Goal: Task Accomplishment & Management: Complete application form

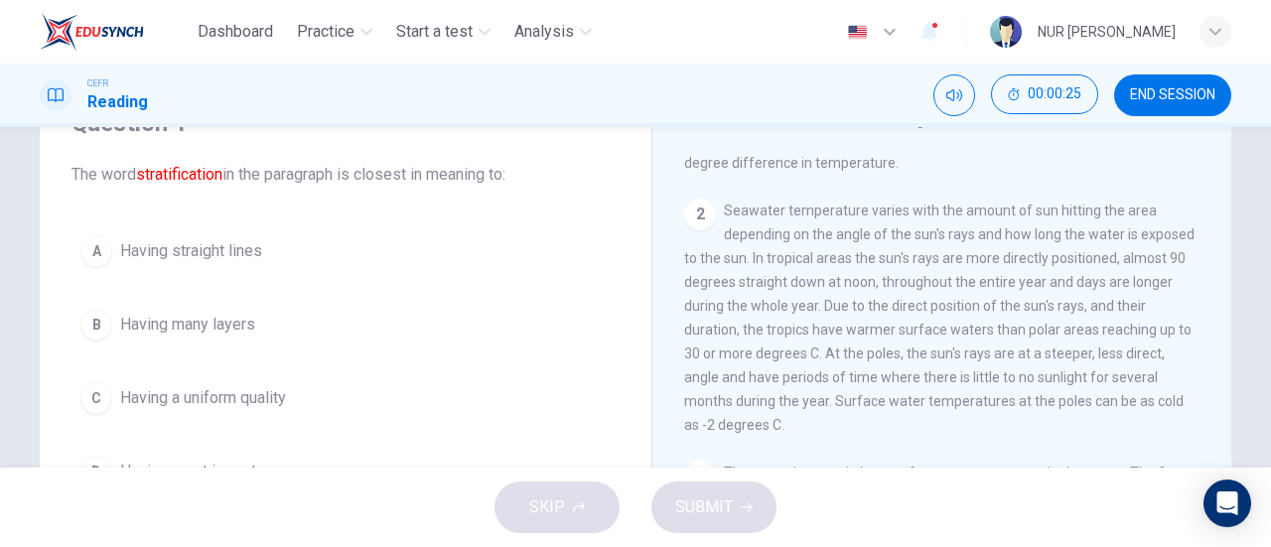
scroll to position [199, 0]
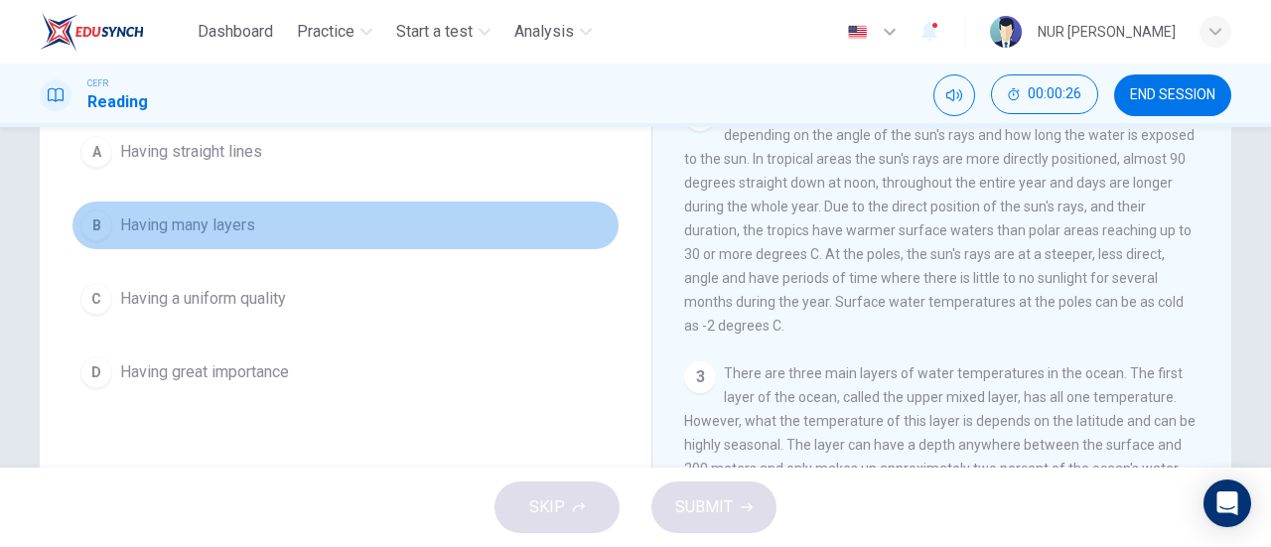
click at [215, 234] on span "Having many layers" at bounding box center [187, 226] width 135 height 24
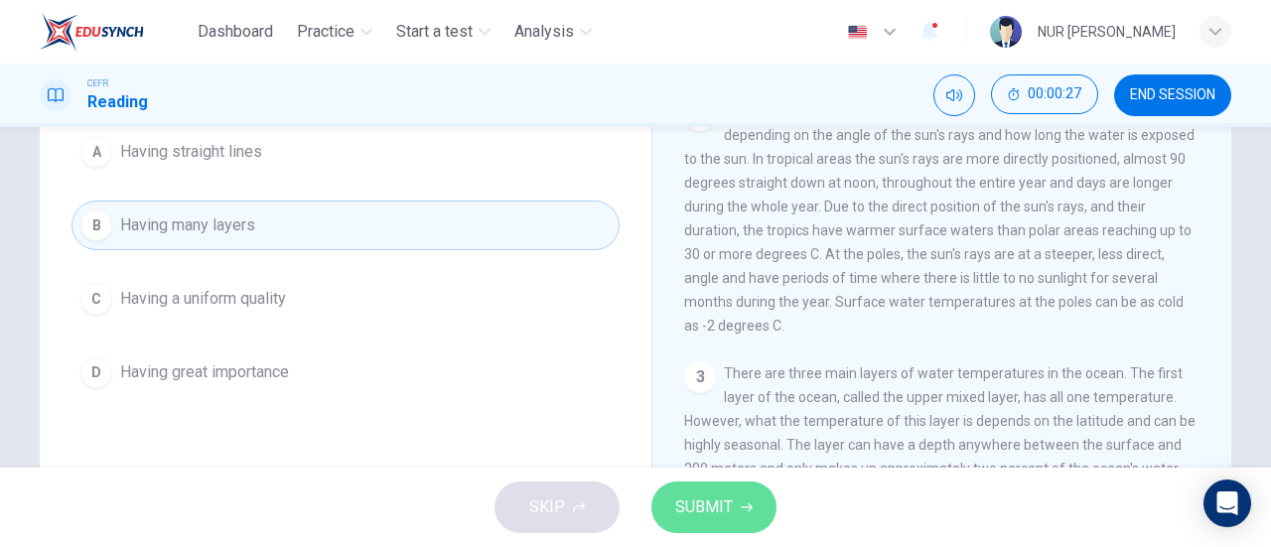
click at [736, 514] on button "SUBMIT" at bounding box center [714, 508] width 125 height 52
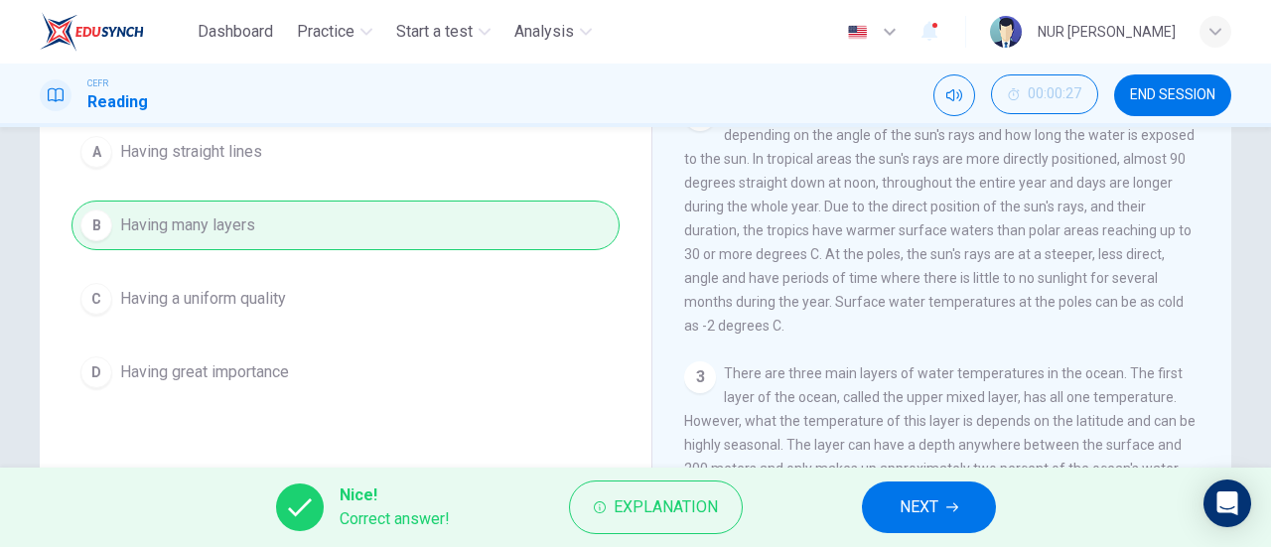
click at [862, 508] on button "NEXT" at bounding box center [929, 508] width 134 height 52
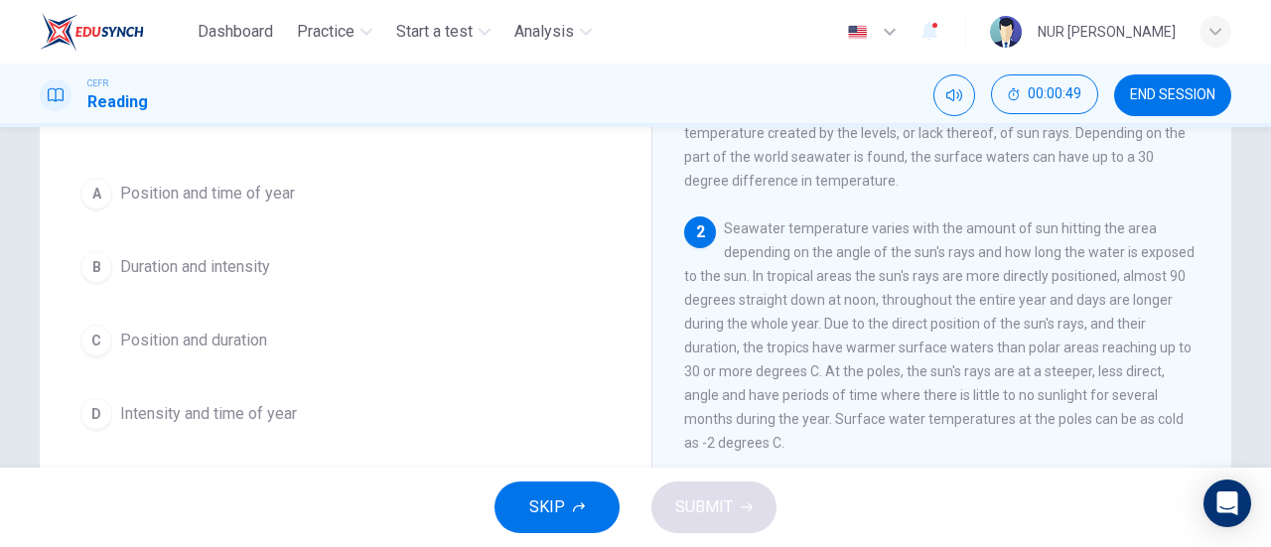
scroll to position [222, 0]
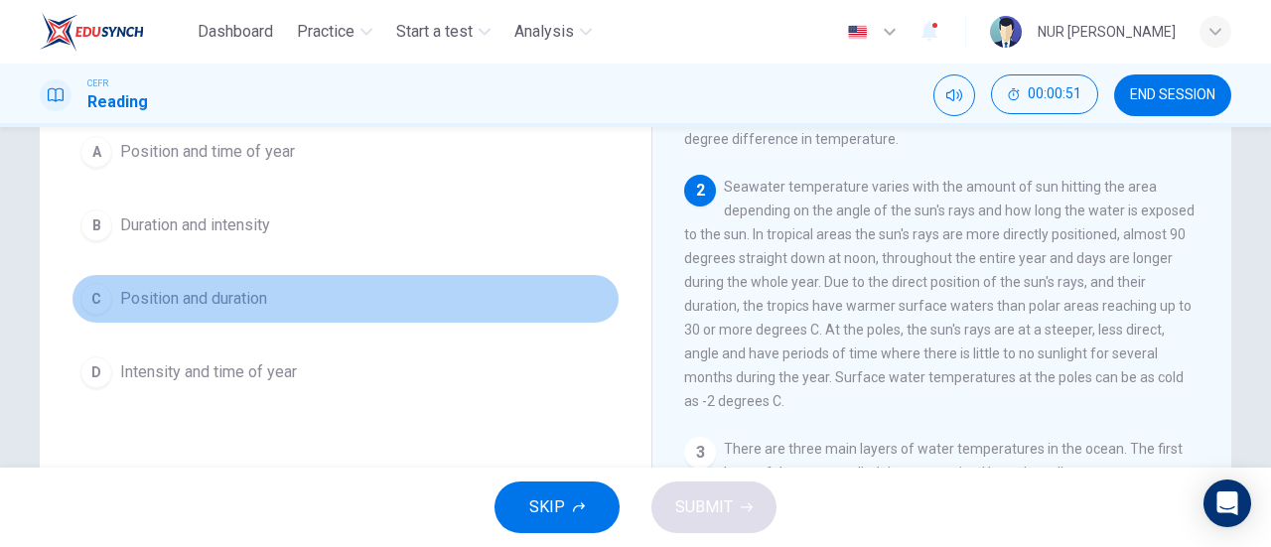
click at [221, 305] on span "Position and duration" at bounding box center [193, 299] width 147 height 24
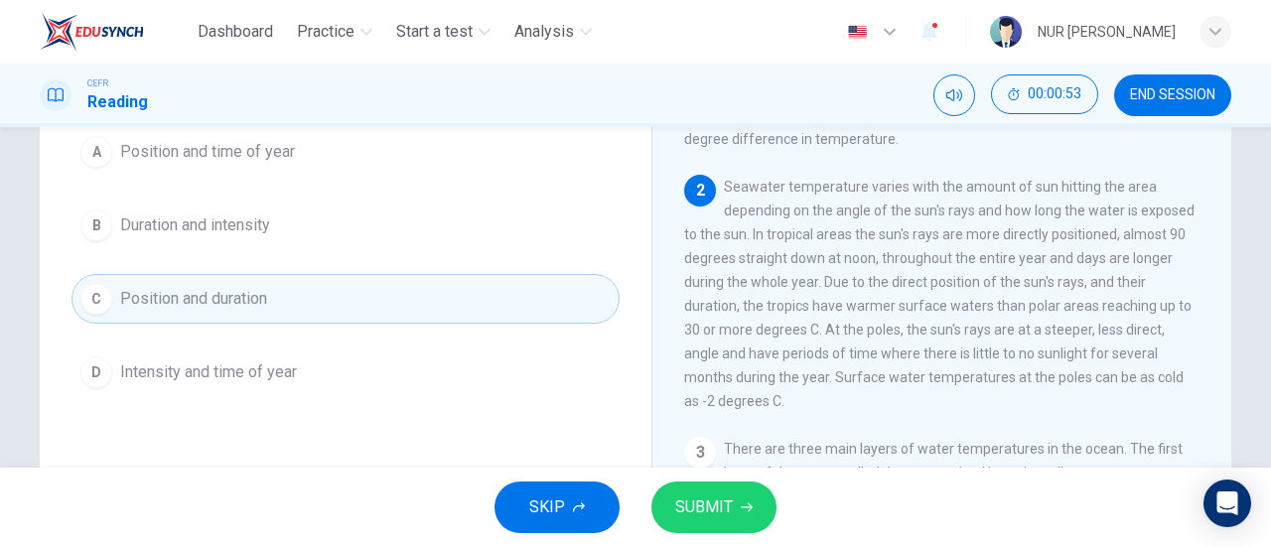
click at [737, 524] on button "SUBMIT" at bounding box center [714, 508] width 125 height 52
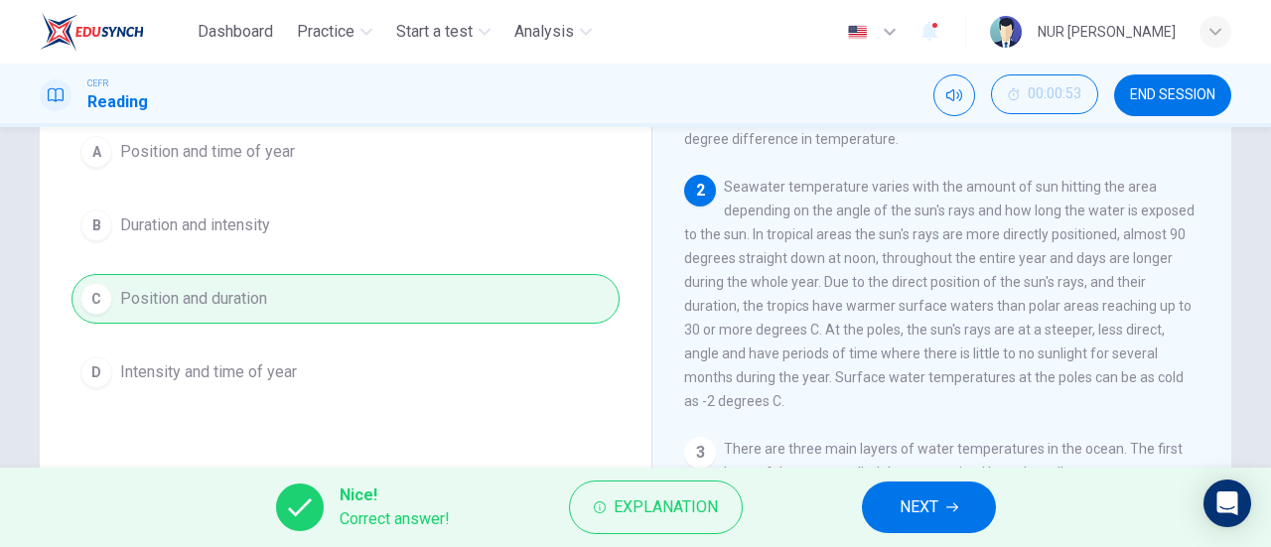
click at [975, 502] on button "NEXT" at bounding box center [929, 508] width 134 height 52
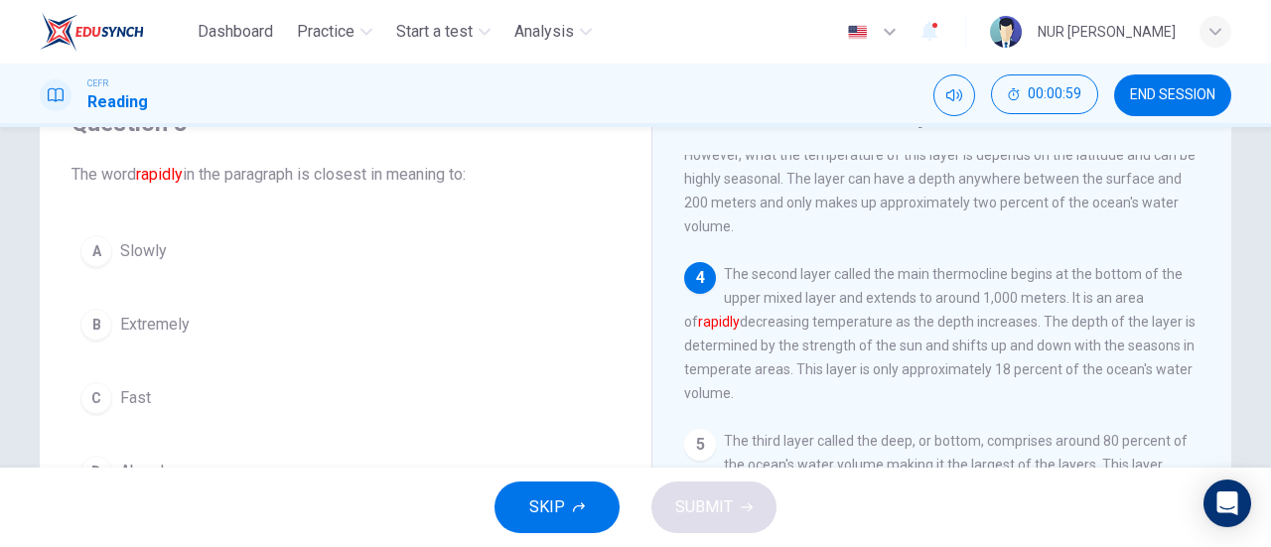
scroll to position [497, 0]
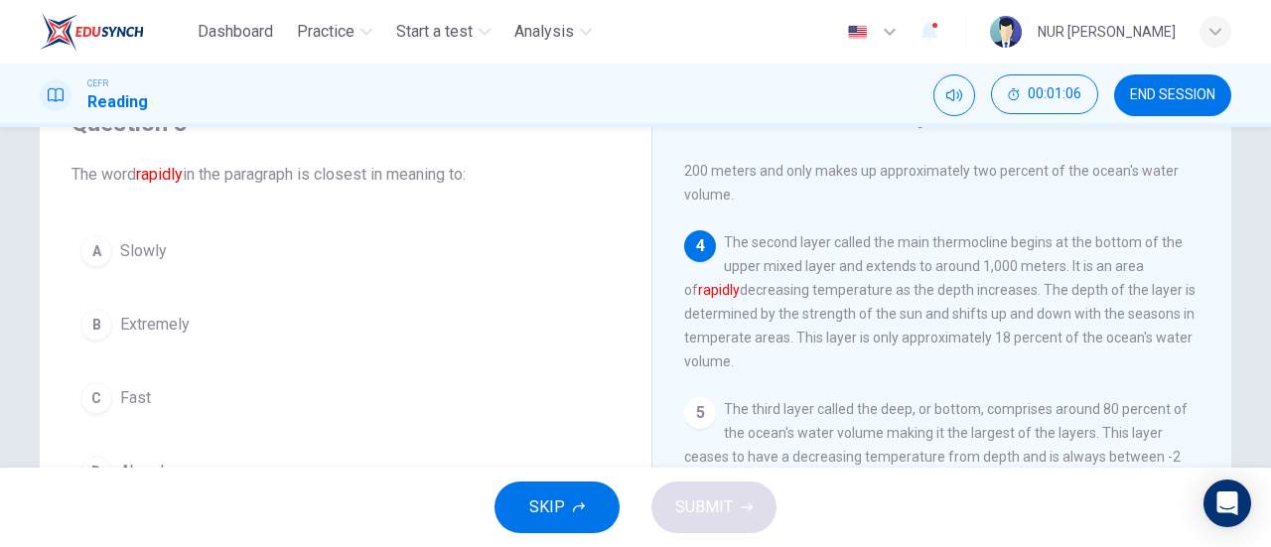
click at [139, 398] on span "Fast" at bounding box center [135, 398] width 31 height 24
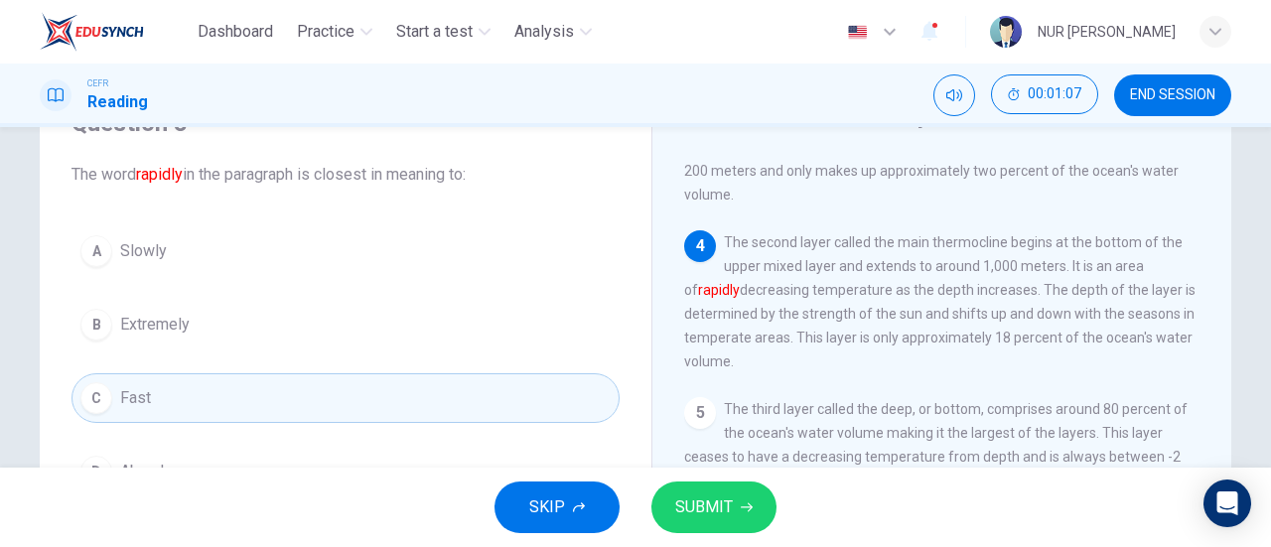
click at [729, 507] on span "SUBMIT" at bounding box center [704, 508] width 58 height 28
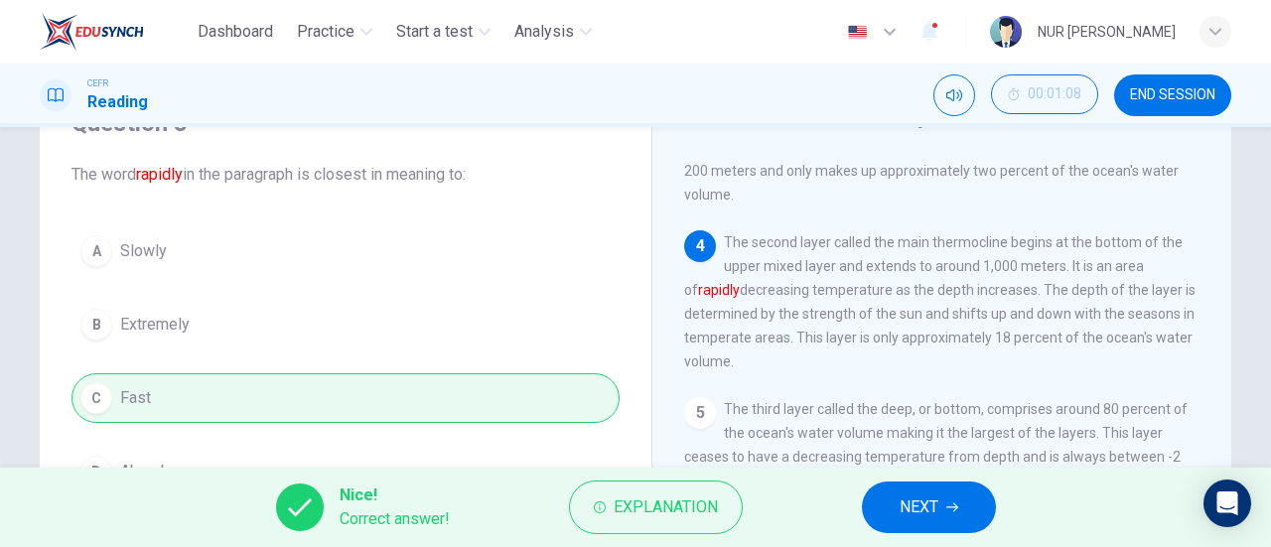
click at [902, 513] on span "NEXT" at bounding box center [919, 508] width 39 height 28
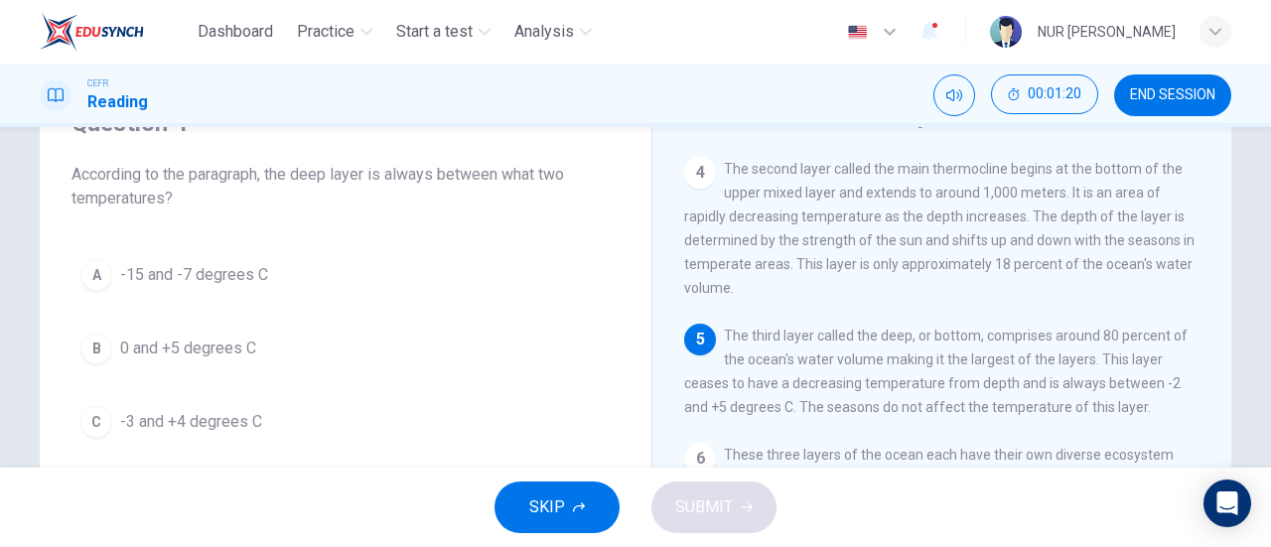
scroll to position [596, 0]
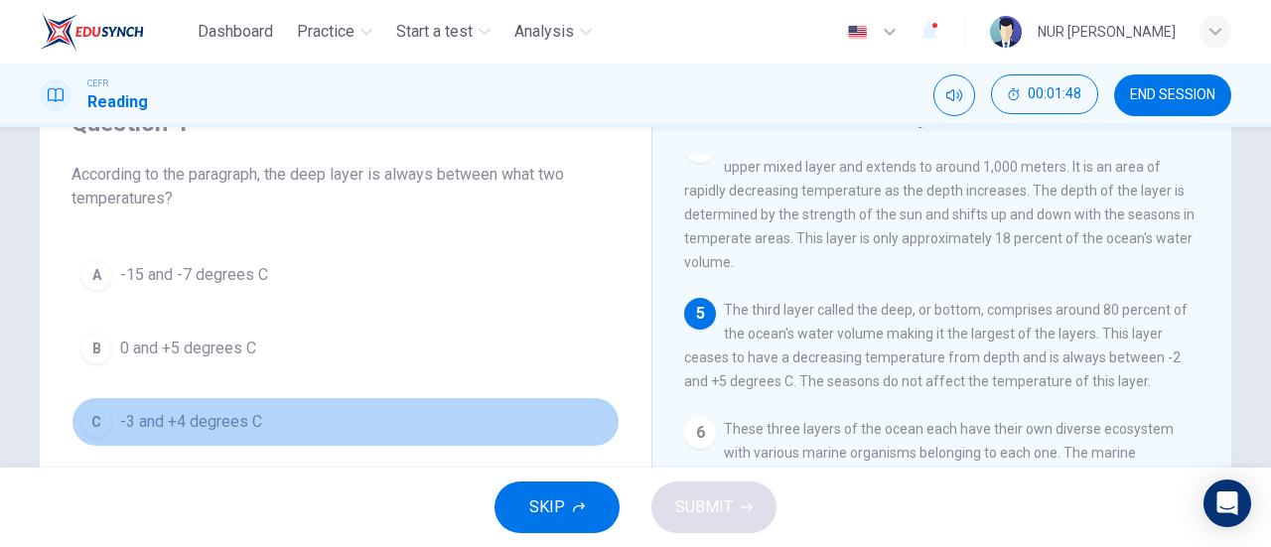
click at [184, 422] on span "-3 and +4 degrees C" at bounding box center [191, 422] width 142 height 24
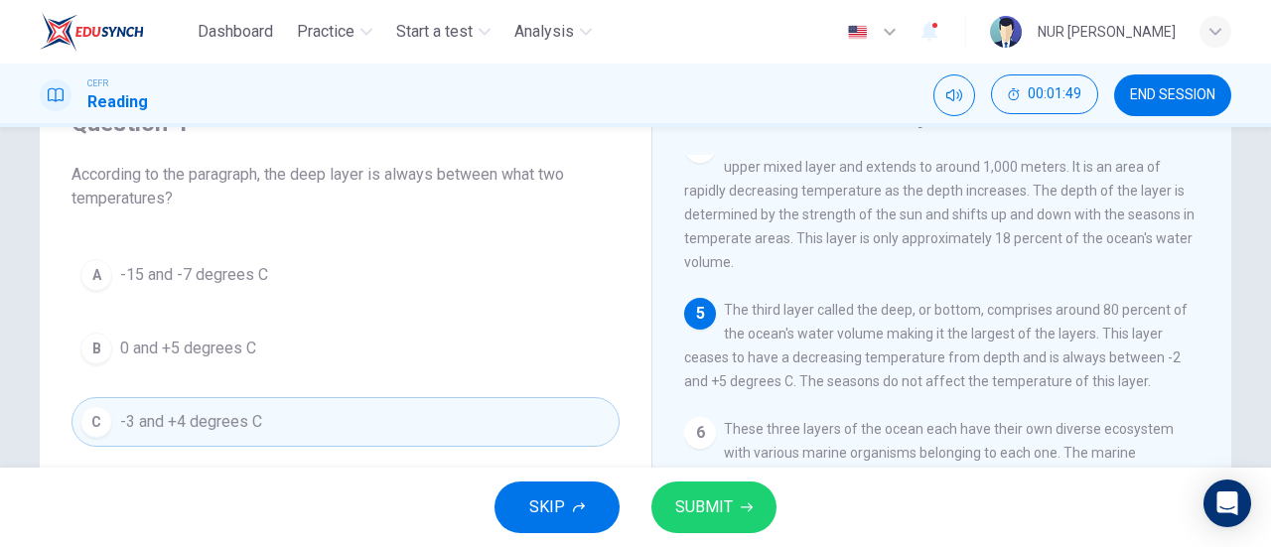
click at [720, 523] on button "SUBMIT" at bounding box center [714, 508] width 125 height 52
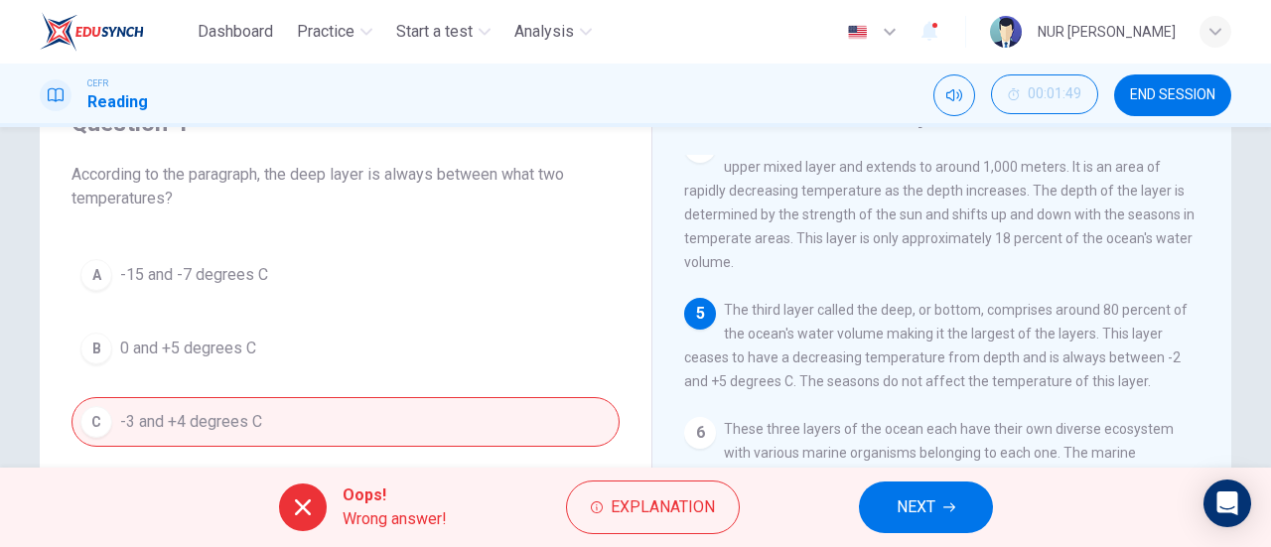
scroll to position [199, 0]
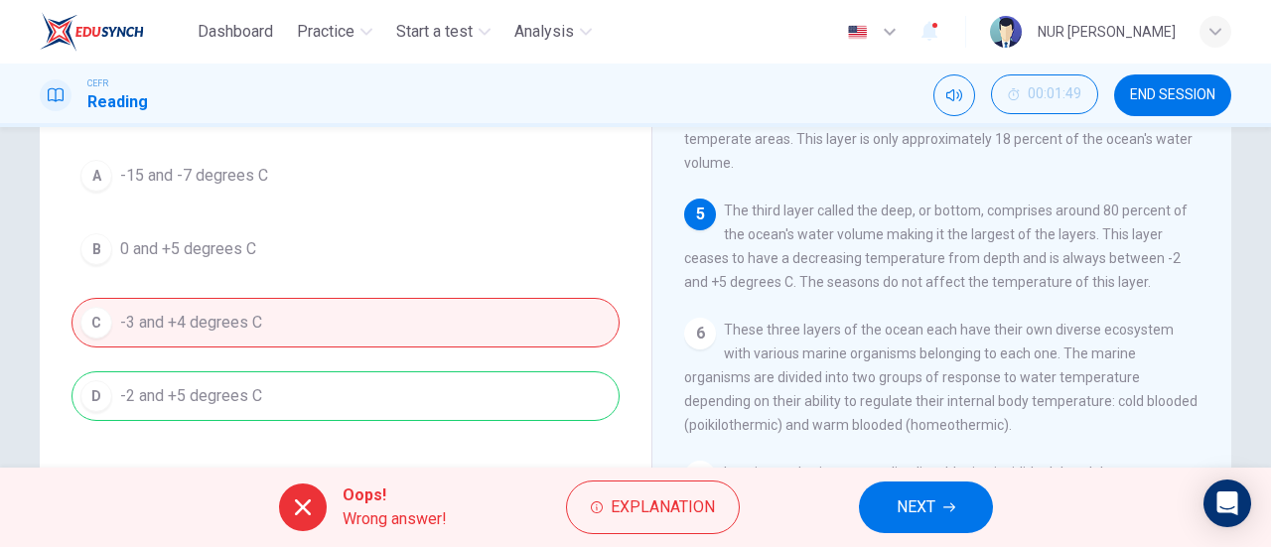
click at [868, 519] on button "NEXT" at bounding box center [926, 508] width 134 height 52
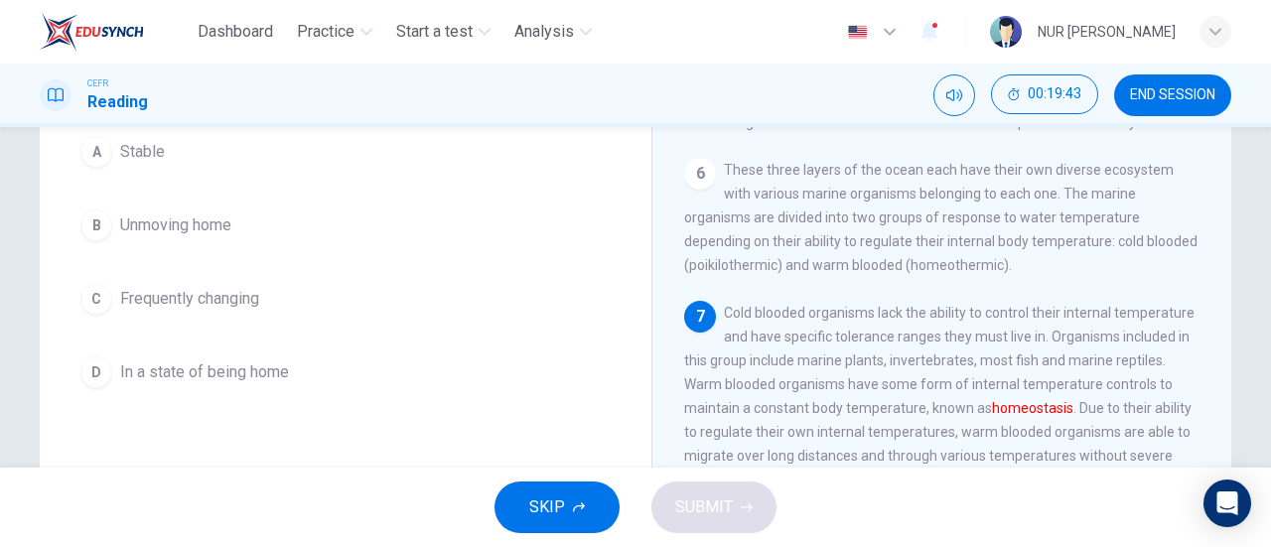
scroll to position [99, 0]
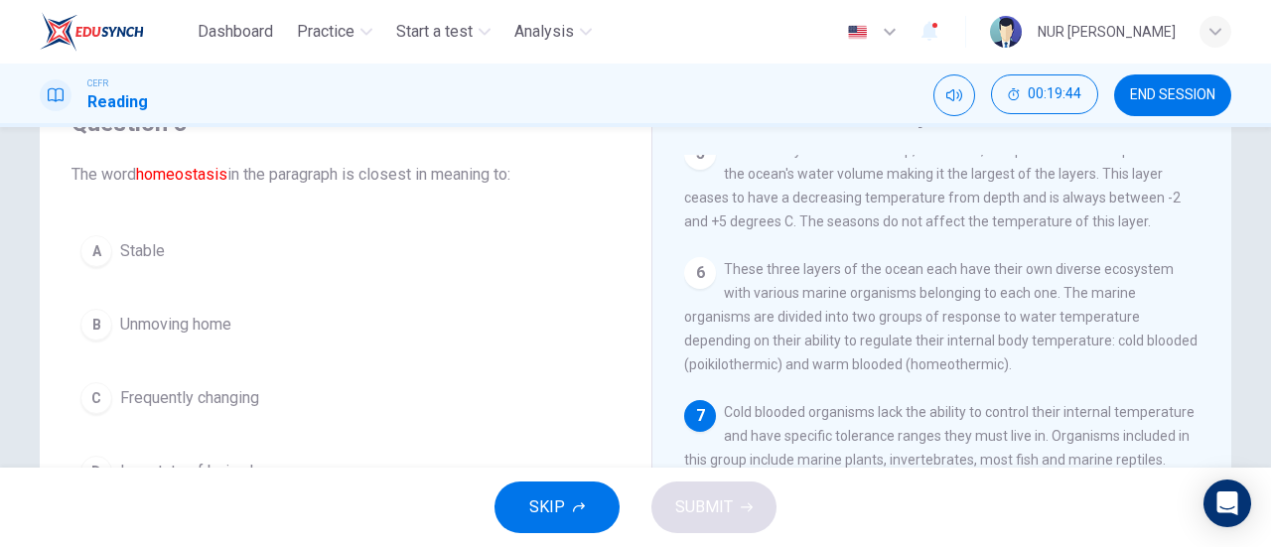
click at [212, 245] on button "A Stable" at bounding box center [346, 251] width 548 height 50
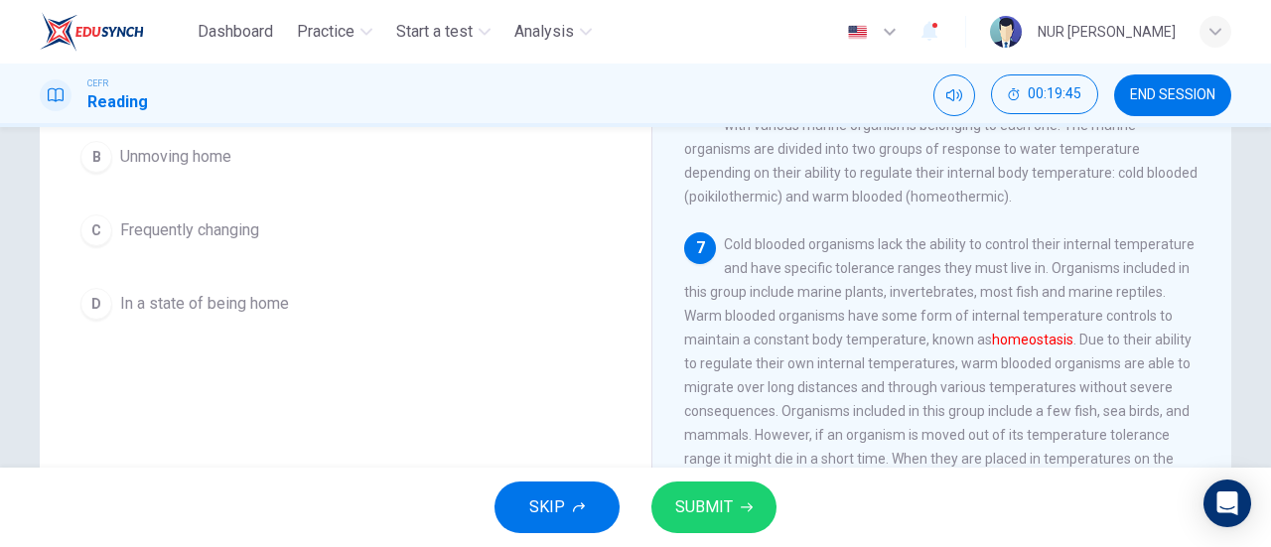
scroll to position [298, 0]
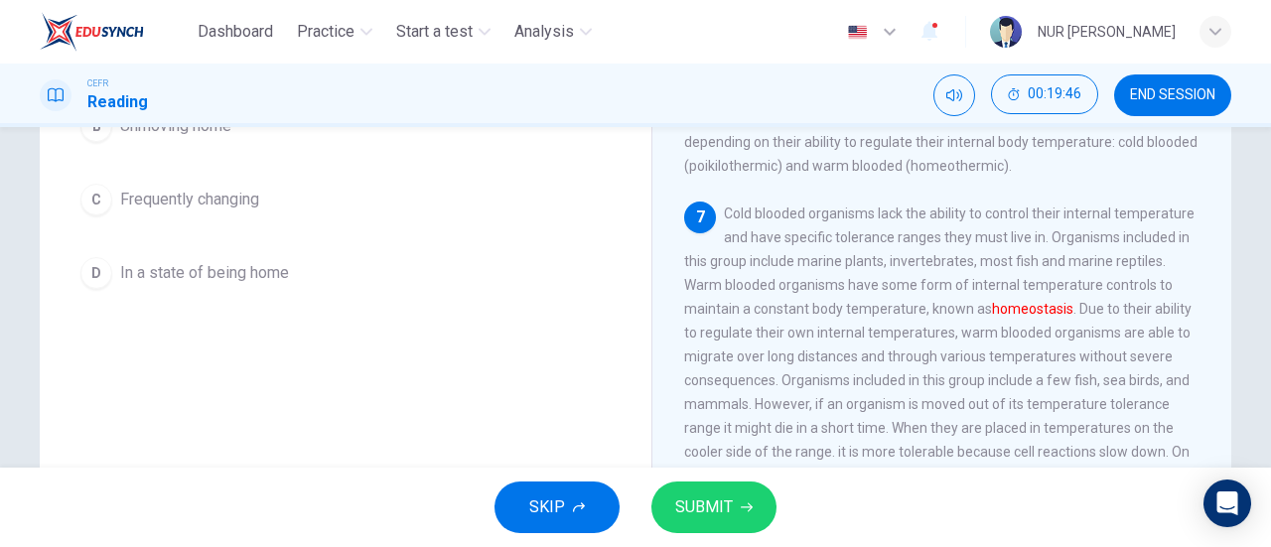
click at [735, 508] on button "SUBMIT" at bounding box center [714, 508] width 125 height 52
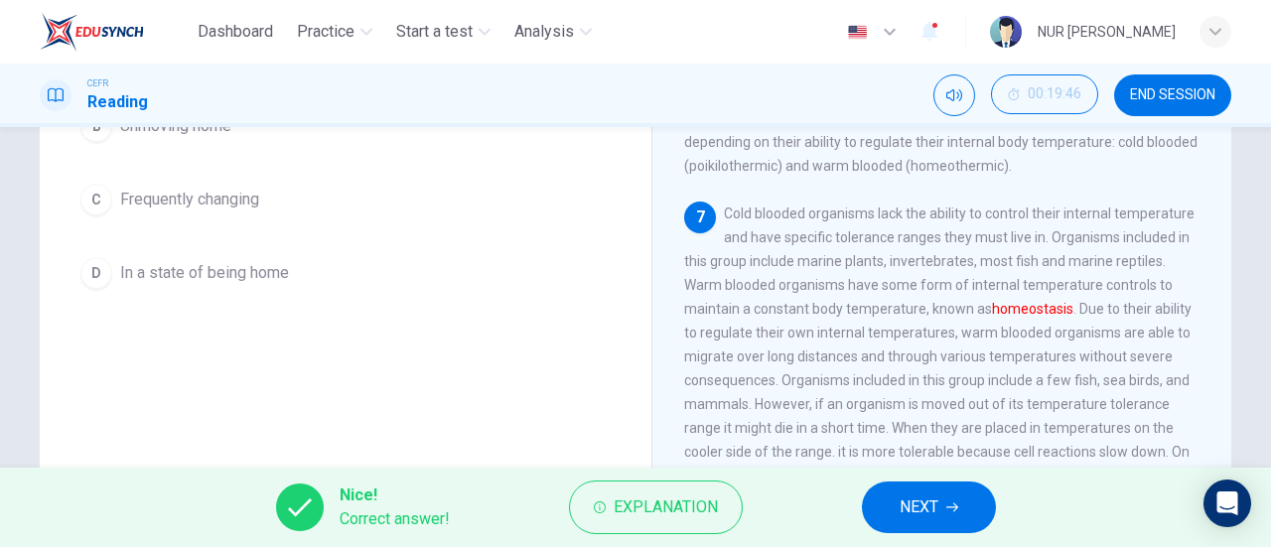
click at [910, 521] on span "NEXT" at bounding box center [919, 508] width 39 height 28
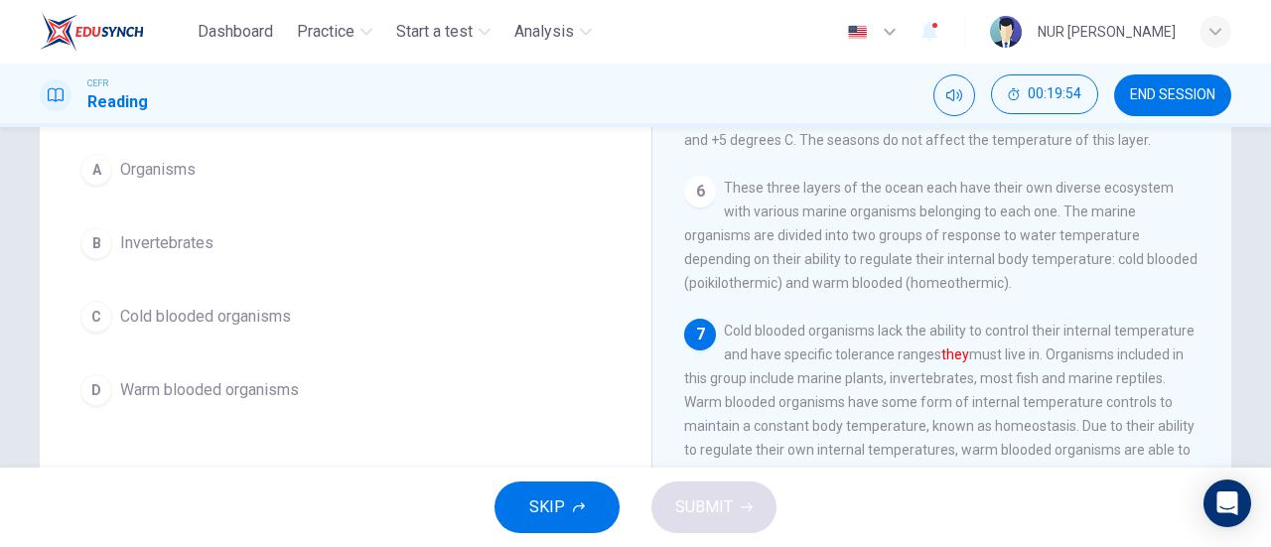
scroll to position [199, 0]
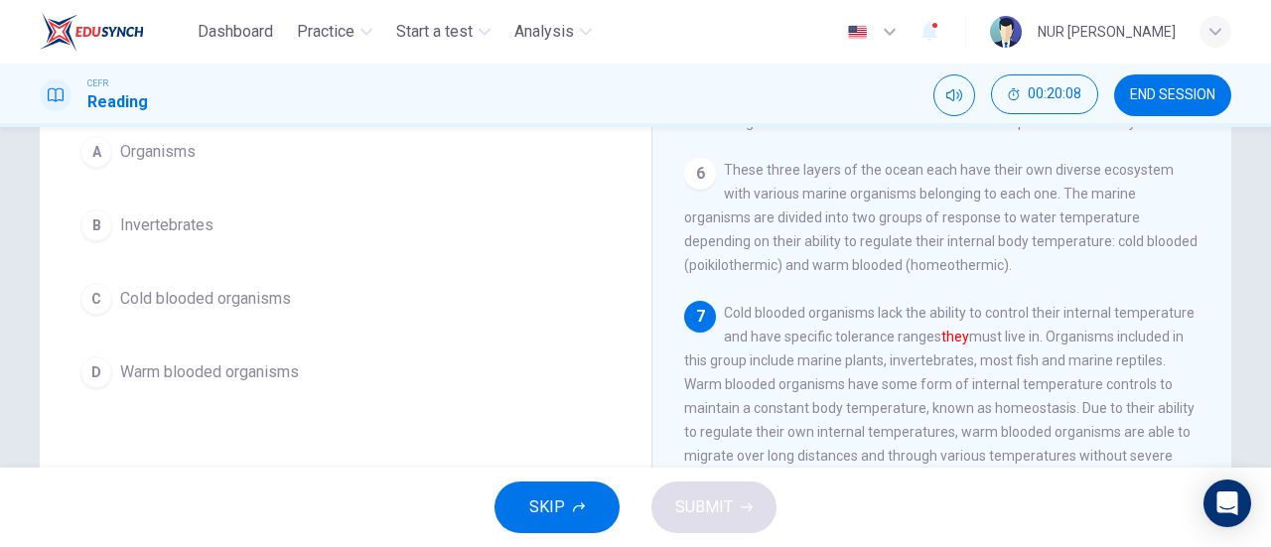
click at [263, 149] on button "A Organisms" at bounding box center [346, 152] width 548 height 50
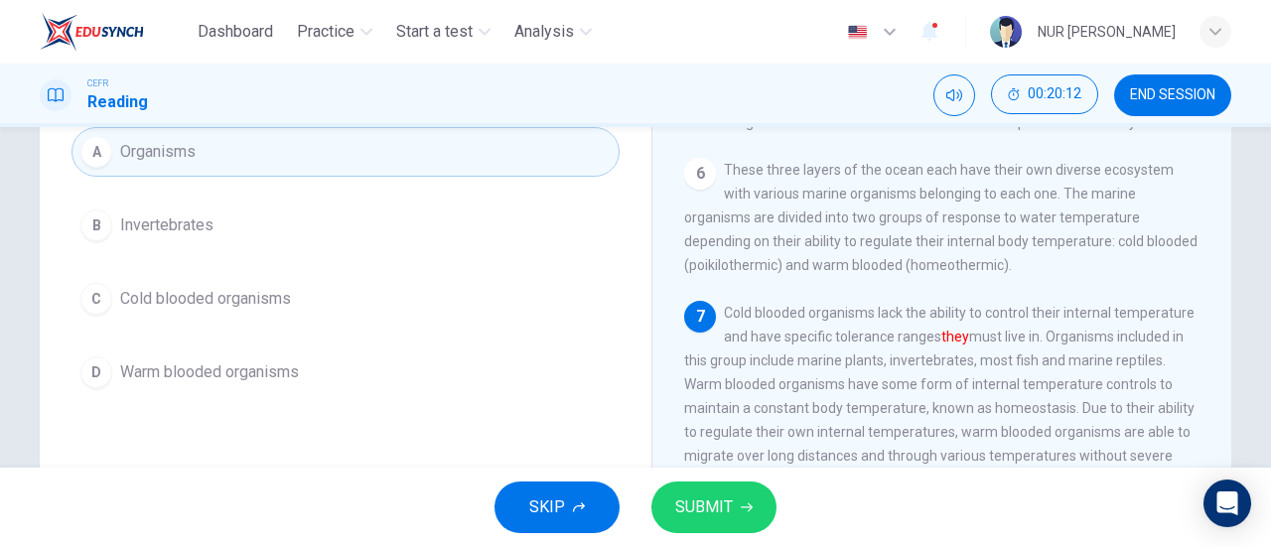
click at [260, 287] on span "Cold blooded organisms" at bounding box center [205, 299] width 171 height 24
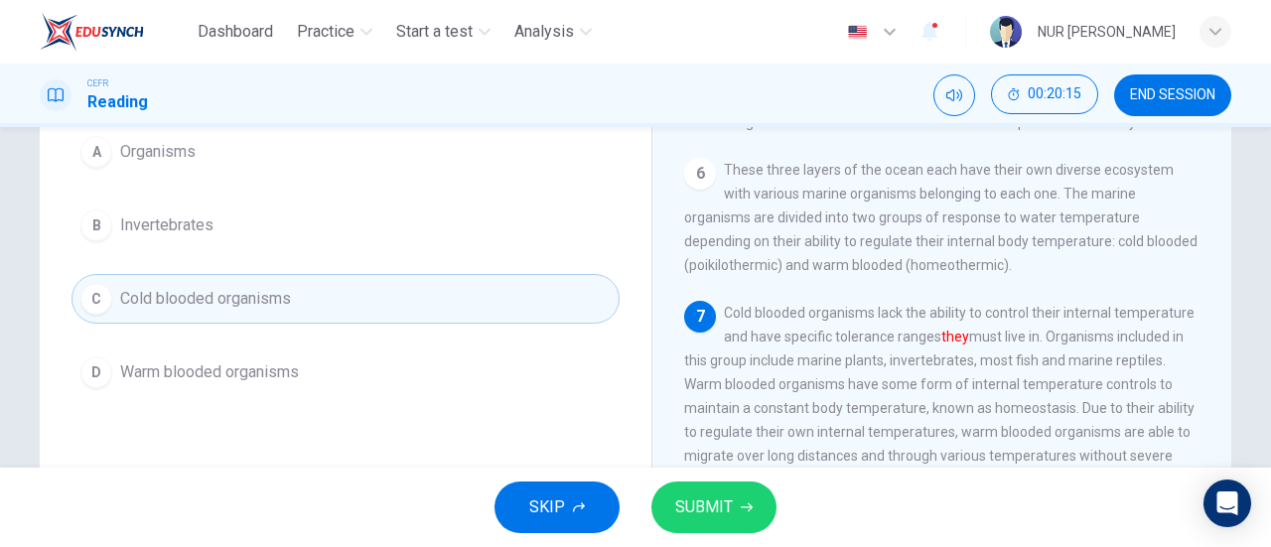
click at [695, 502] on span "SUBMIT" at bounding box center [704, 508] width 58 height 28
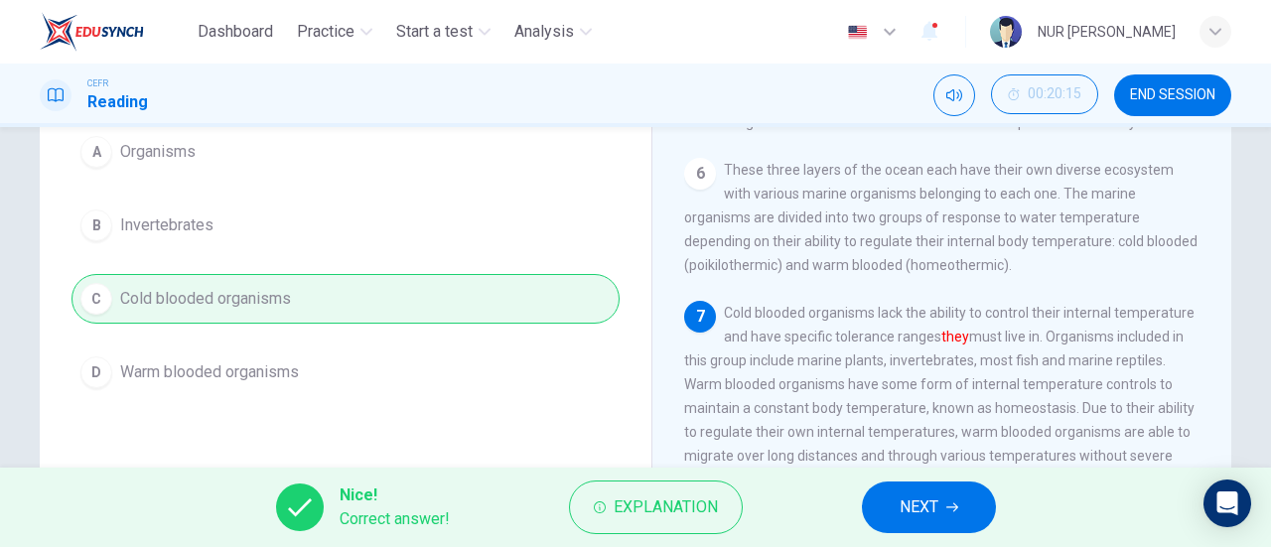
click at [948, 507] on icon "button" at bounding box center [953, 508] width 12 height 12
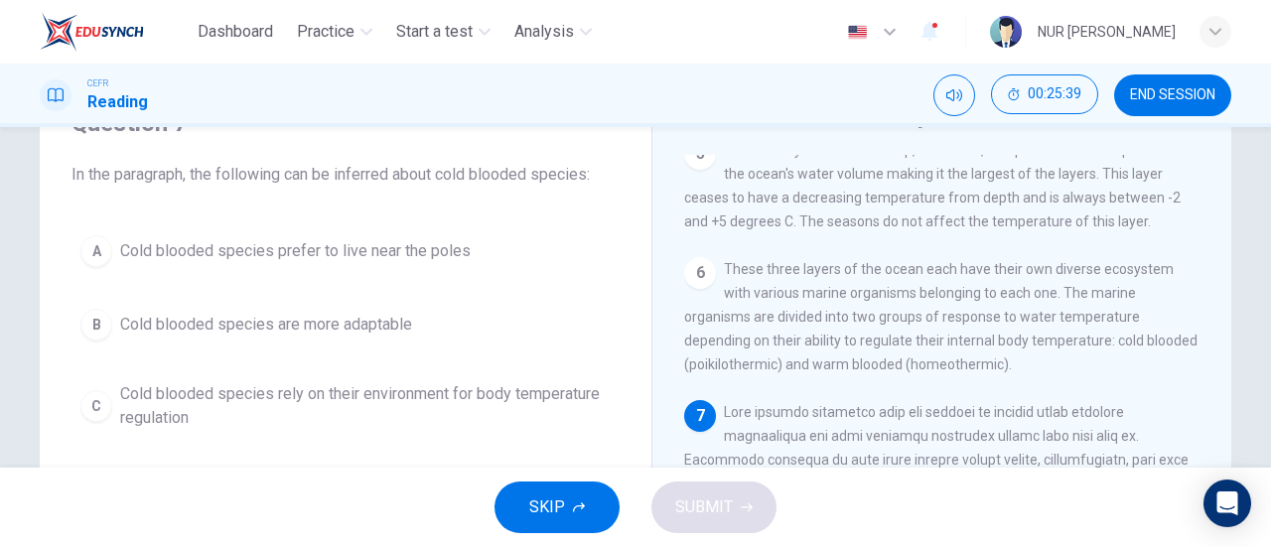
scroll to position [298, 0]
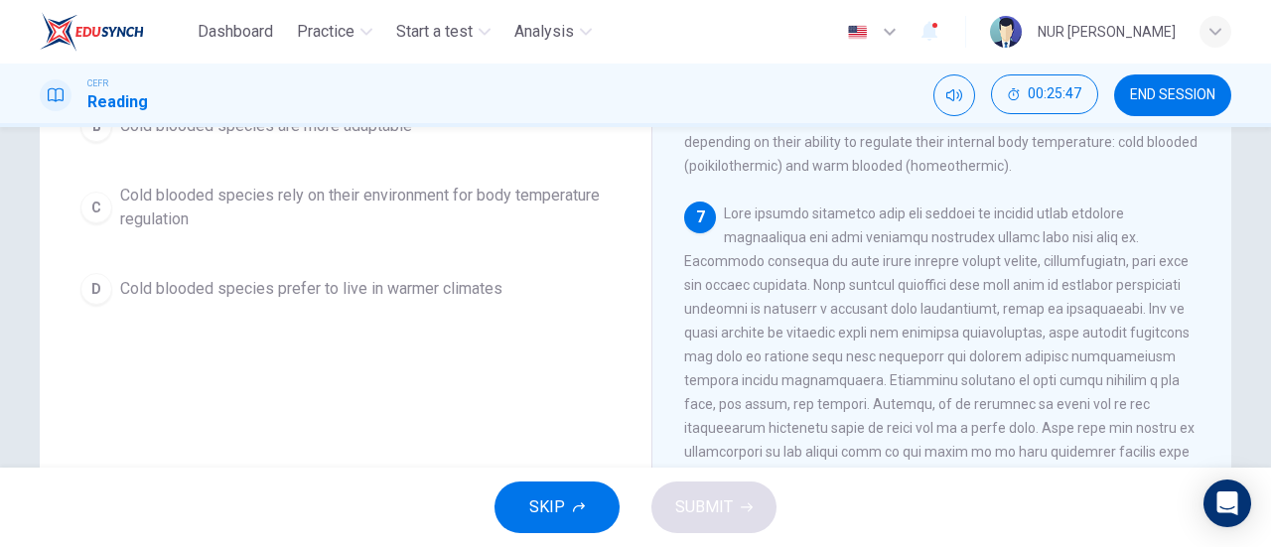
click at [323, 216] on span "Cold blooded species rely on their environment for body temperature regulation" at bounding box center [365, 208] width 491 height 48
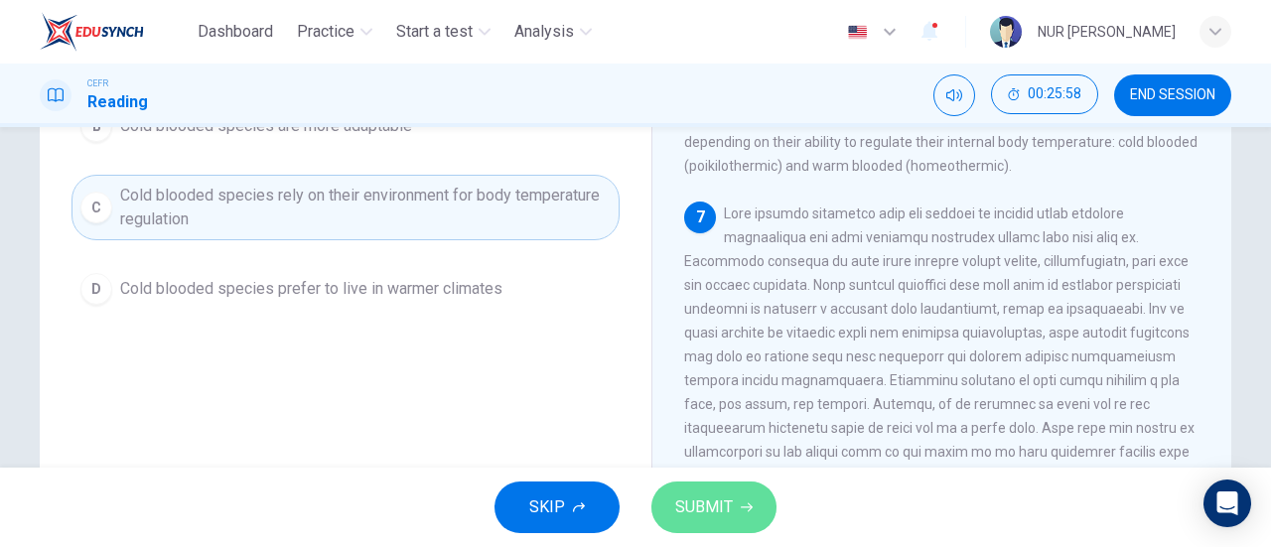
click at [720, 513] on span "SUBMIT" at bounding box center [704, 508] width 58 height 28
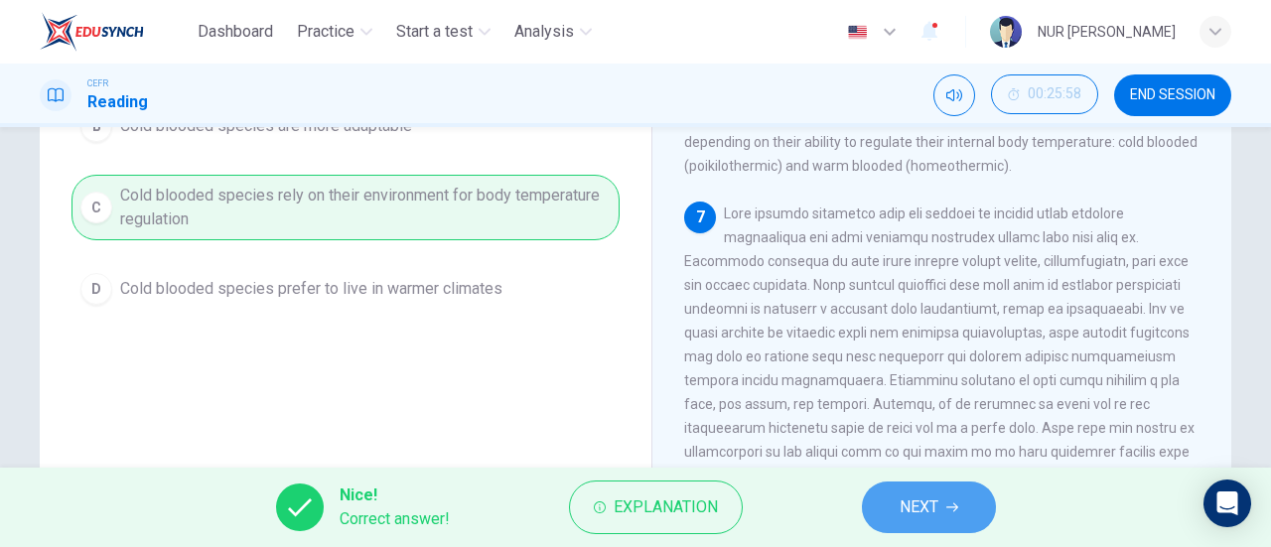
click at [955, 515] on button "NEXT" at bounding box center [929, 508] width 134 height 52
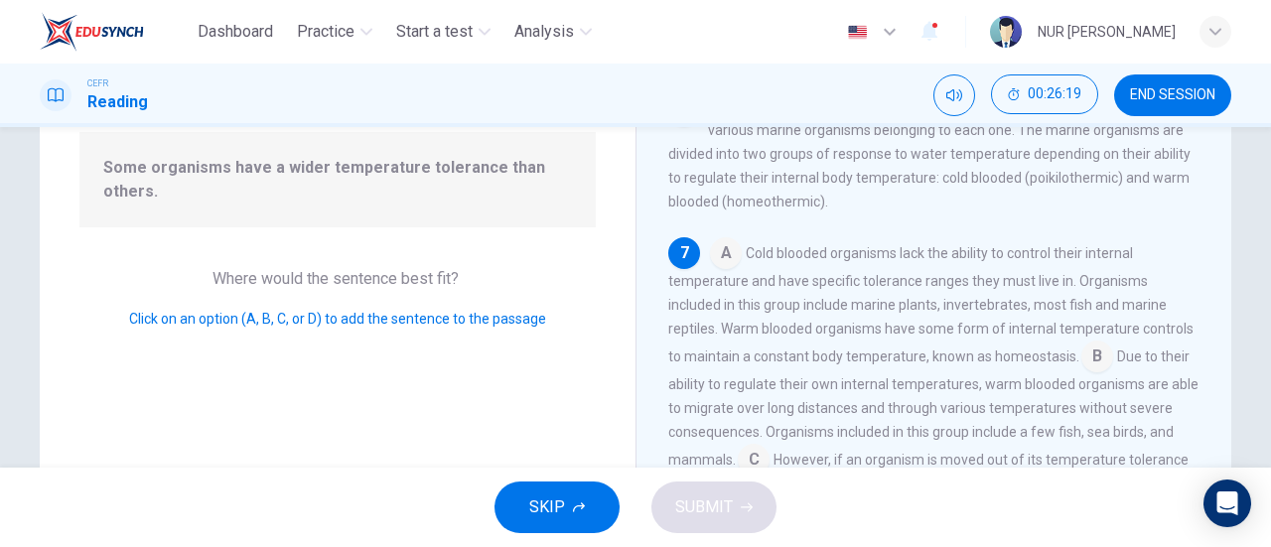
scroll to position [397, 0]
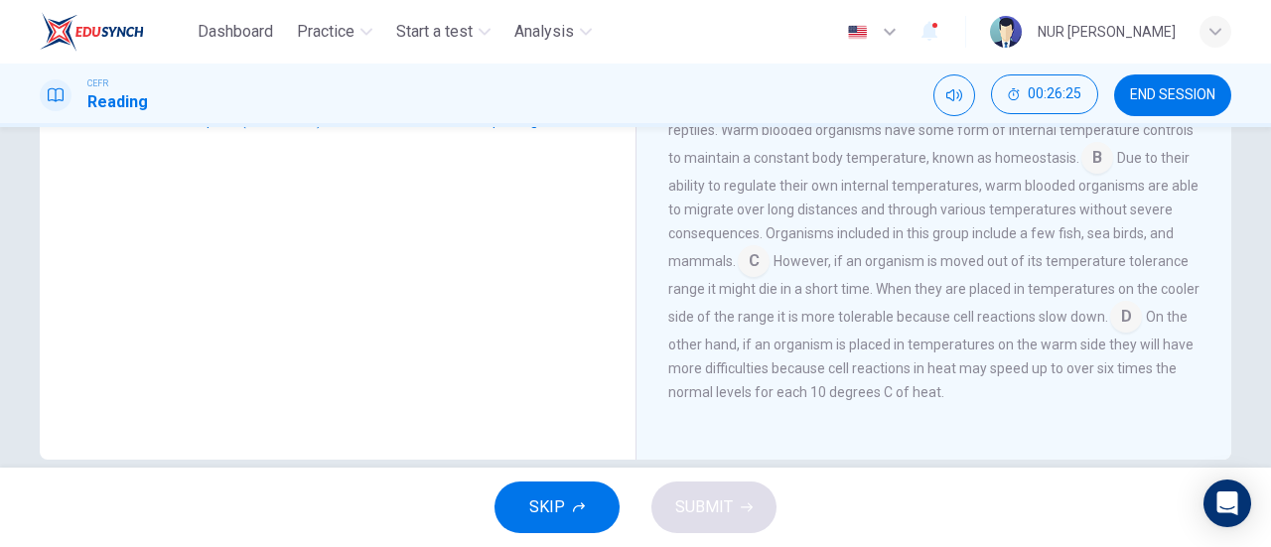
click at [1085, 158] on input at bounding box center [1098, 160] width 32 height 32
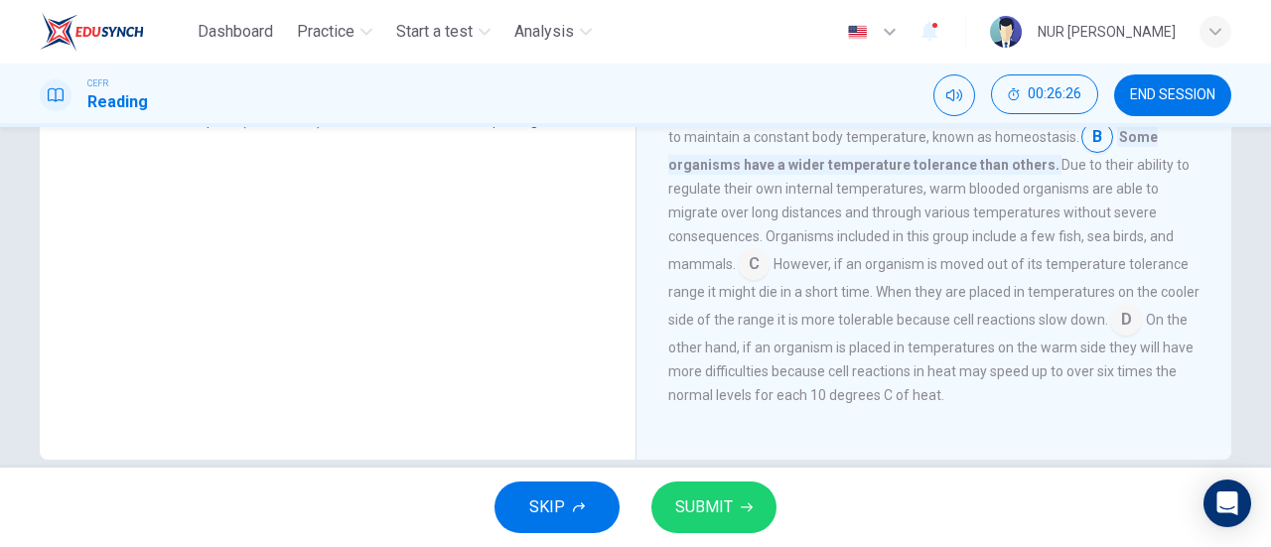
click at [719, 522] on button "SUBMIT" at bounding box center [714, 508] width 125 height 52
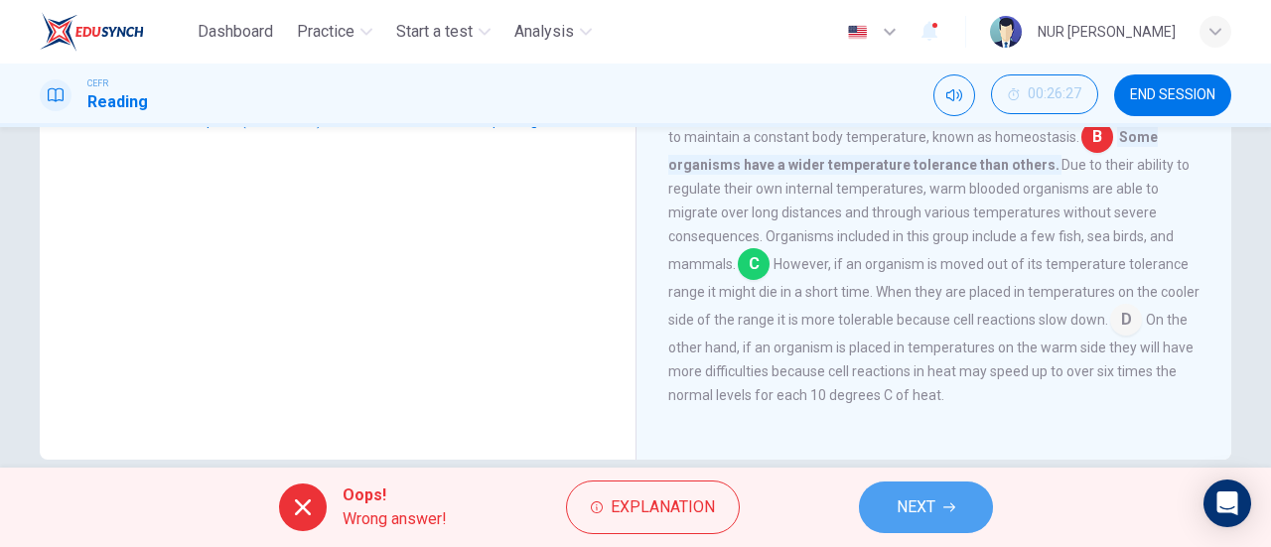
click at [908, 506] on span "NEXT" at bounding box center [916, 508] width 39 height 28
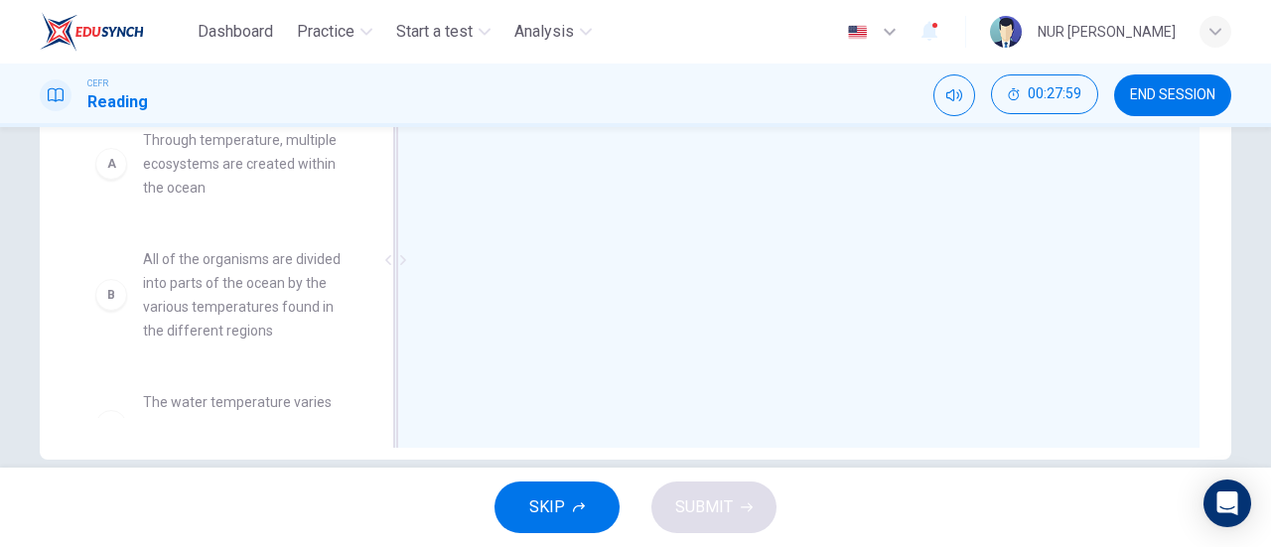
drag, startPoint x: 275, startPoint y: 197, endPoint x: 598, endPoint y: 261, distance: 329.2
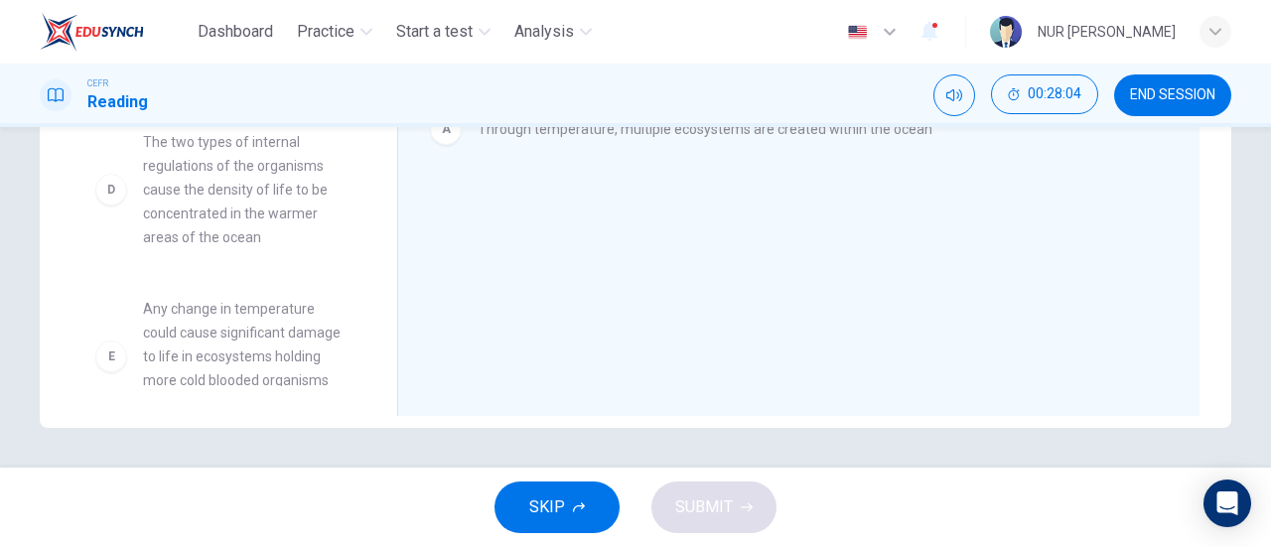
scroll to position [393, 0]
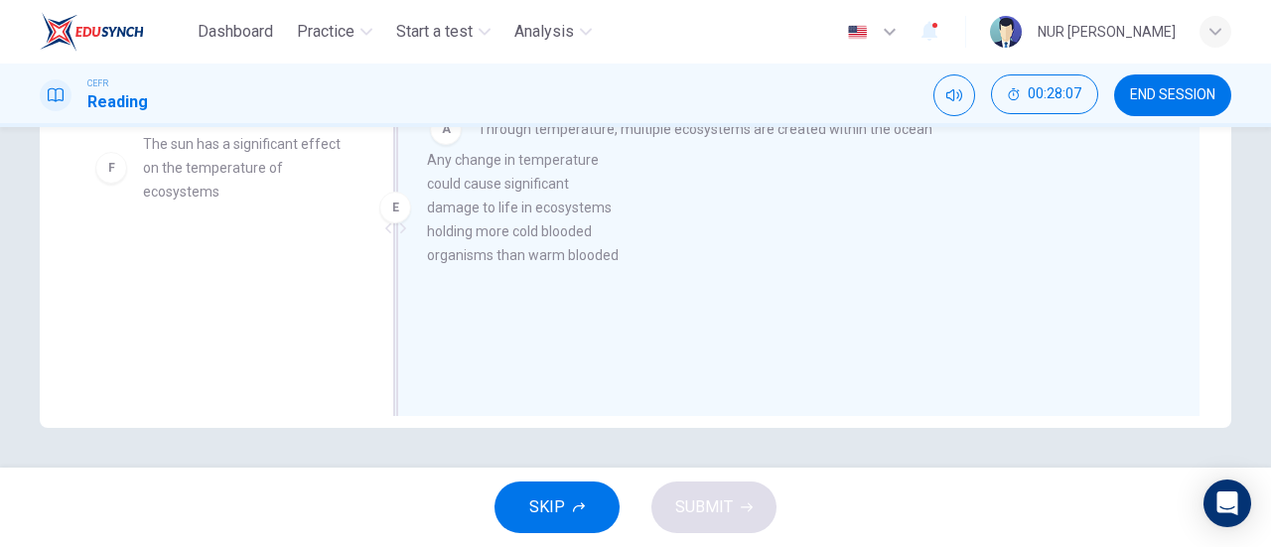
drag, startPoint x: 258, startPoint y: 223, endPoint x: 530, endPoint y: 255, distance: 274.0
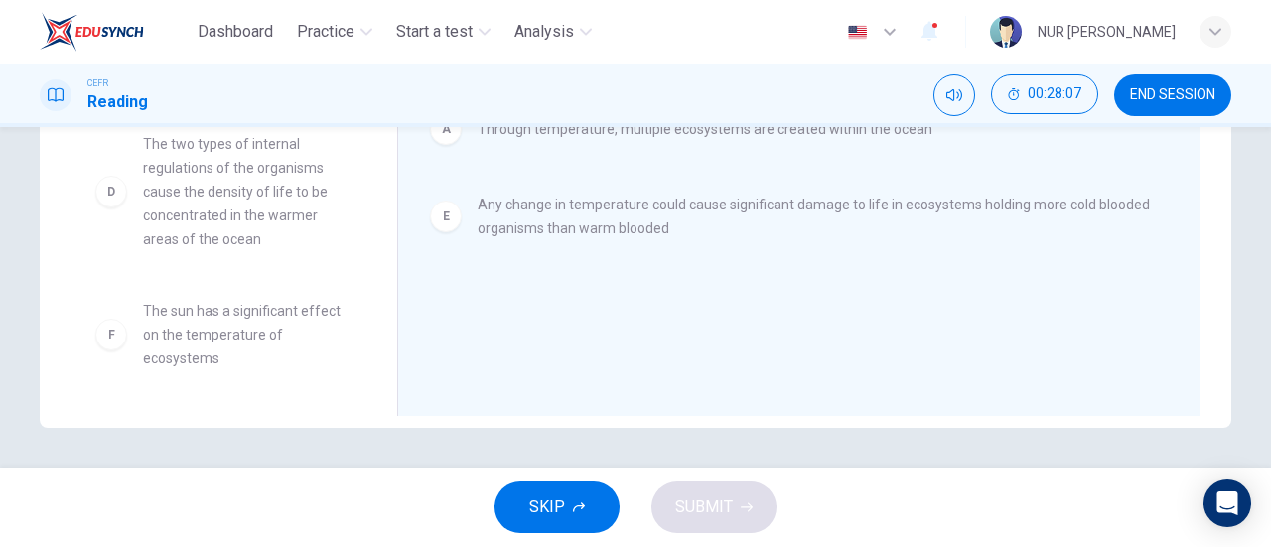
scroll to position [226, 0]
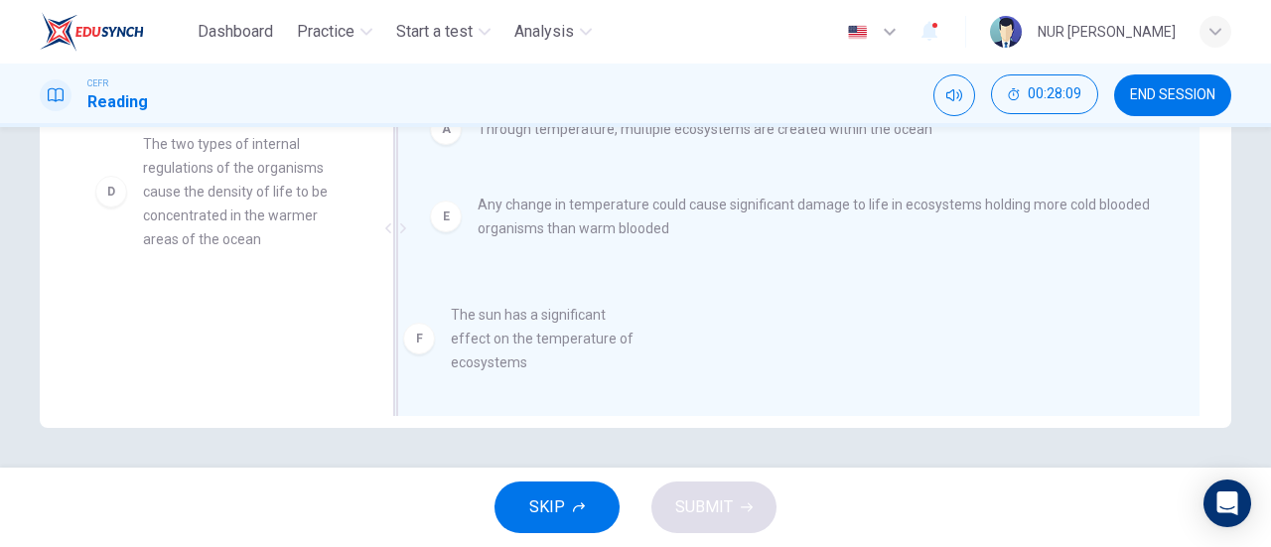
drag, startPoint x: 143, startPoint y: 350, endPoint x: 465, endPoint y: 354, distance: 321.8
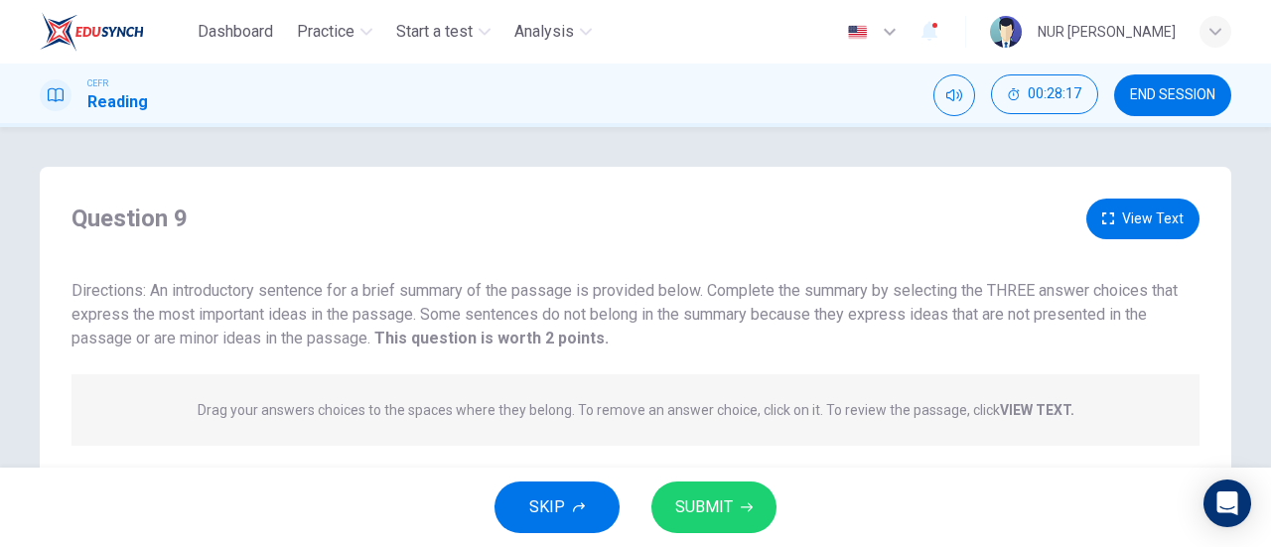
scroll to position [429, 0]
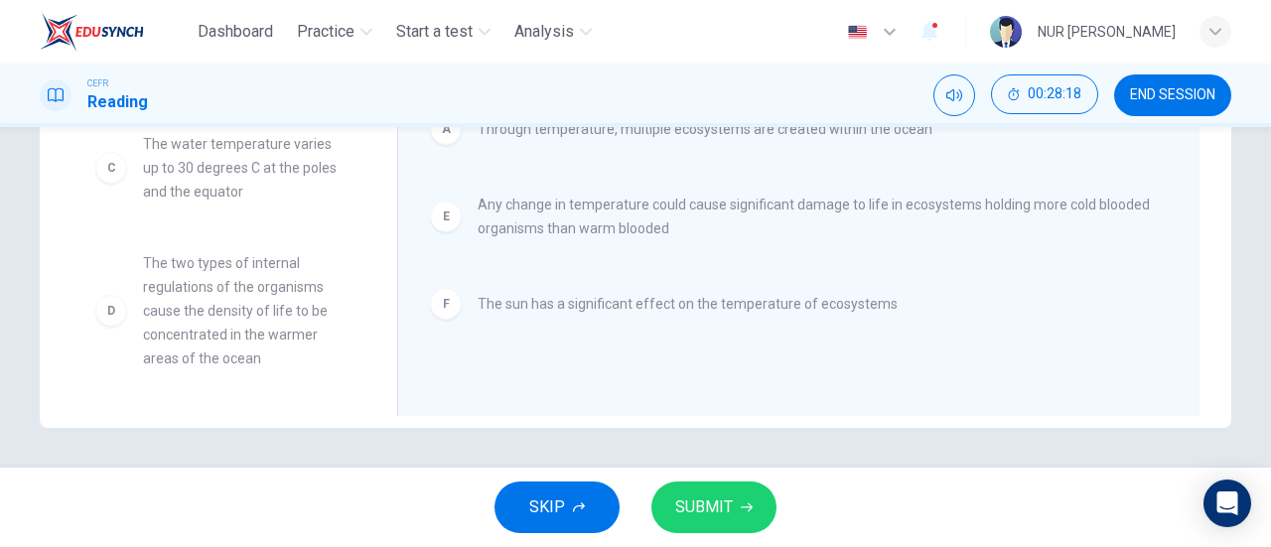
click at [695, 508] on span "SUBMIT" at bounding box center [704, 508] width 58 height 28
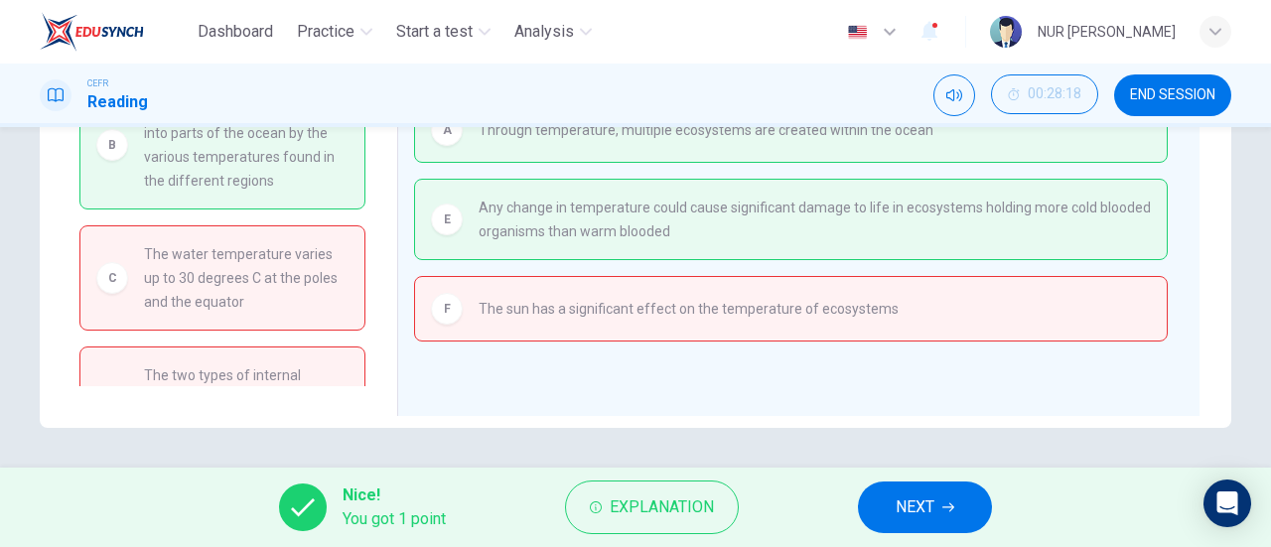
scroll to position [330, 0]
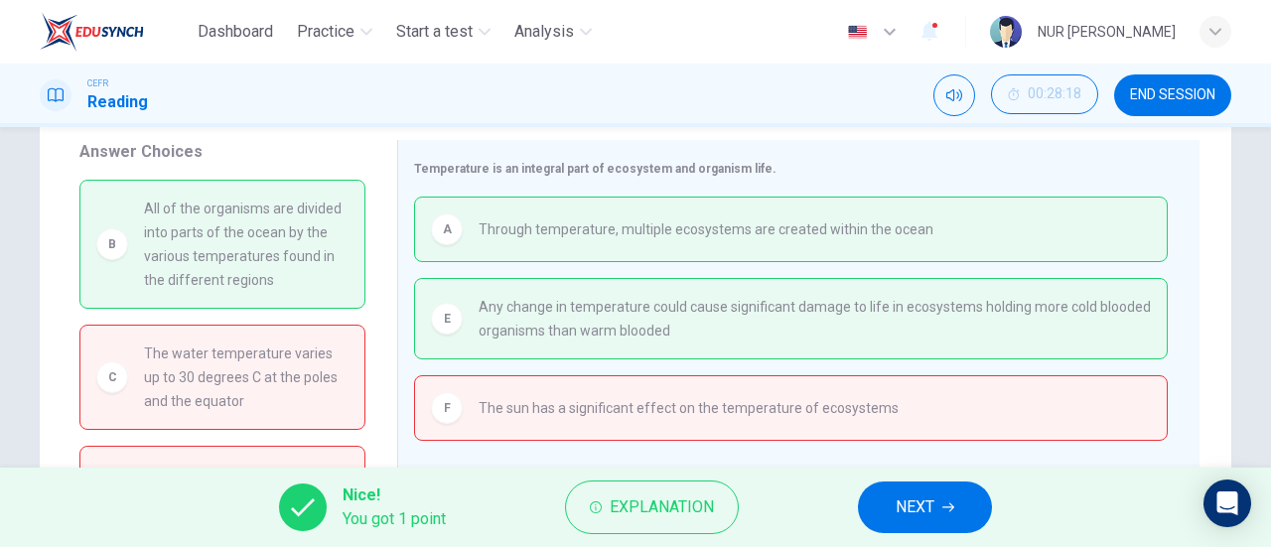
click at [947, 517] on button "NEXT" at bounding box center [925, 508] width 134 height 52
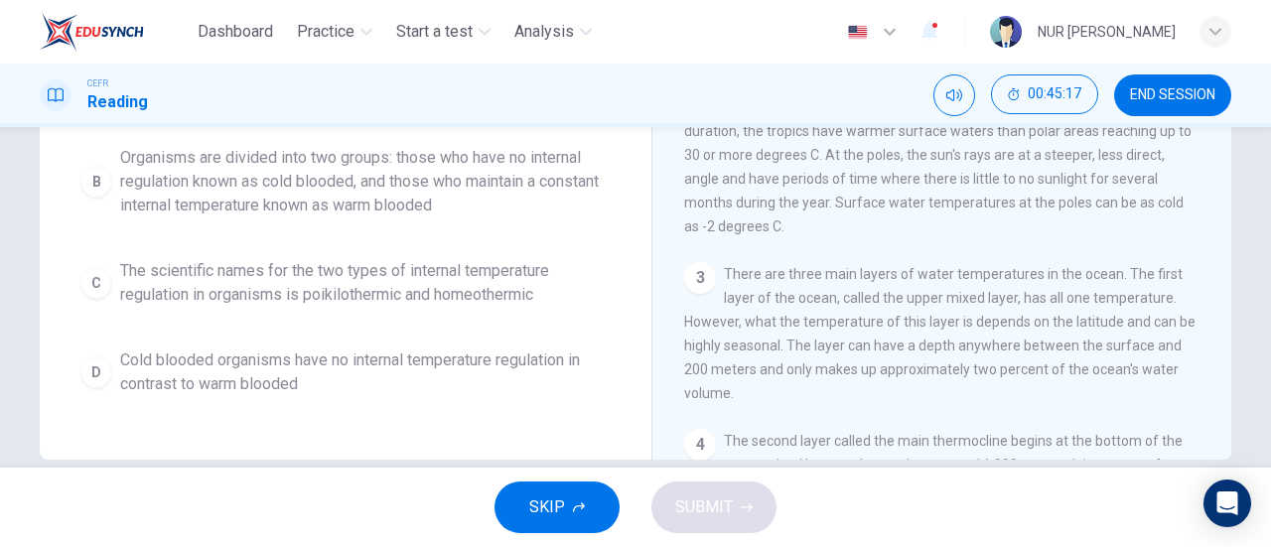
scroll to position [0, 0]
click at [389, 226] on button "B Organisms are divided into two groups: those who have no internal regulation …" at bounding box center [346, 181] width 548 height 89
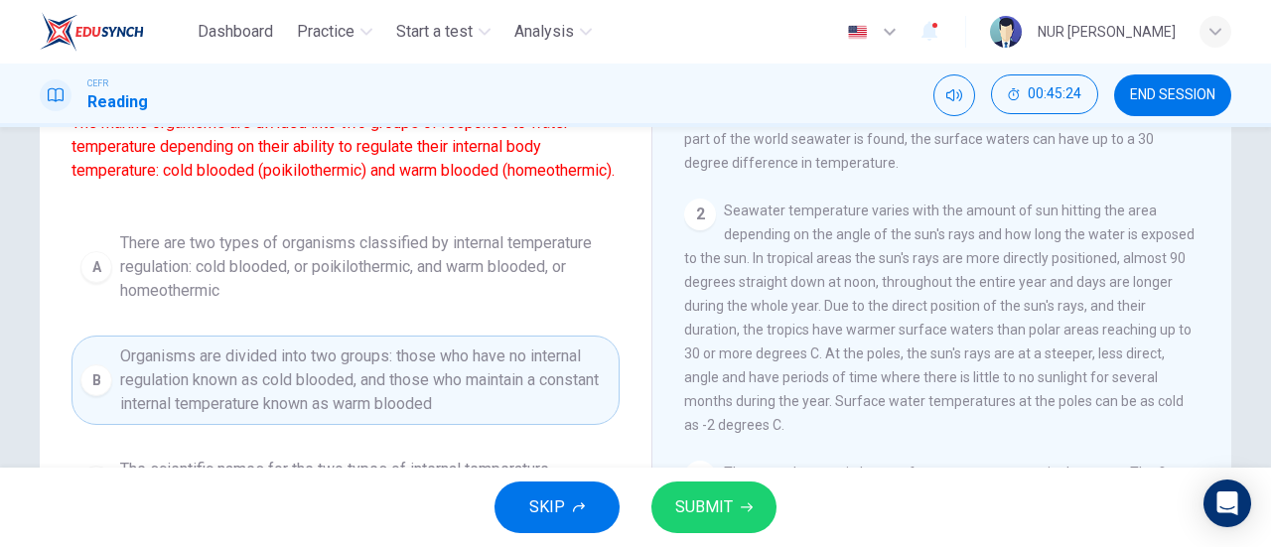
scroll to position [199, 0]
click at [389, 303] on span "There are two types of organisms classified by internal temperature regulation:…" at bounding box center [365, 267] width 491 height 72
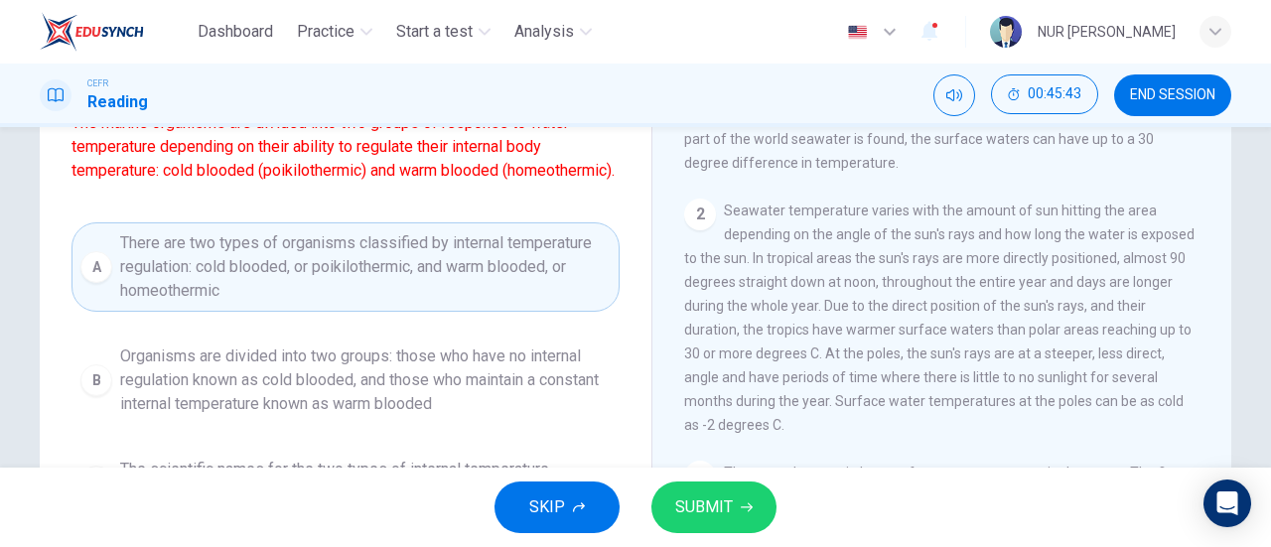
click at [698, 509] on span "SUBMIT" at bounding box center [704, 508] width 58 height 28
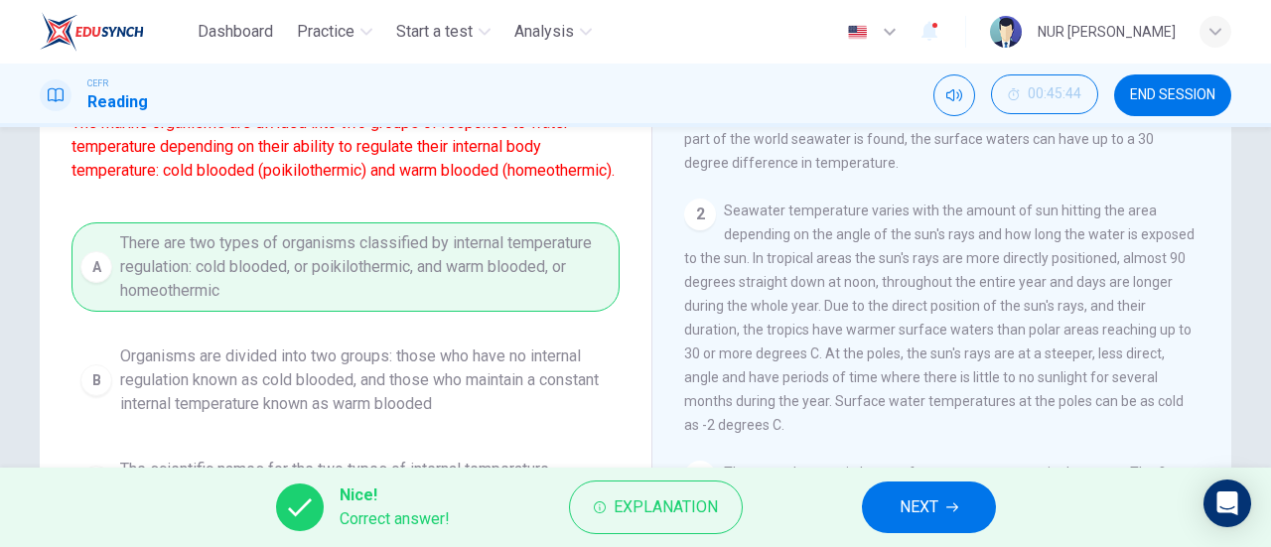
click at [942, 517] on button "NEXT" at bounding box center [929, 508] width 134 height 52
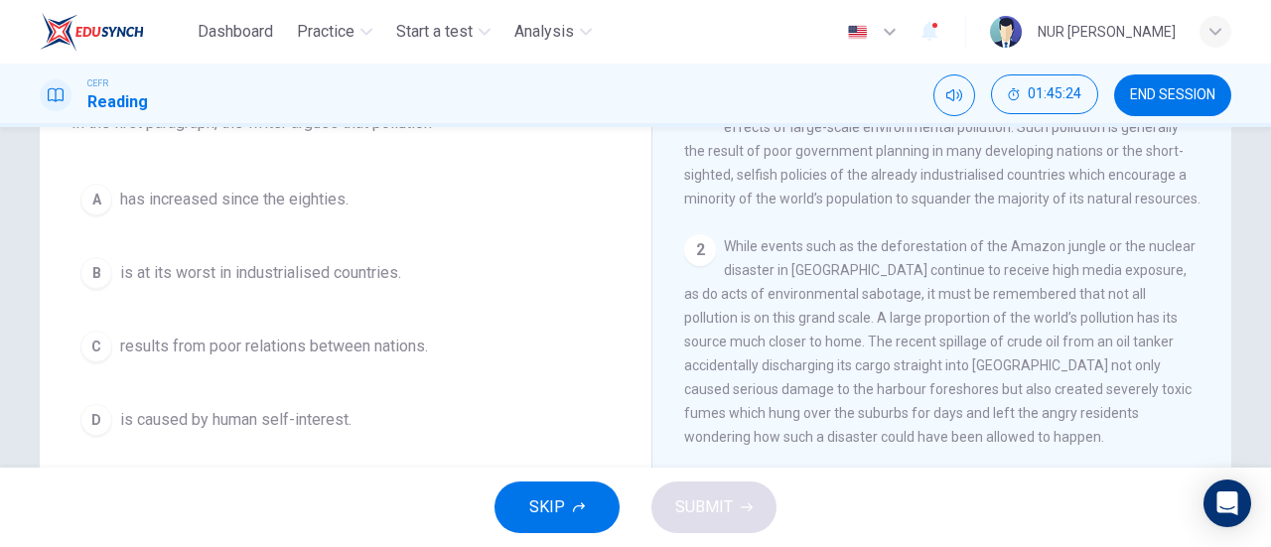
click at [270, 424] on span "is caused by human self-interest." at bounding box center [235, 420] width 231 height 24
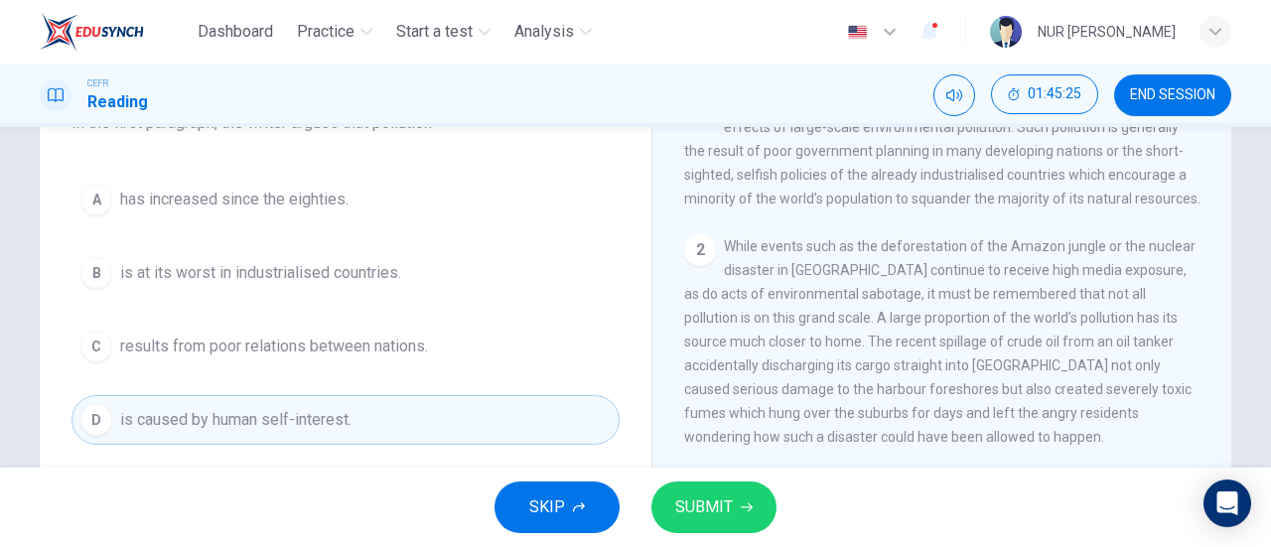
click at [717, 512] on span "SUBMIT" at bounding box center [704, 508] width 58 height 28
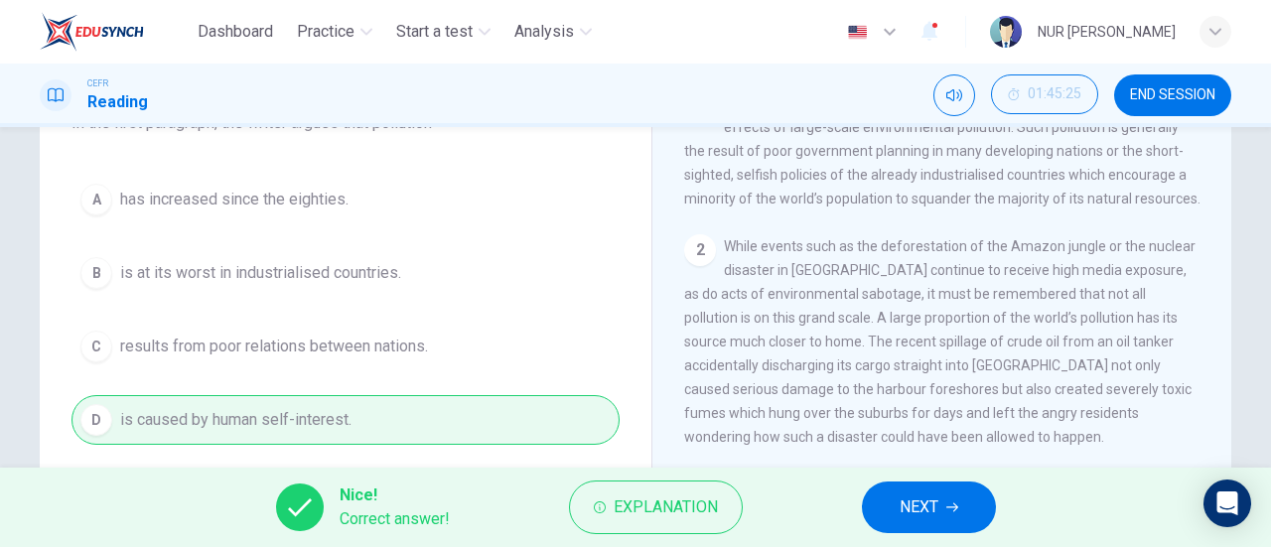
click at [900, 514] on span "NEXT" at bounding box center [919, 508] width 39 height 28
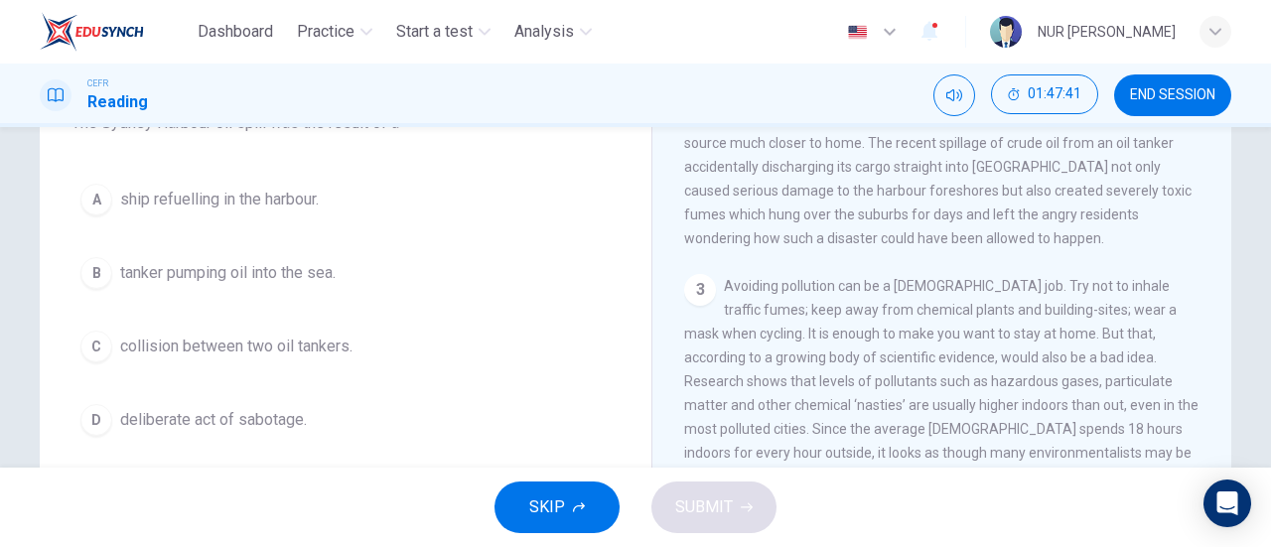
click at [270, 194] on span "ship refuelling in the harbour." at bounding box center [219, 200] width 199 height 24
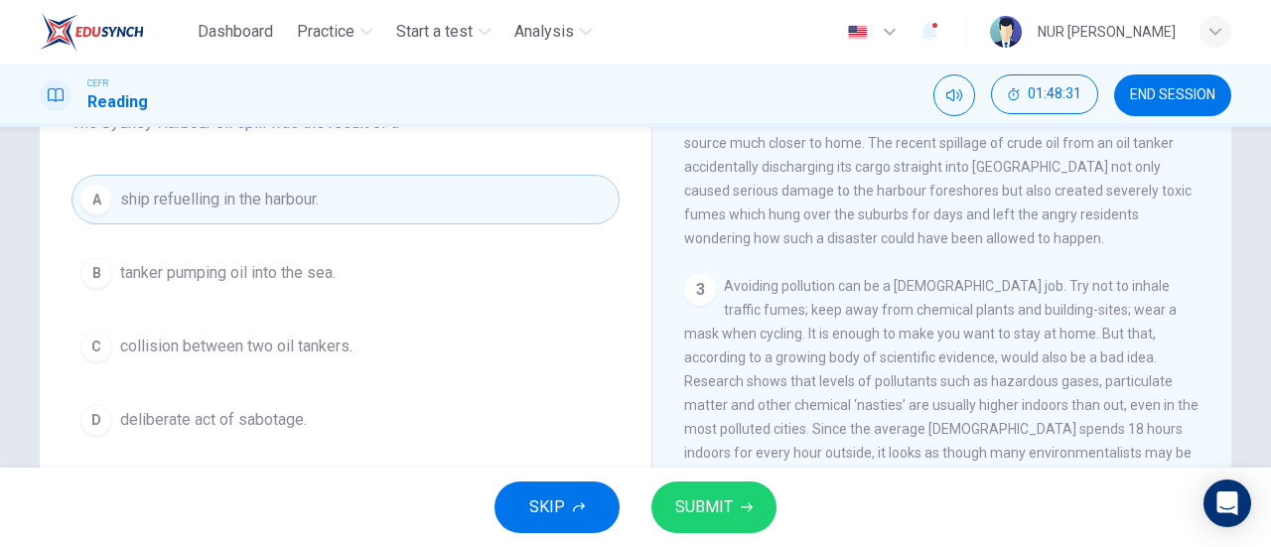
click at [397, 290] on button "B tanker pumping oil into the sea." at bounding box center [346, 273] width 548 height 50
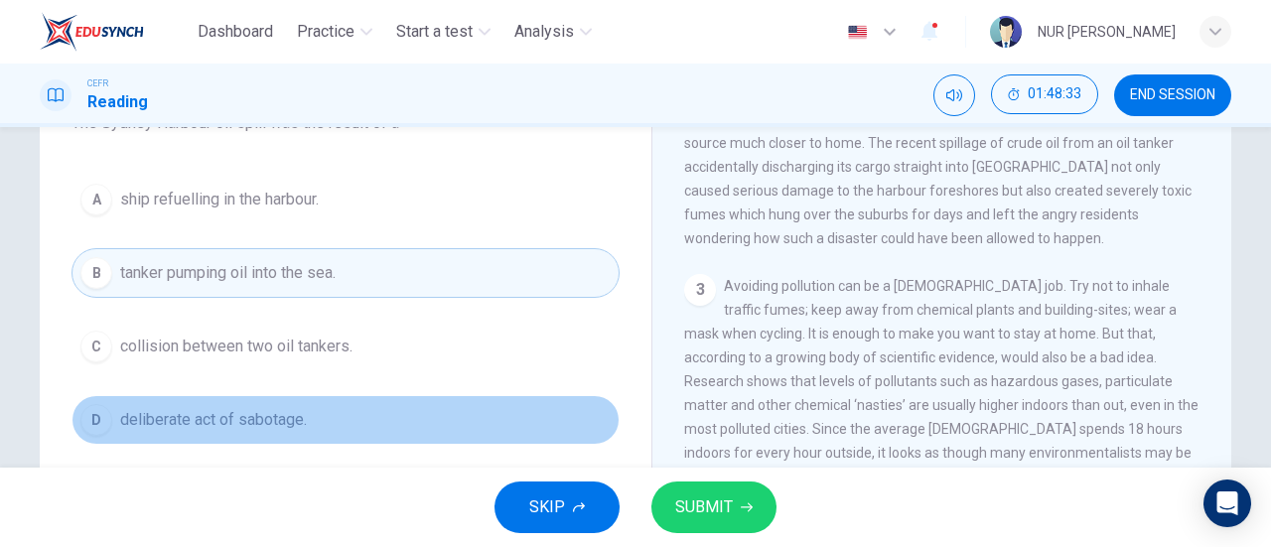
click at [278, 440] on button "D deliberate act of sabotage." at bounding box center [346, 420] width 548 height 50
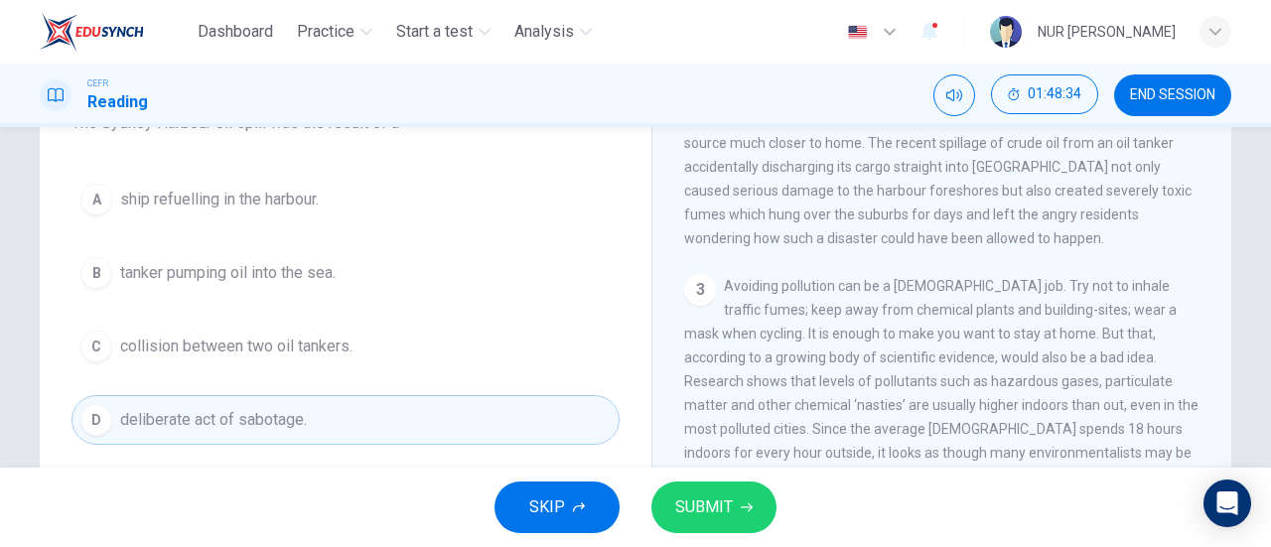
click at [667, 512] on button "SUBMIT" at bounding box center [714, 508] width 125 height 52
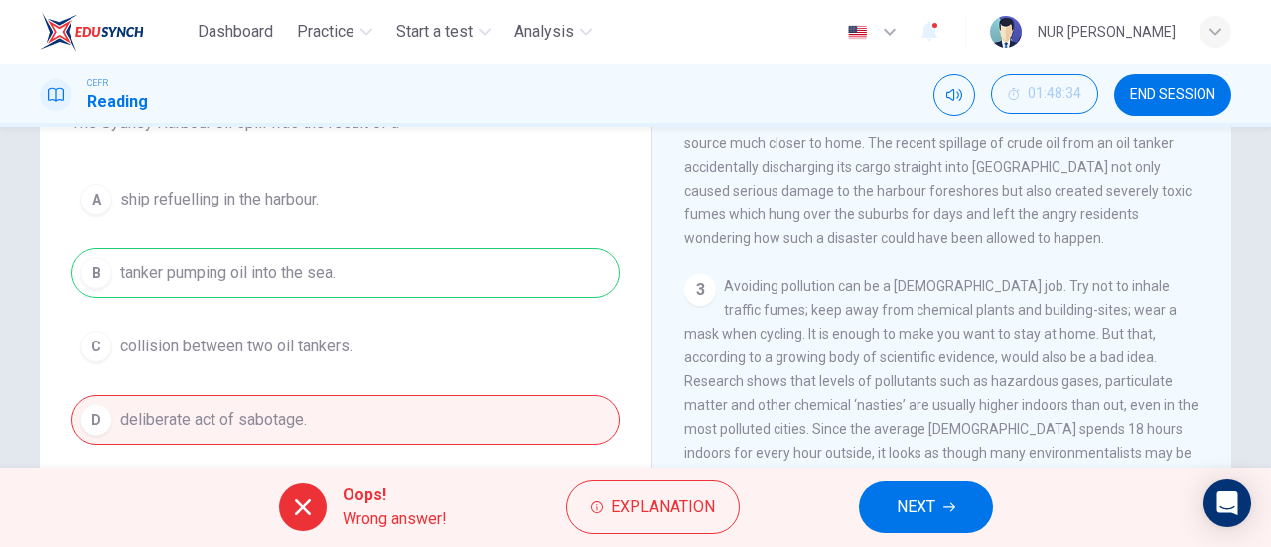
click at [948, 500] on button "NEXT" at bounding box center [926, 508] width 134 height 52
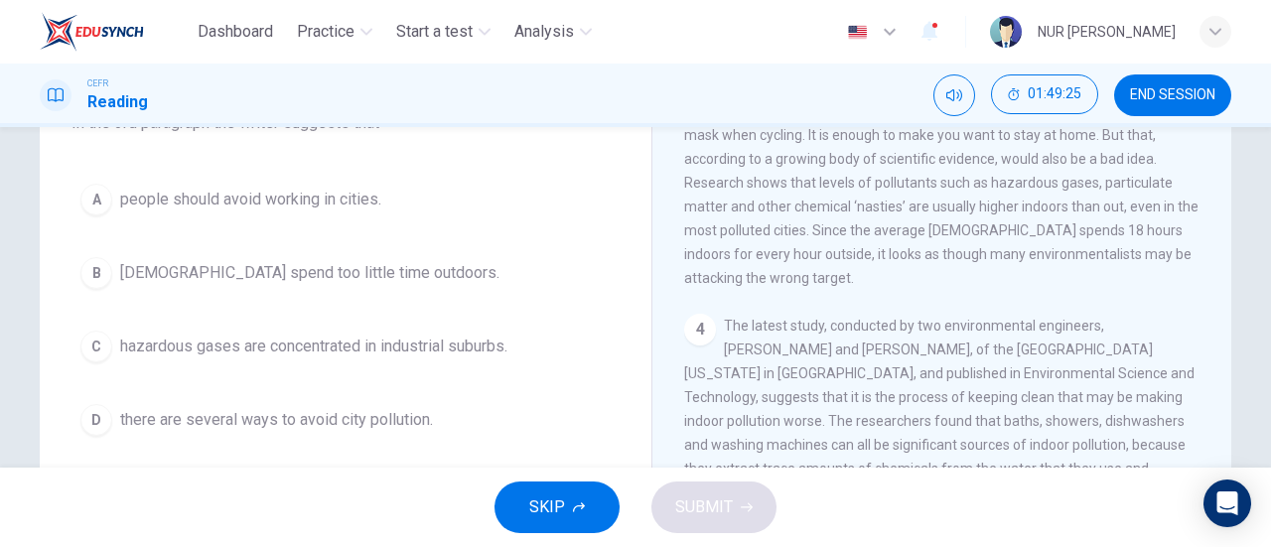
click at [367, 278] on span "[DEMOGRAPHIC_DATA] spend too little time outdoors." at bounding box center [309, 273] width 379 height 24
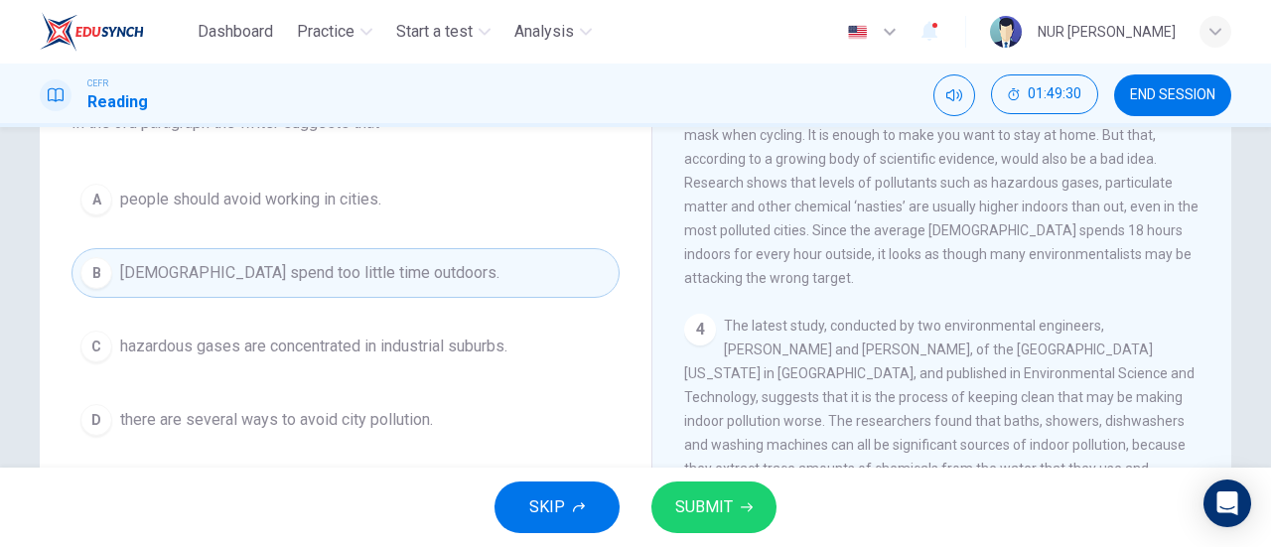
click at [421, 426] on span "there are several ways to avoid city pollution." at bounding box center [276, 420] width 313 height 24
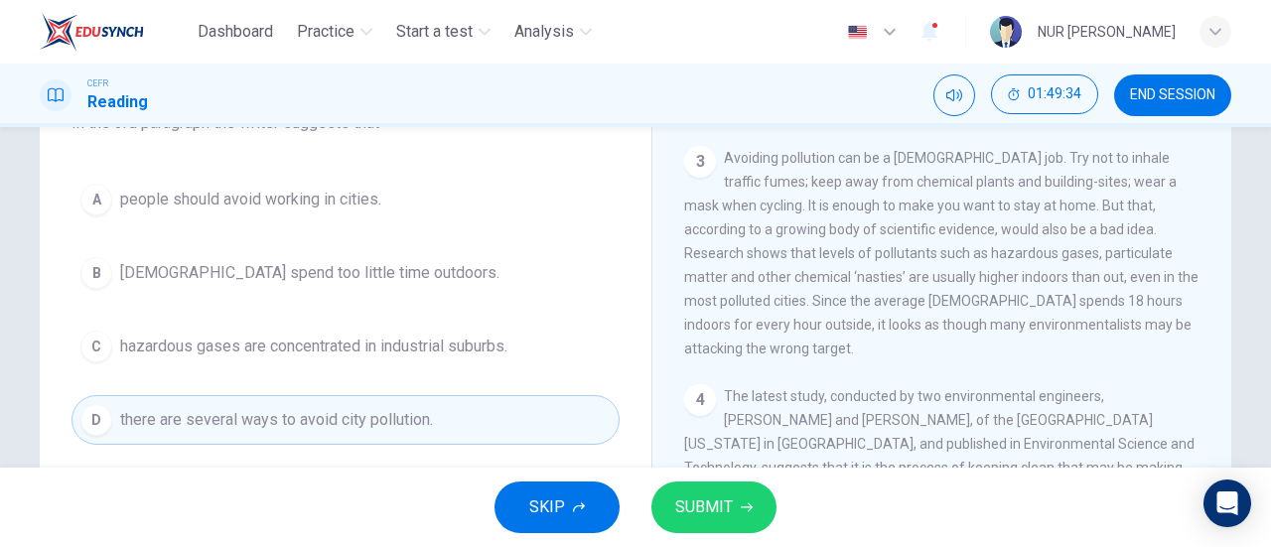
scroll to position [680, 0]
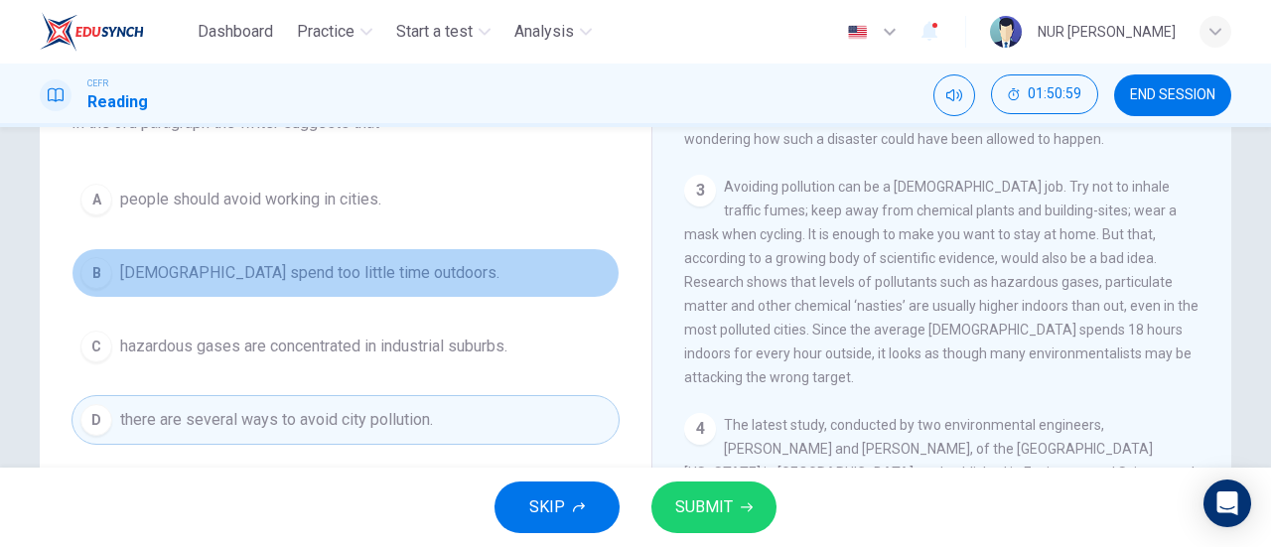
click at [379, 263] on span "[DEMOGRAPHIC_DATA] spend too little time outdoors." at bounding box center [309, 273] width 379 height 24
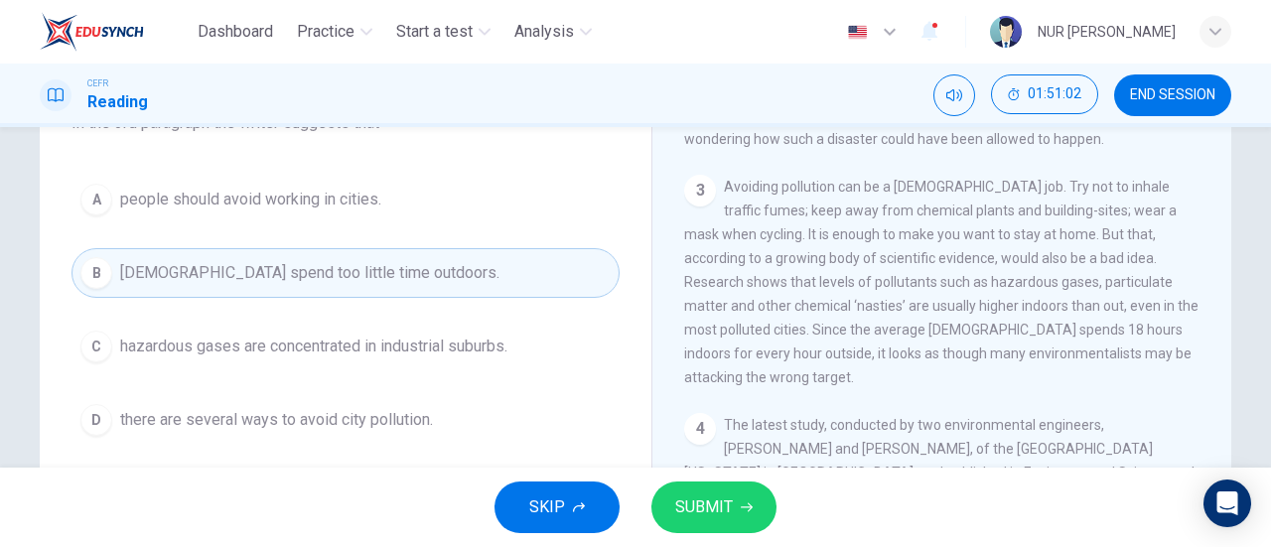
click at [737, 506] on button "SUBMIT" at bounding box center [714, 508] width 125 height 52
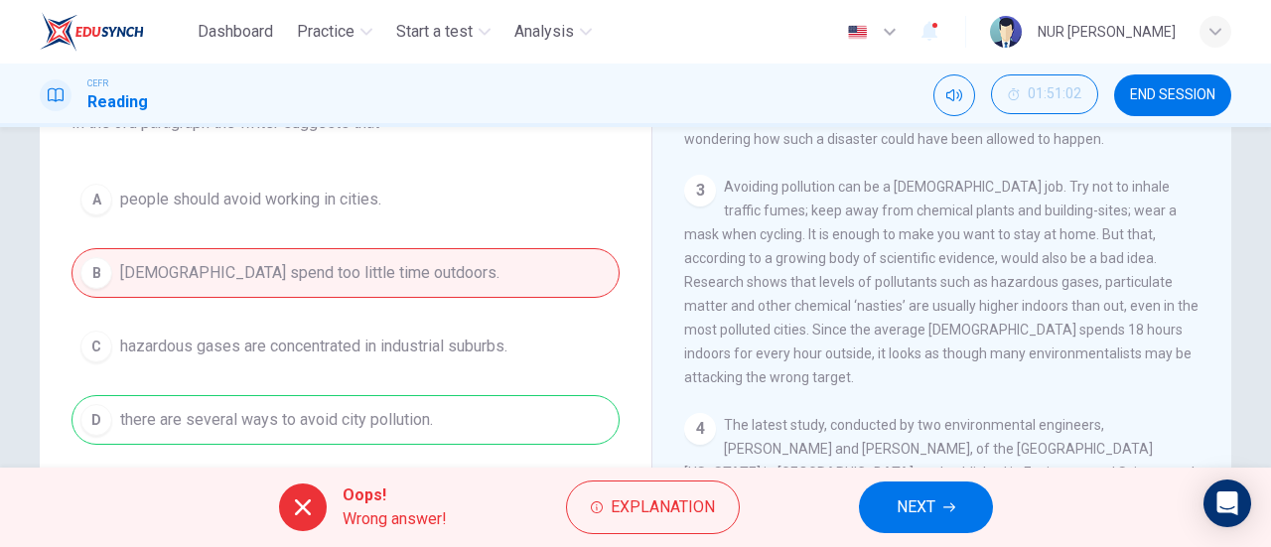
click at [918, 498] on span "NEXT" at bounding box center [916, 508] width 39 height 28
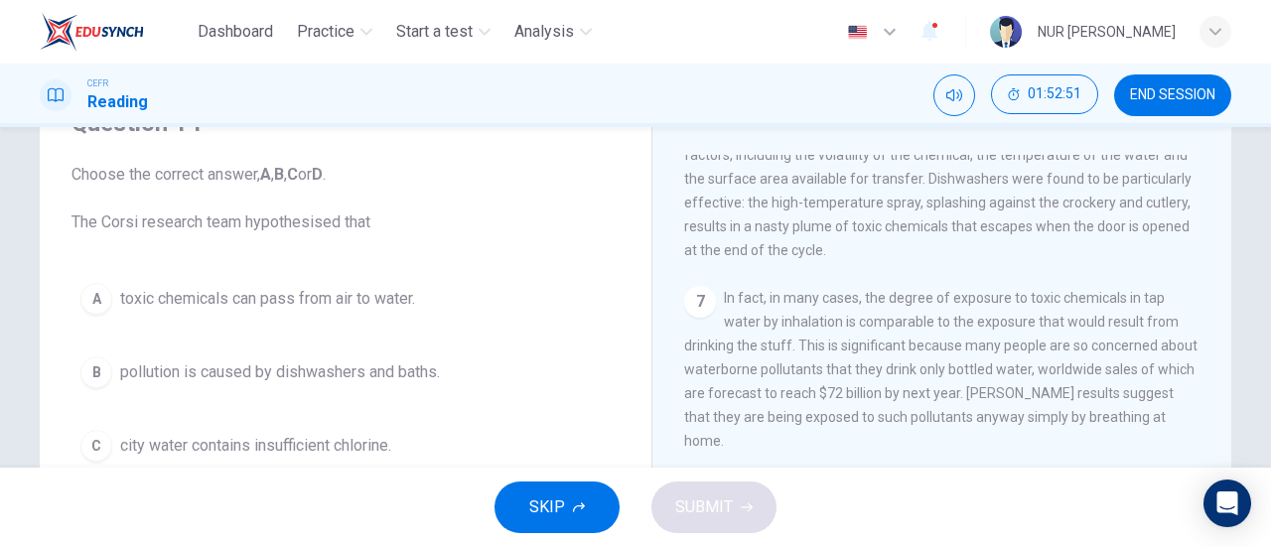
scroll to position [1475, 0]
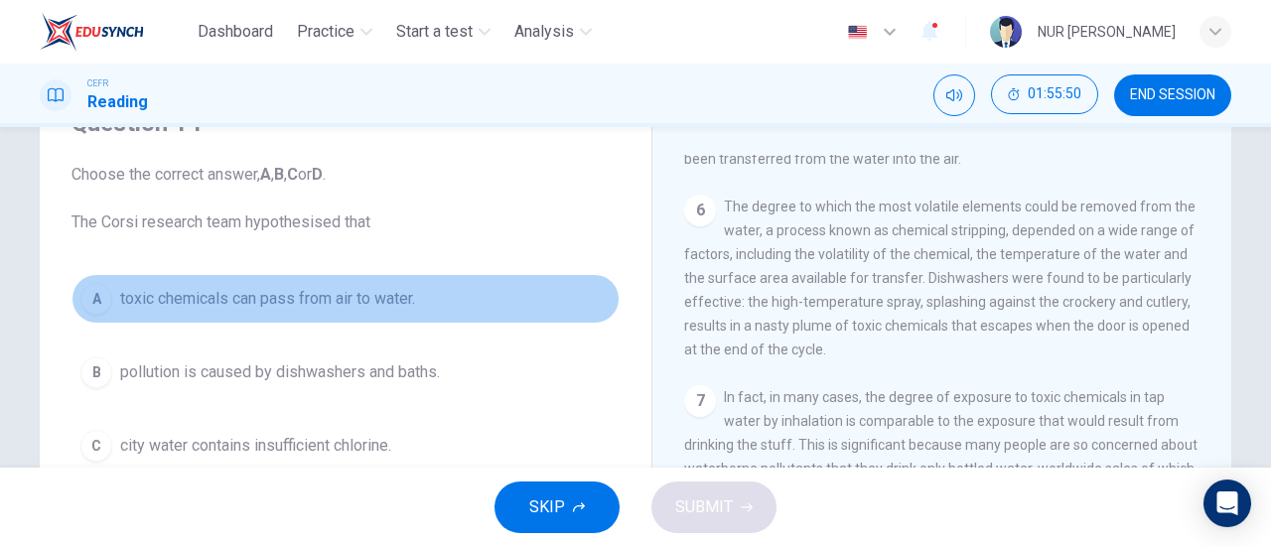
click at [332, 302] on span "toxic chemicals can pass from air to water." at bounding box center [267, 299] width 295 height 24
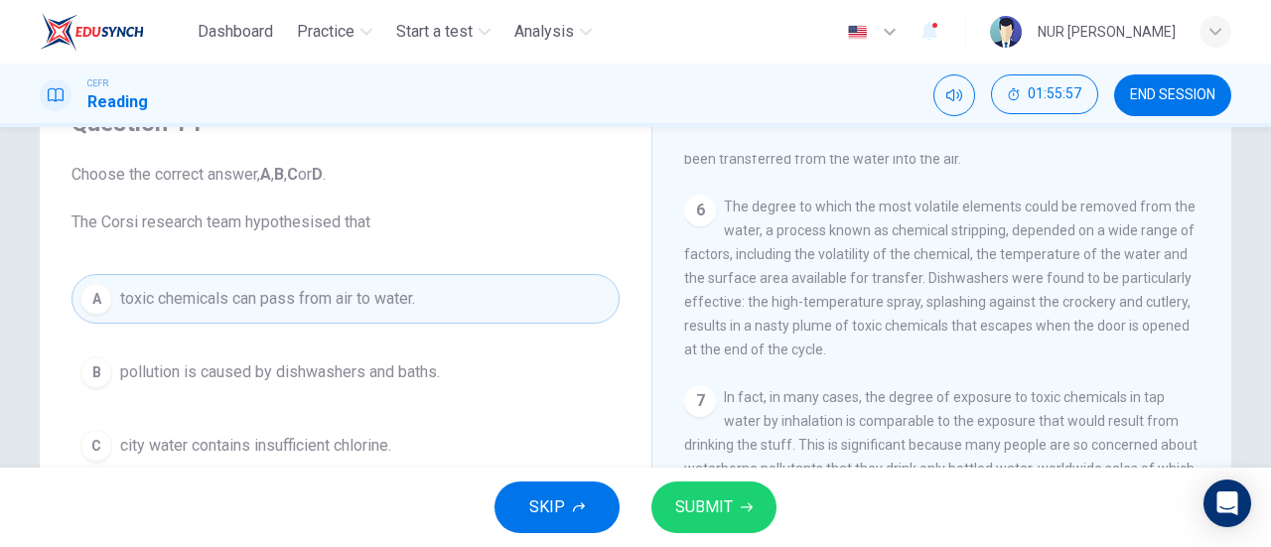
click at [370, 335] on div "A toxic chemicals can pass from air to water. B pollution is caused by dishwash…" at bounding box center [346, 409] width 548 height 270
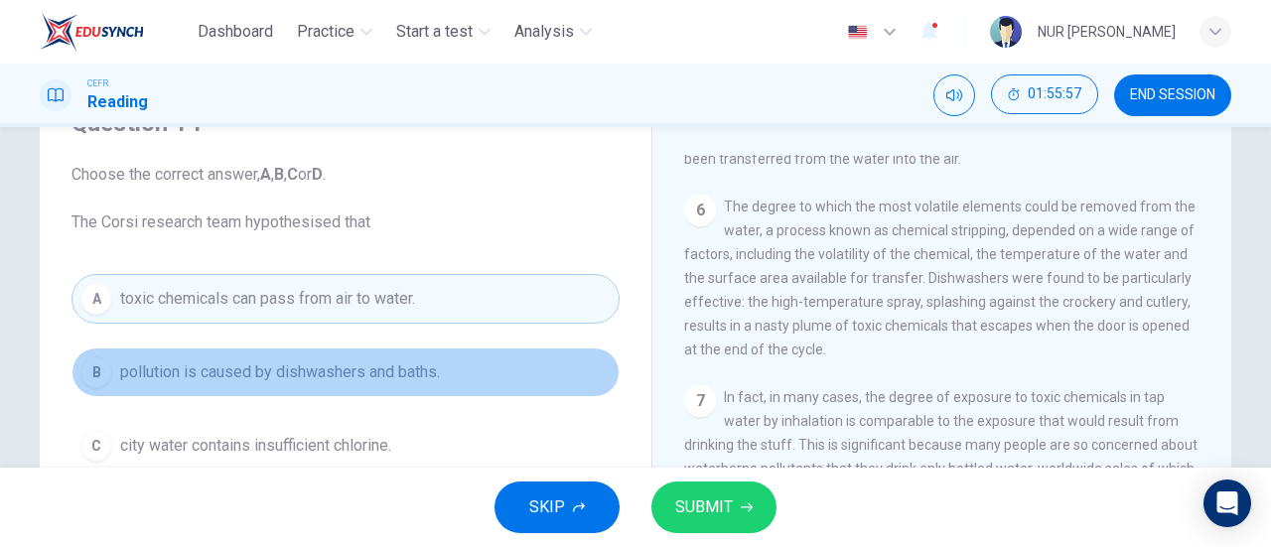
click at [364, 359] on button "B pollution is caused by dishwashers and baths." at bounding box center [346, 373] width 548 height 50
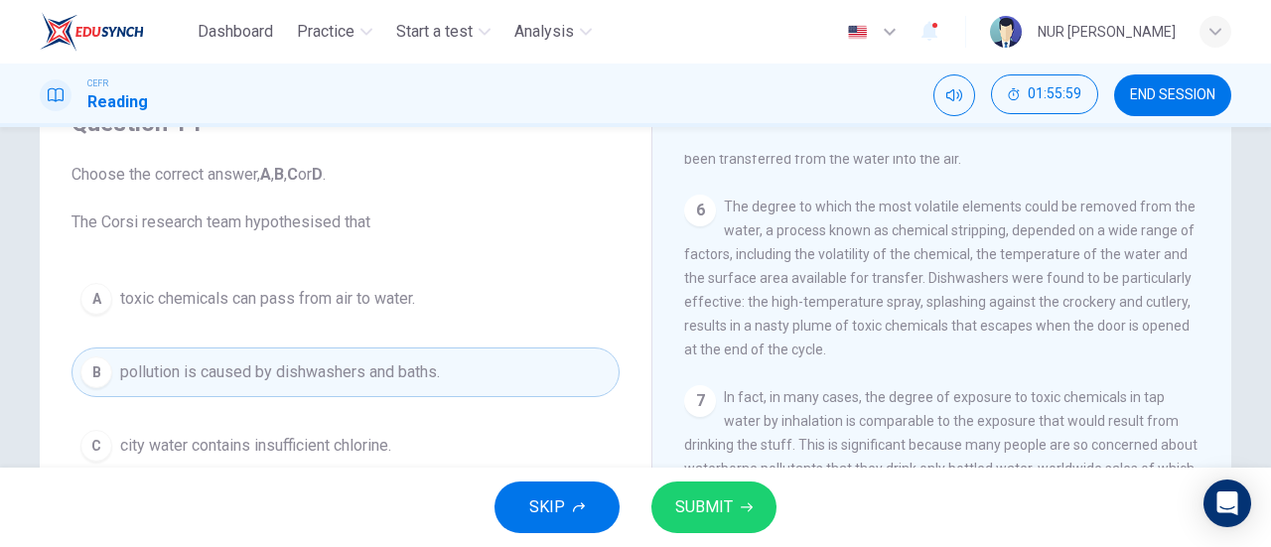
click at [369, 307] on span "toxic chemicals can pass from air to water." at bounding box center [267, 299] width 295 height 24
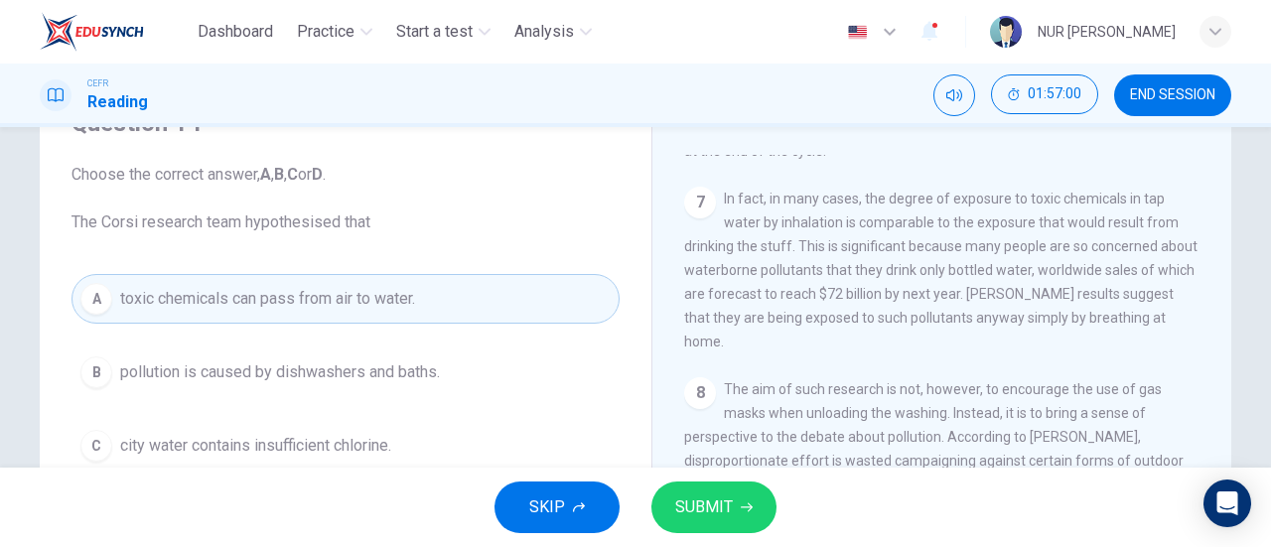
scroll to position [199, 0]
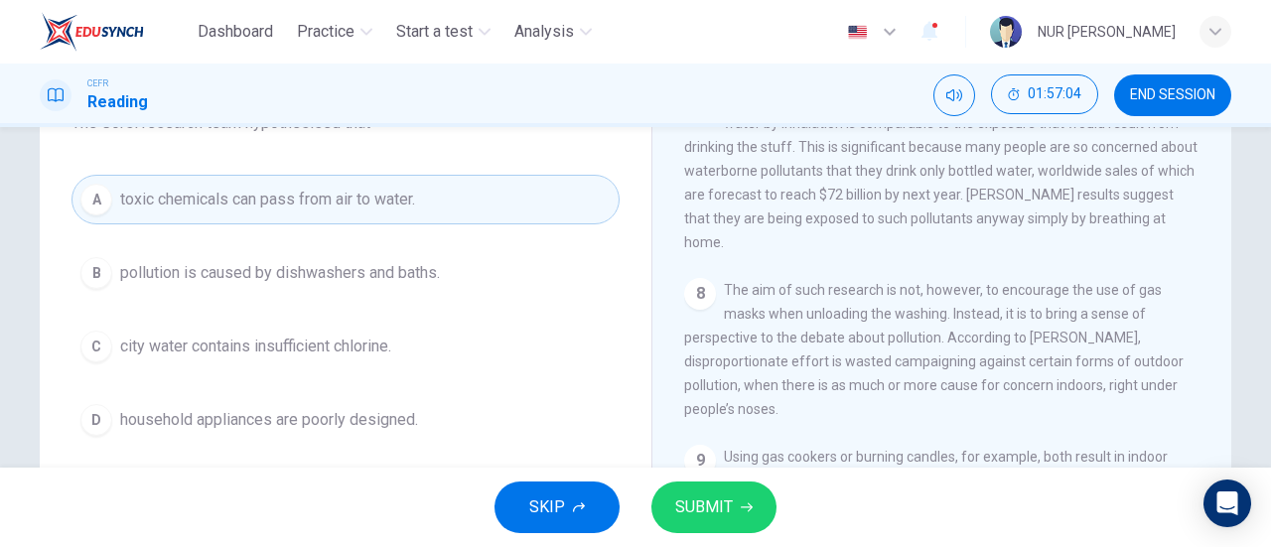
click at [411, 425] on span "household appliances are poorly designed." at bounding box center [269, 420] width 298 height 24
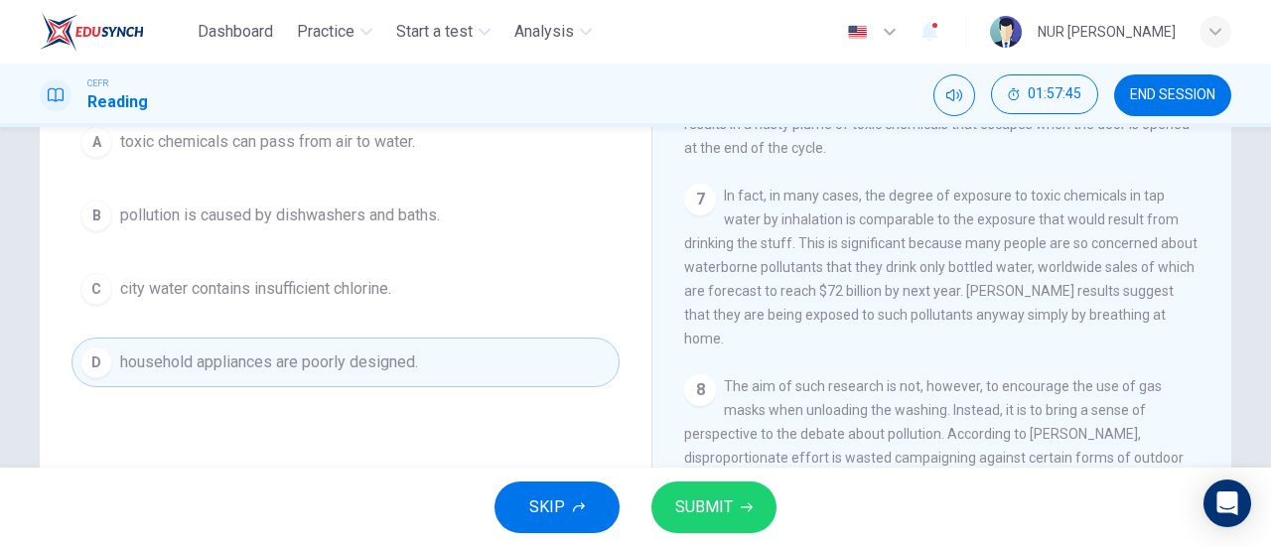
scroll to position [230, 0]
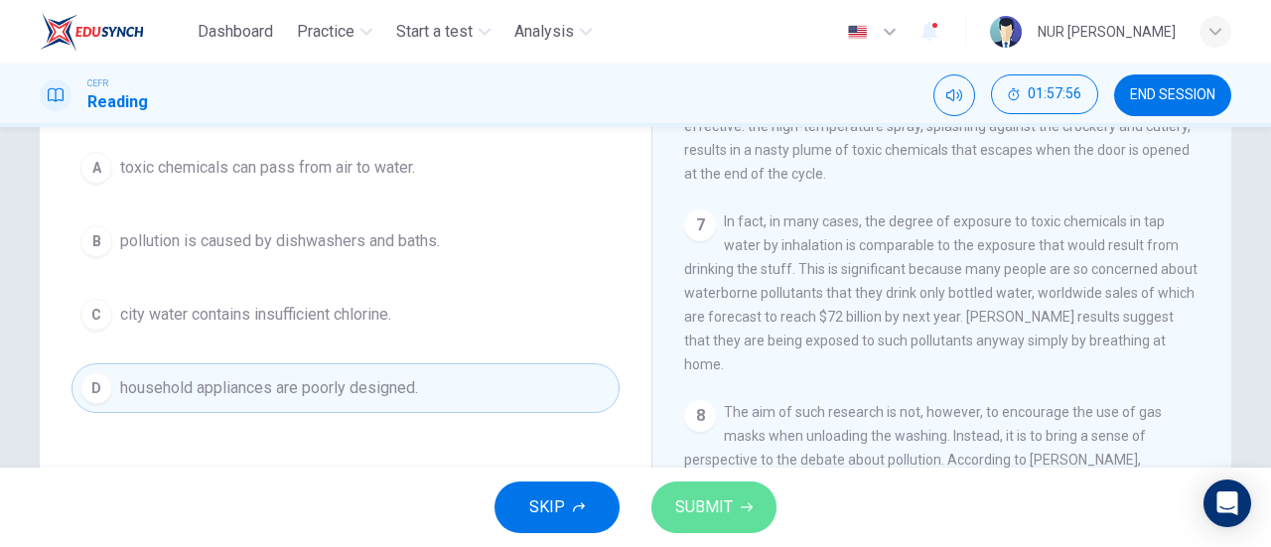
click at [700, 523] on button "SUBMIT" at bounding box center [714, 508] width 125 height 52
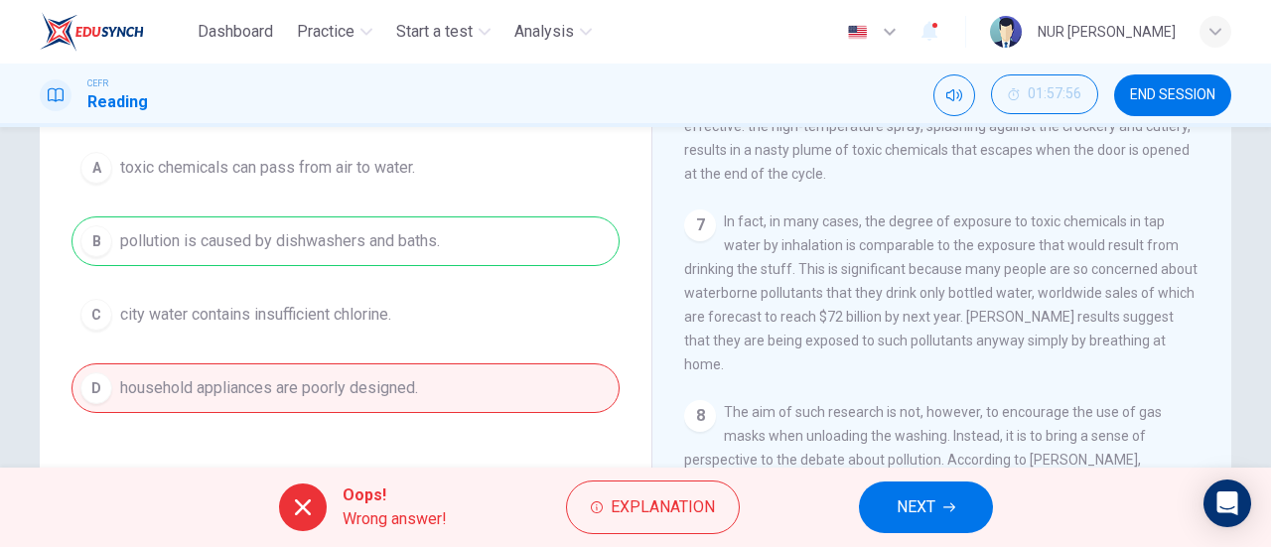
click at [924, 515] on span "NEXT" at bounding box center [916, 508] width 39 height 28
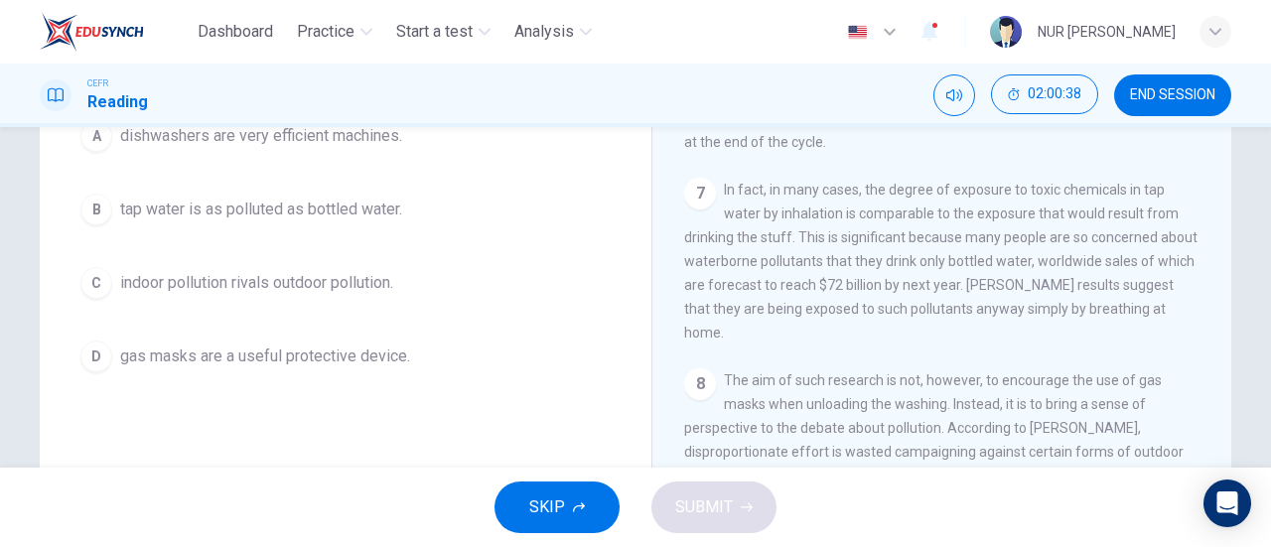
scroll to position [263, 0]
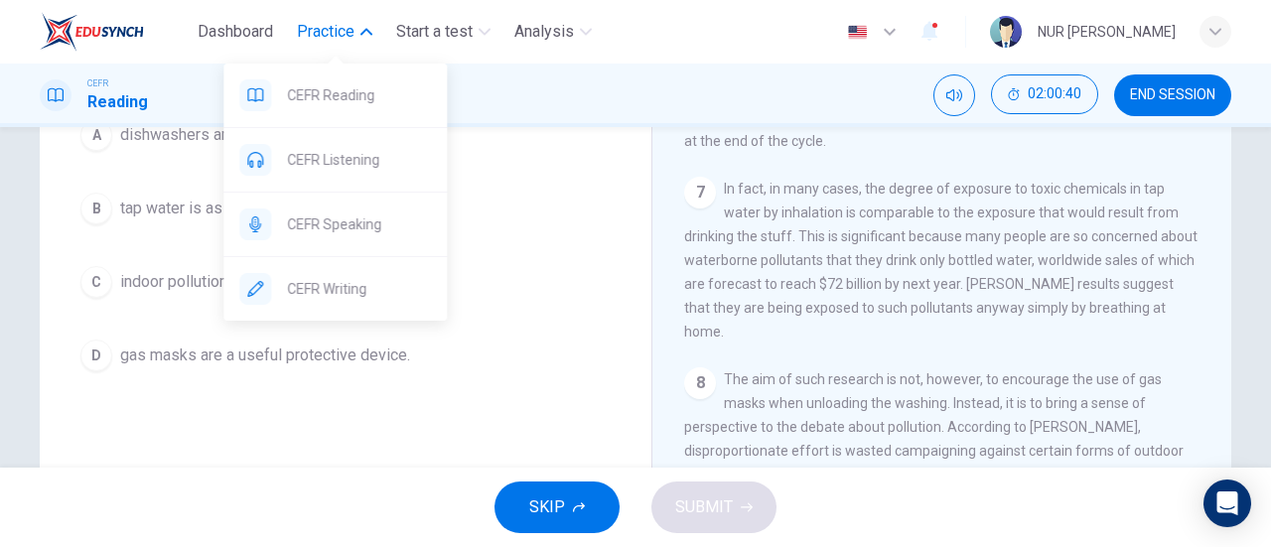
click at [339, 41] on span "Practice" at bounding box center [326, 32] width 58 height 24
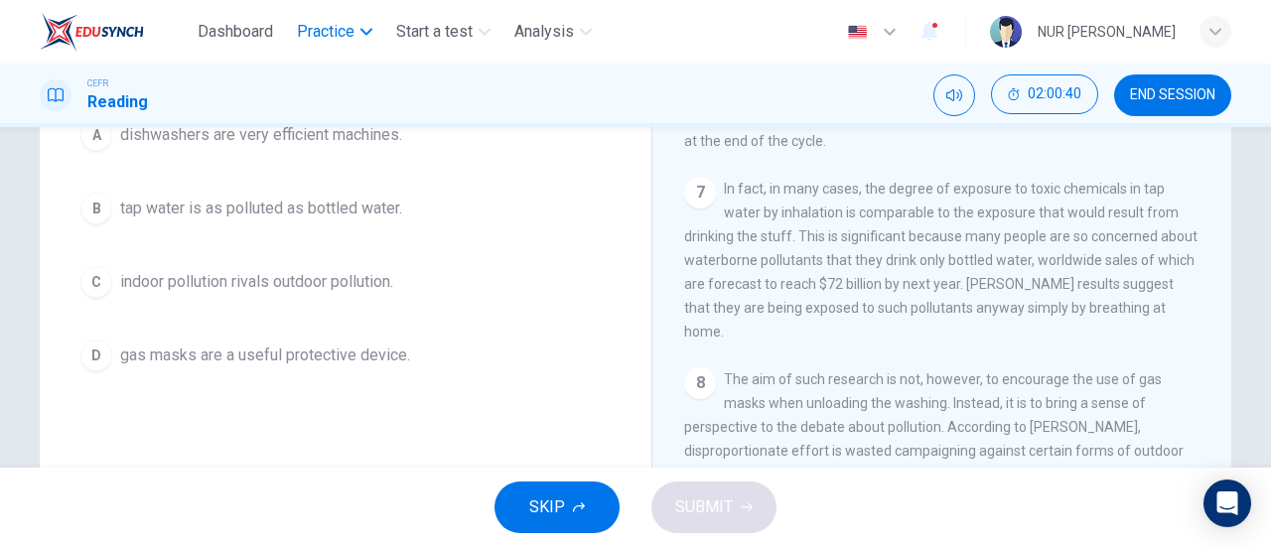
click at [339, 41] on span "Practice" at bounding box center [326, 32] width 58 height 24
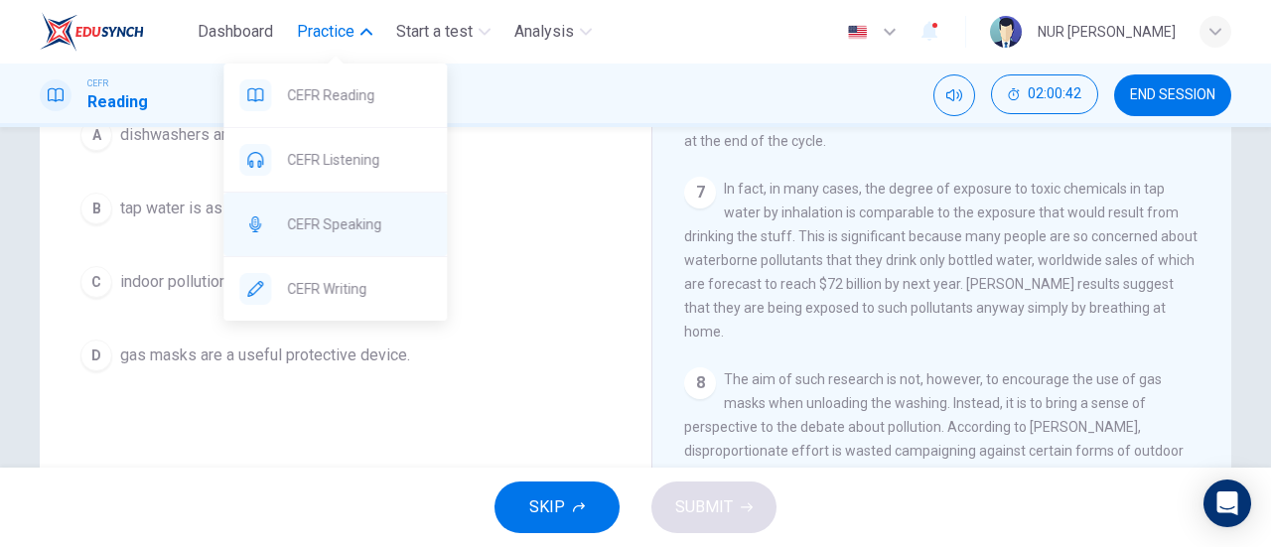
click at [342, 233] on span "CEFR Speaking" at bounding box center [359, 225] width 144 height 24
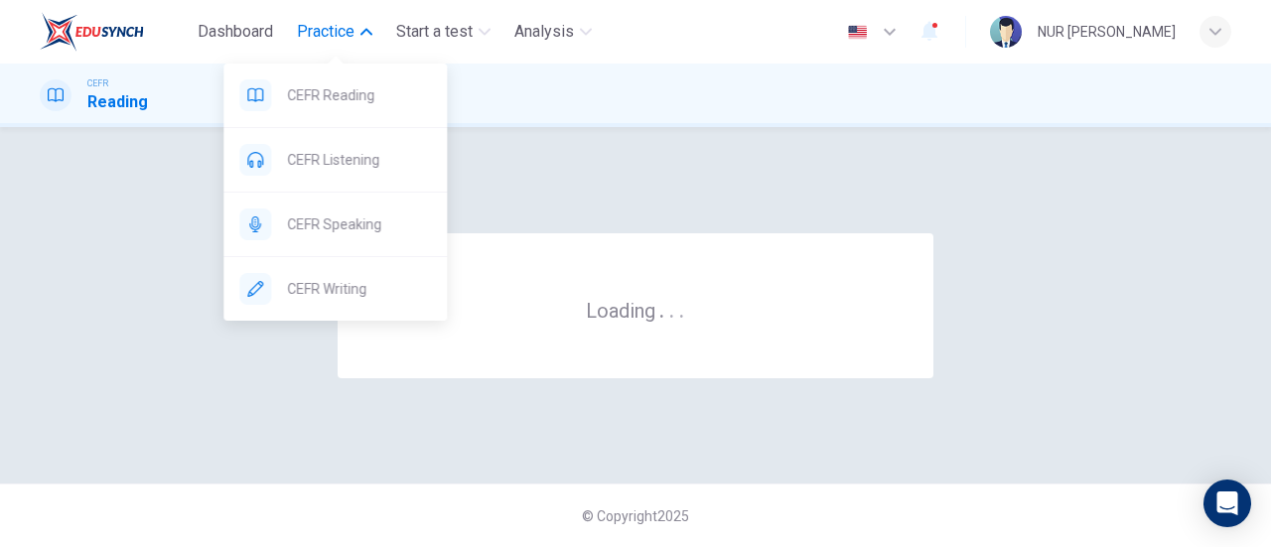
scroll to position [0, 0]
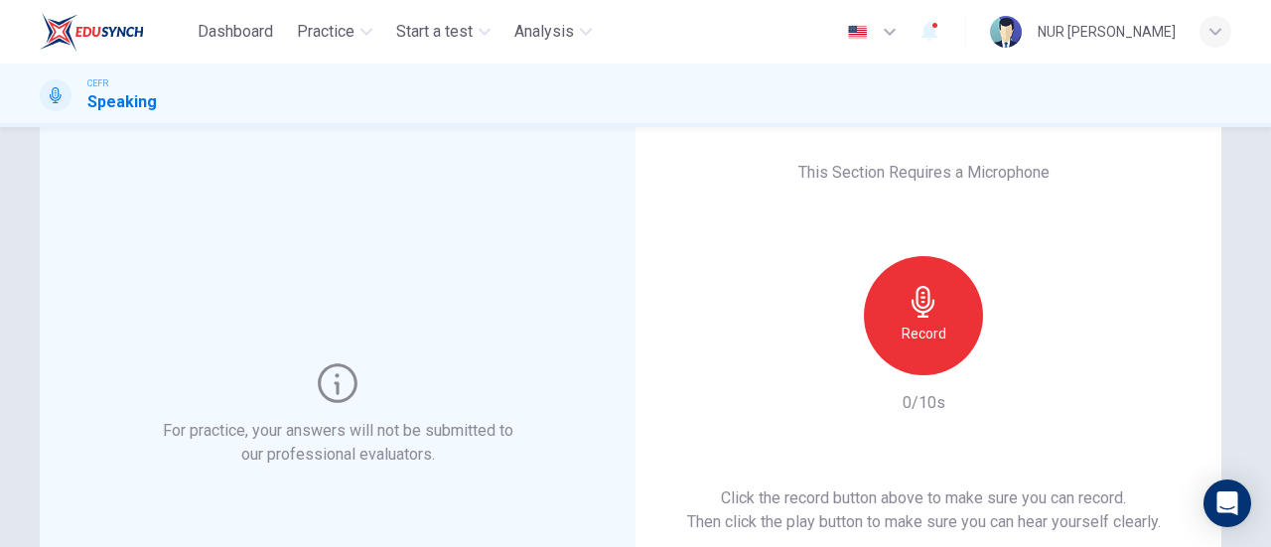
scroll to position [21, 0]
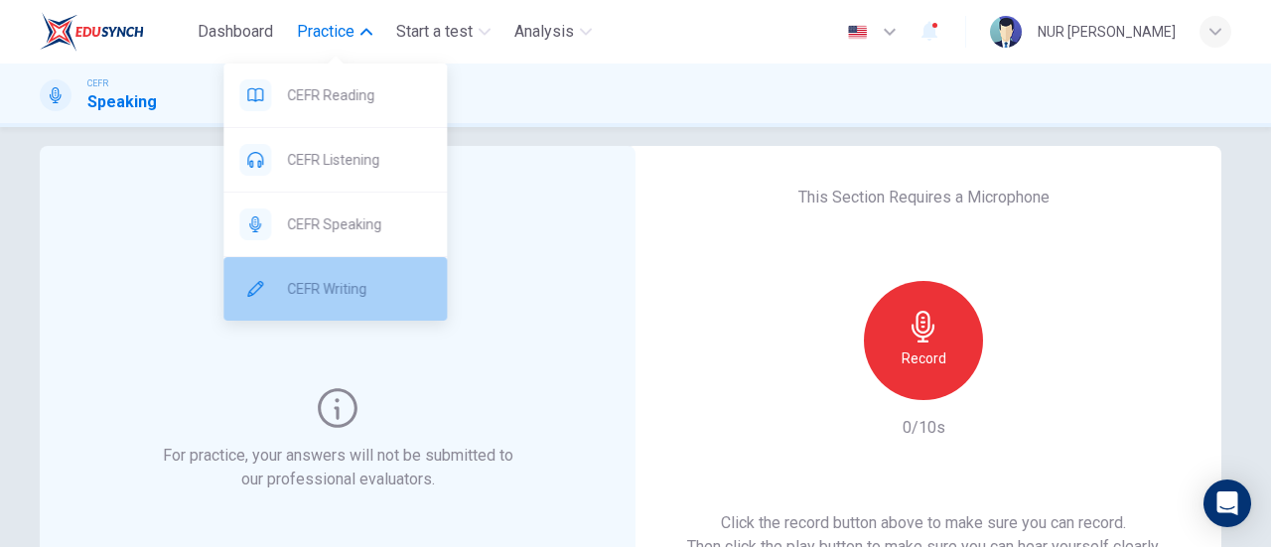
click at [350, 271] on div "CEFR Writing" at bounding box center [334, 289] width 223 height 64
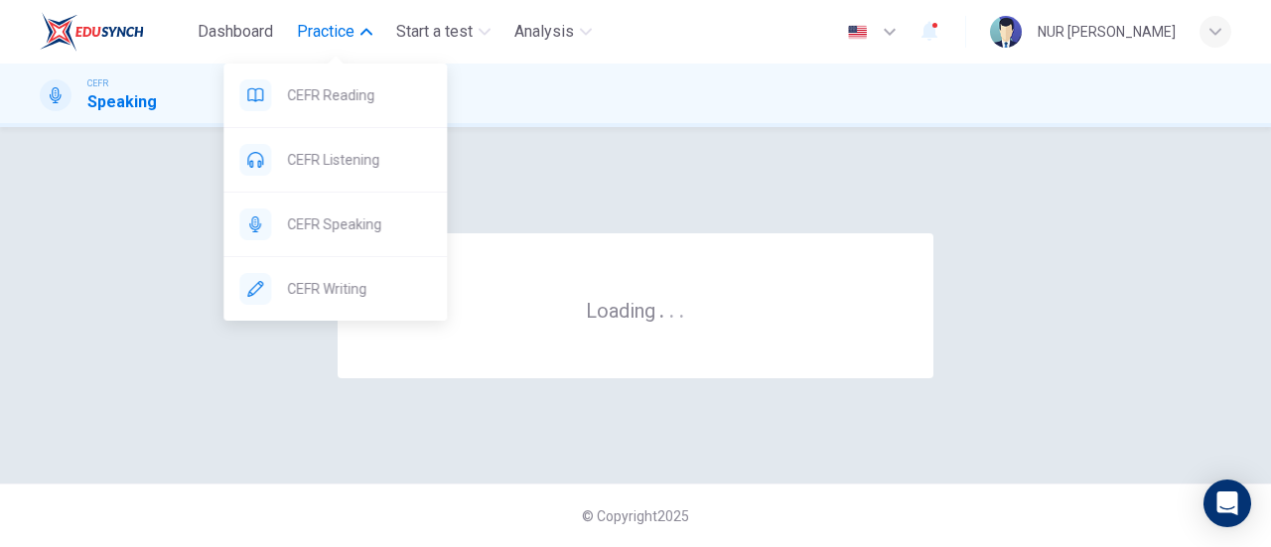
scroll to position [0, 0]
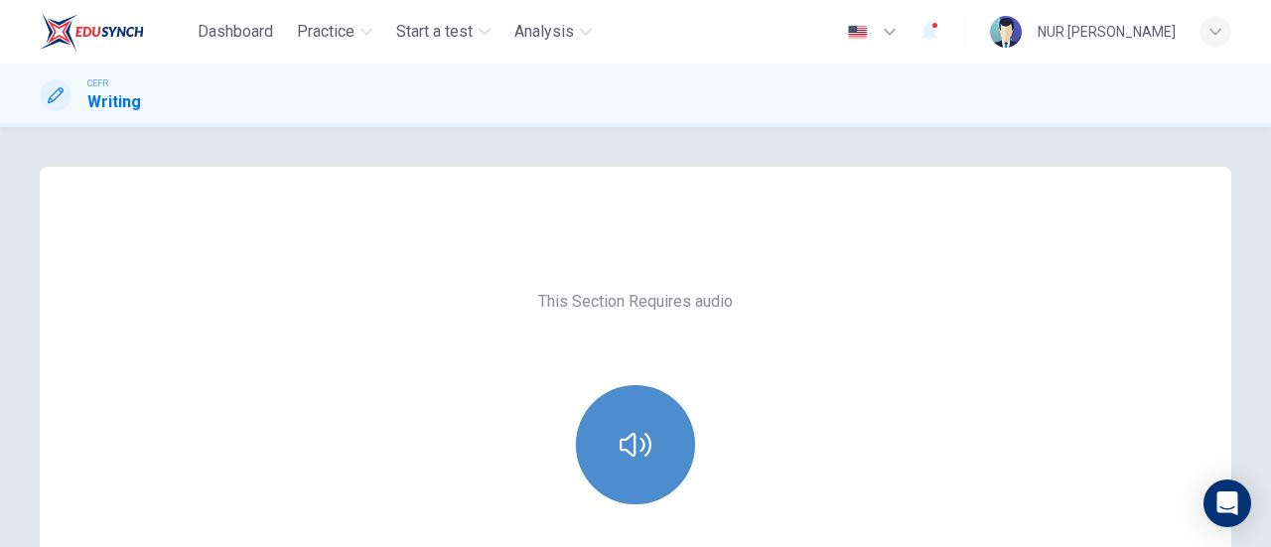
click at [665, 447] on button "button" at bounding box center [635, 444] width 119 height 119
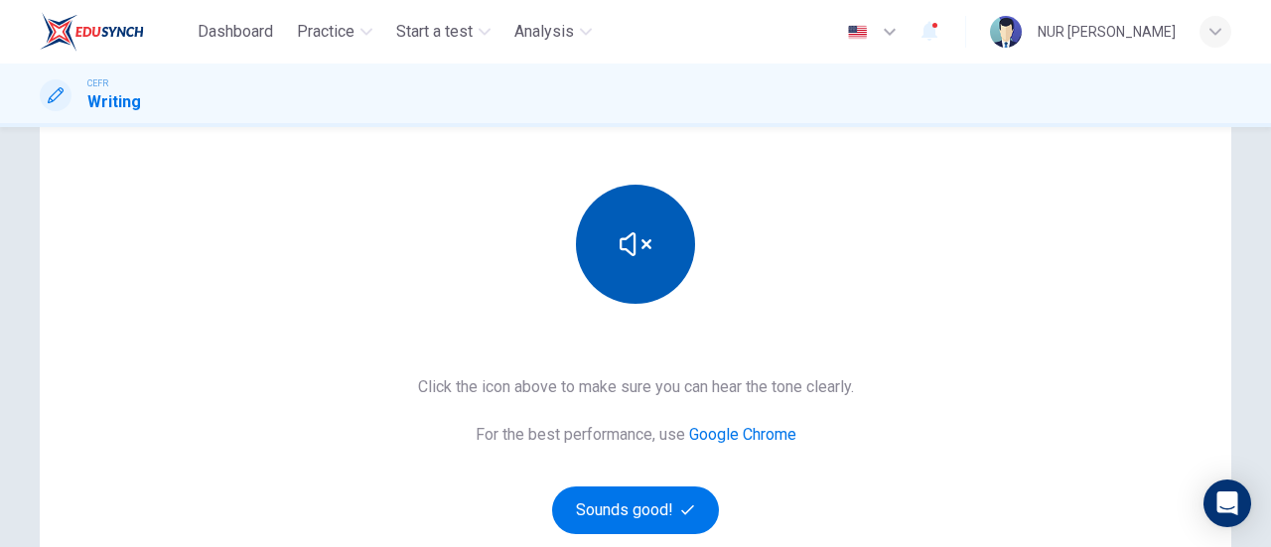
scroll to position [202, 0]
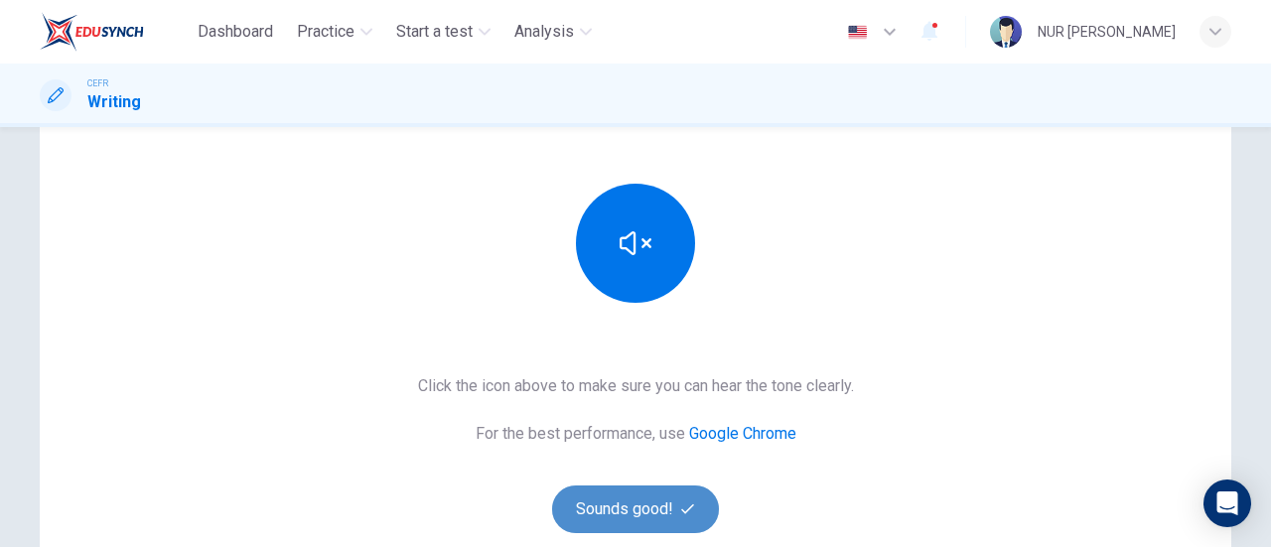
click at [640, 511] on button "Sounds good!" at bounding box center [635, 510] width 167 height 48
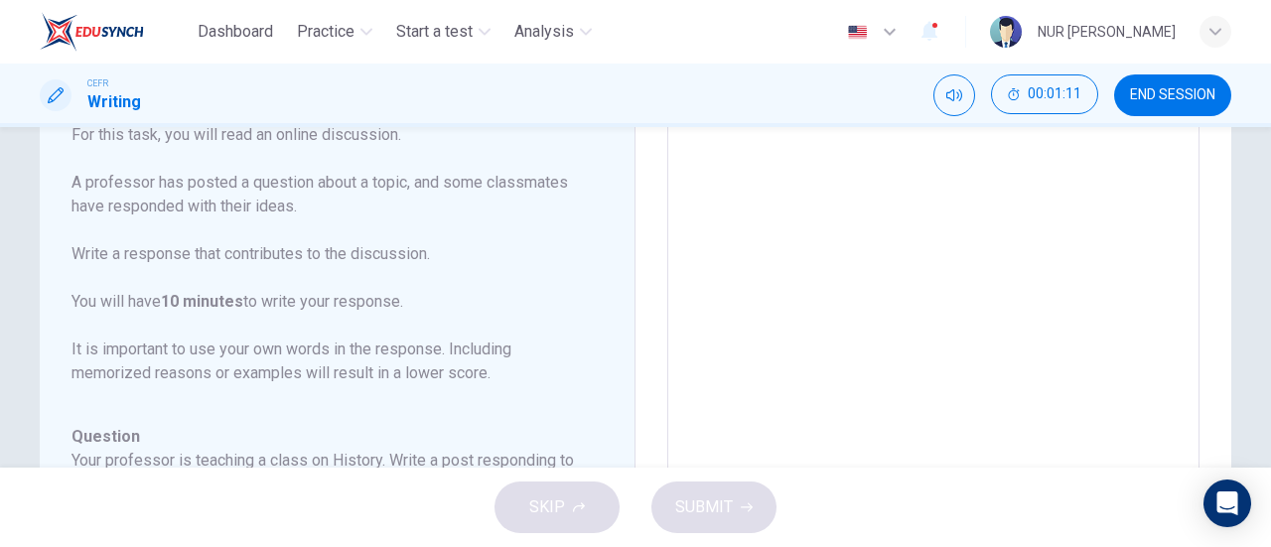
scroll to position [26, 0]
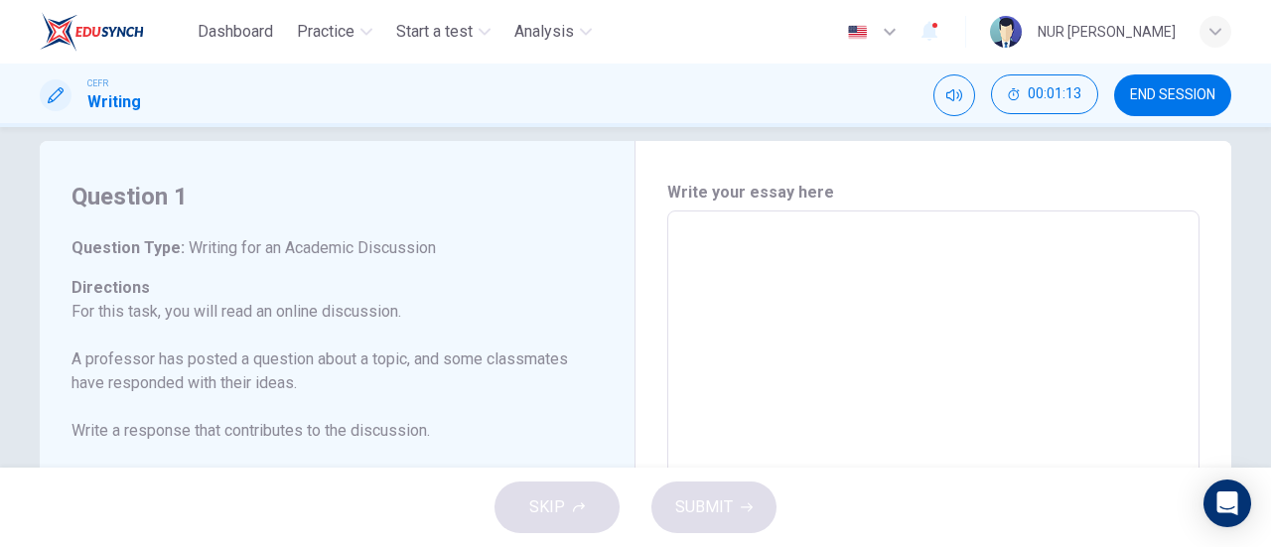
click at [674, 246] on div "x ​" at bounding box center [933, 542] width 532 height 663
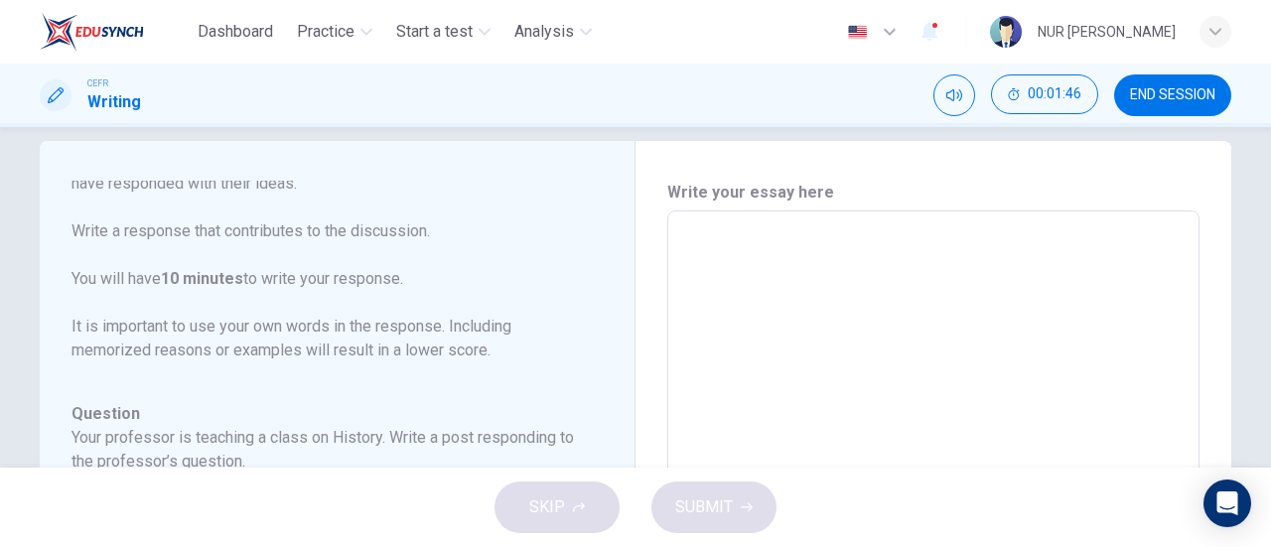
scroll to position [0, 0]
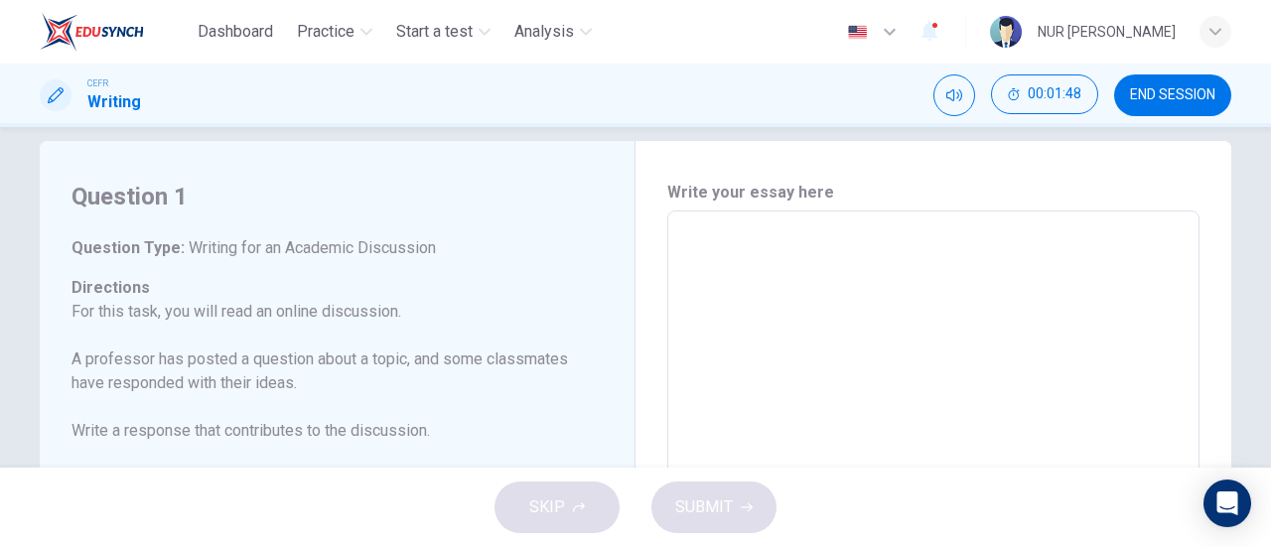
type textarea "i"
type textarea "x"
type textarea "in"
type textarea "x"
type textarea "i"
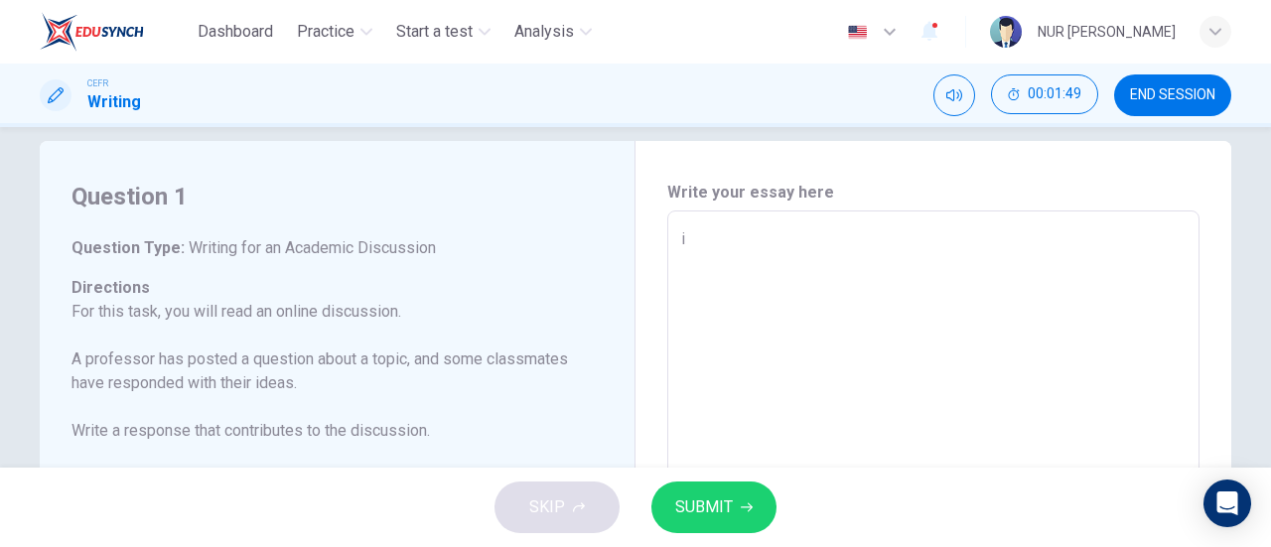
type textarea "x"
type textarea "I"
type textarea "x"
type textarea "In"
type textarea "x"
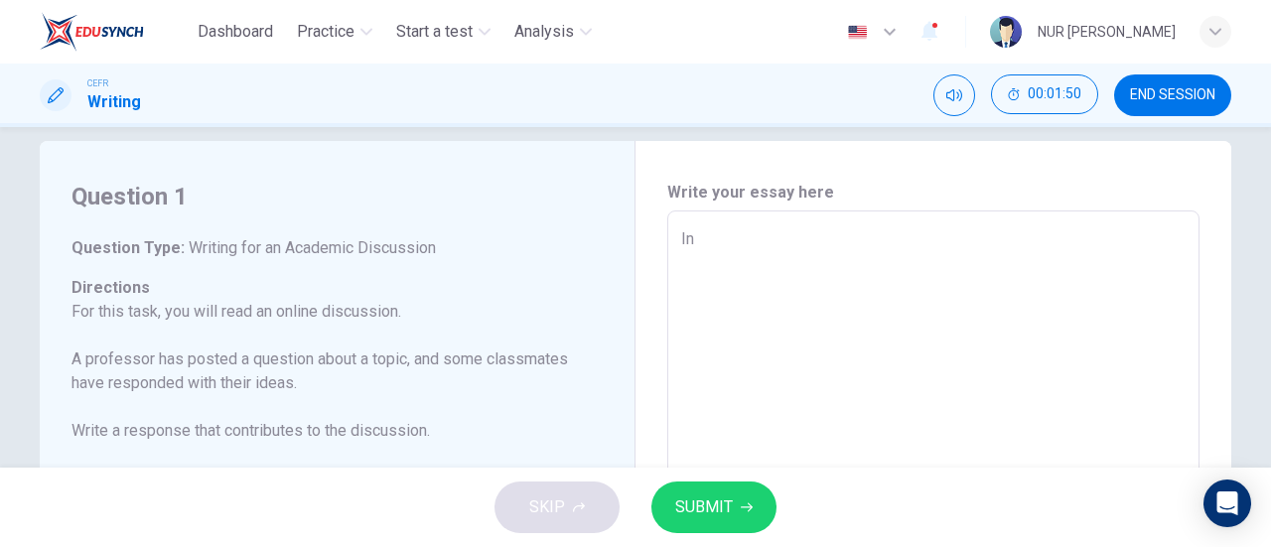
type textarea "In"
type textarea "x"
type textarea "In m"
type textarea "x"
type textarea "In my"
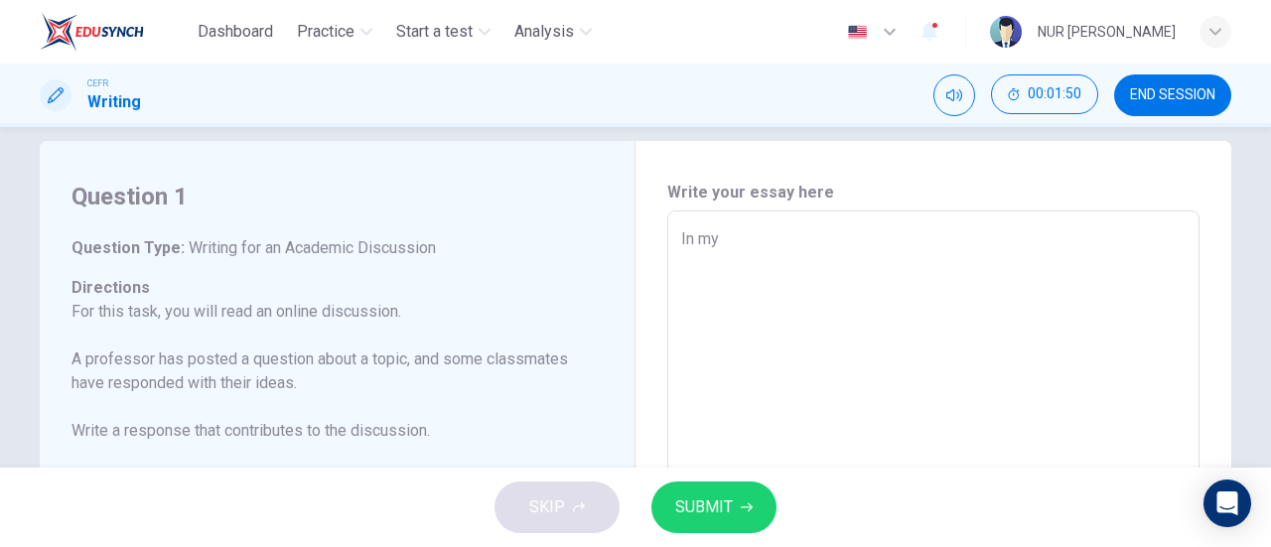
type textarea "x"
type textarea "In my"
type textarea "x"
type textarea "In my o"
type textarea "x"
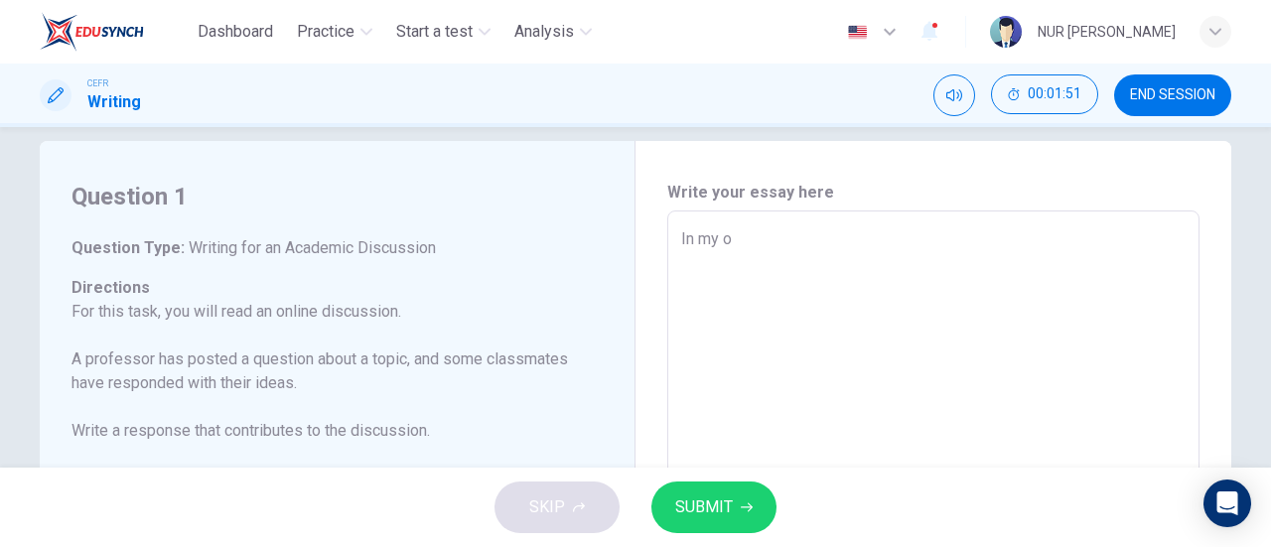
type textarea "In my op"
type textarea "x"
type textarea "In my opi"
type textarea "x"
type textarea "In my opin"
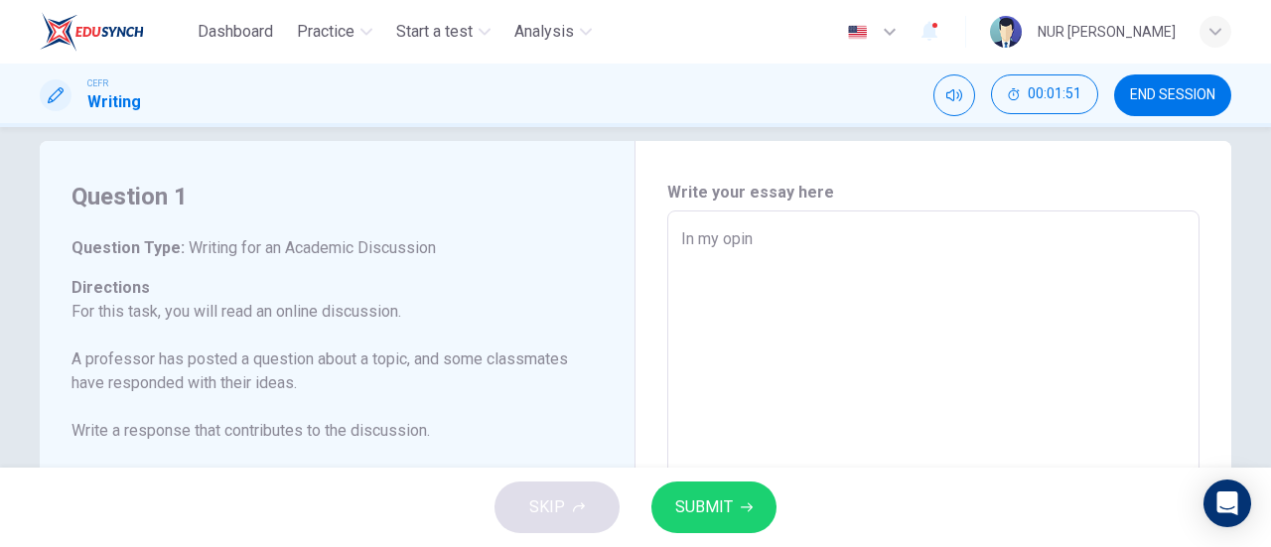
type textarea "x"
type textarea "In my opini"
type textarea "x"
type textarea "In my opinio"
type textarea "x"
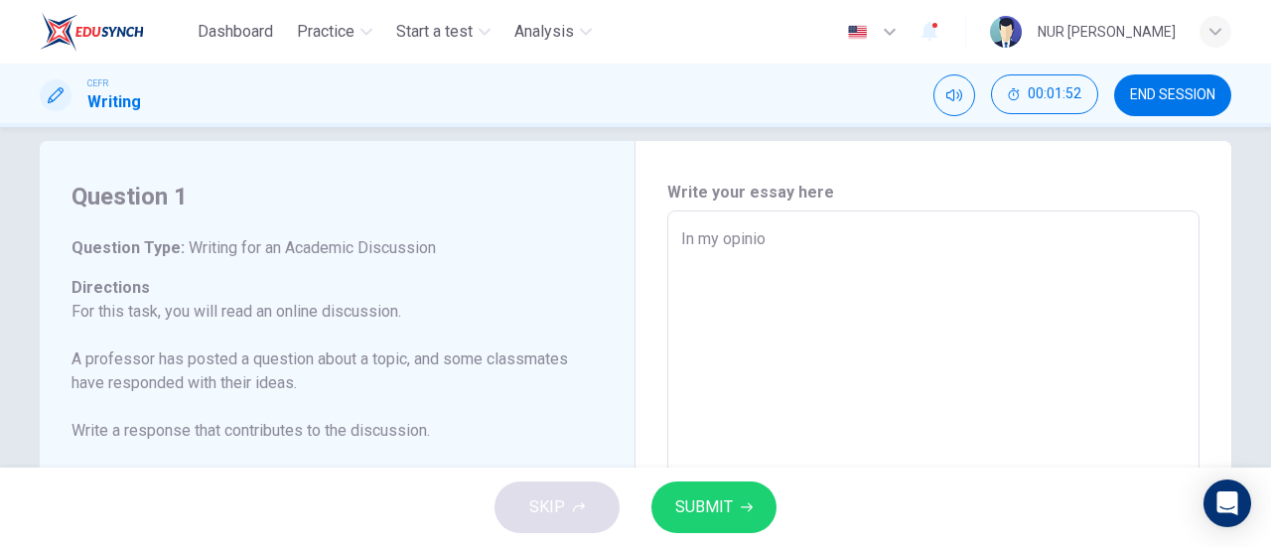
type textarea "In my opinion"
type textarea "x"
type textarea "In my opinion"
type textarea "x"
type textarea "In my opinion ,"
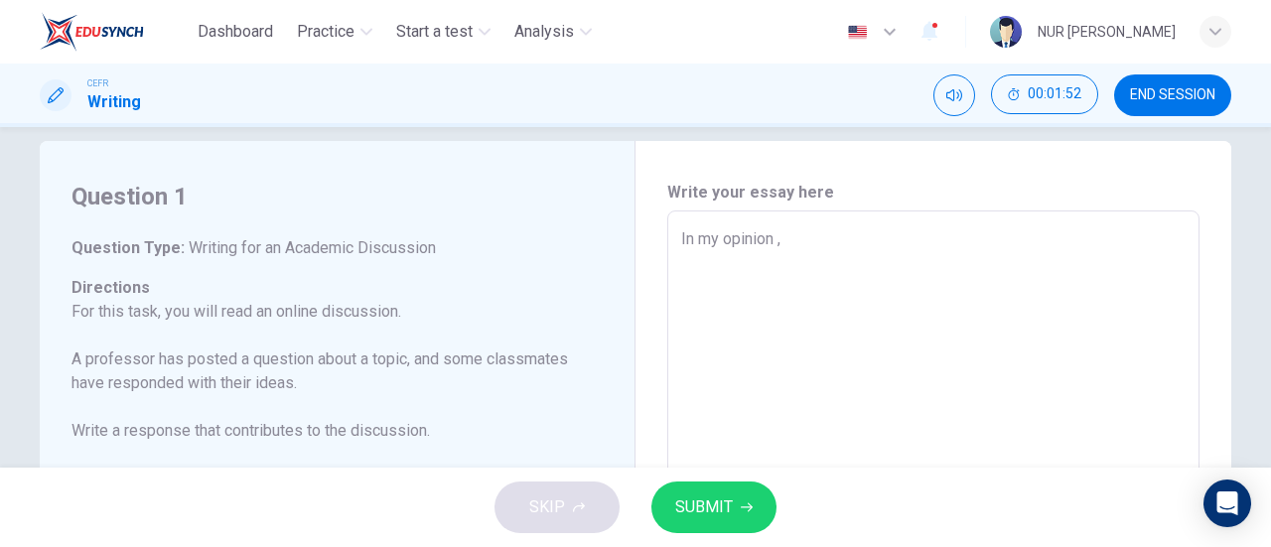
type textarea "x"
type textarea "In my opinion ,"
type textarea "x"
type textarea "In my opinion , h"
type textarea "x"
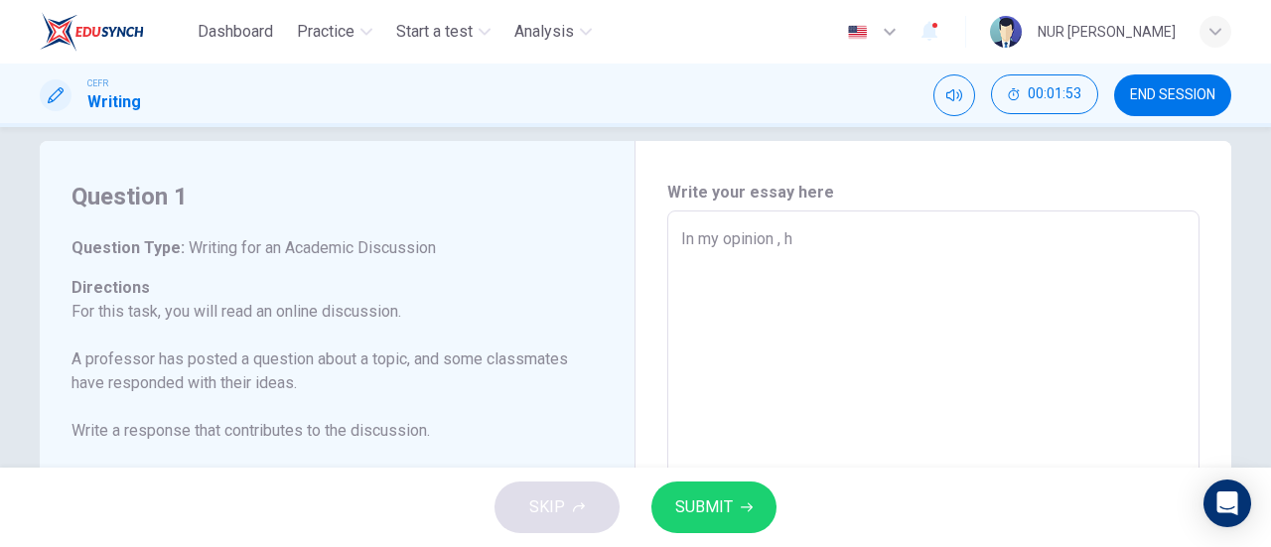
type textarea "In my opinion , ha"
type textarea "x"
type textarea "In my opinion , hav"
type textarea "x"
type textarea "In my opinion , havi"
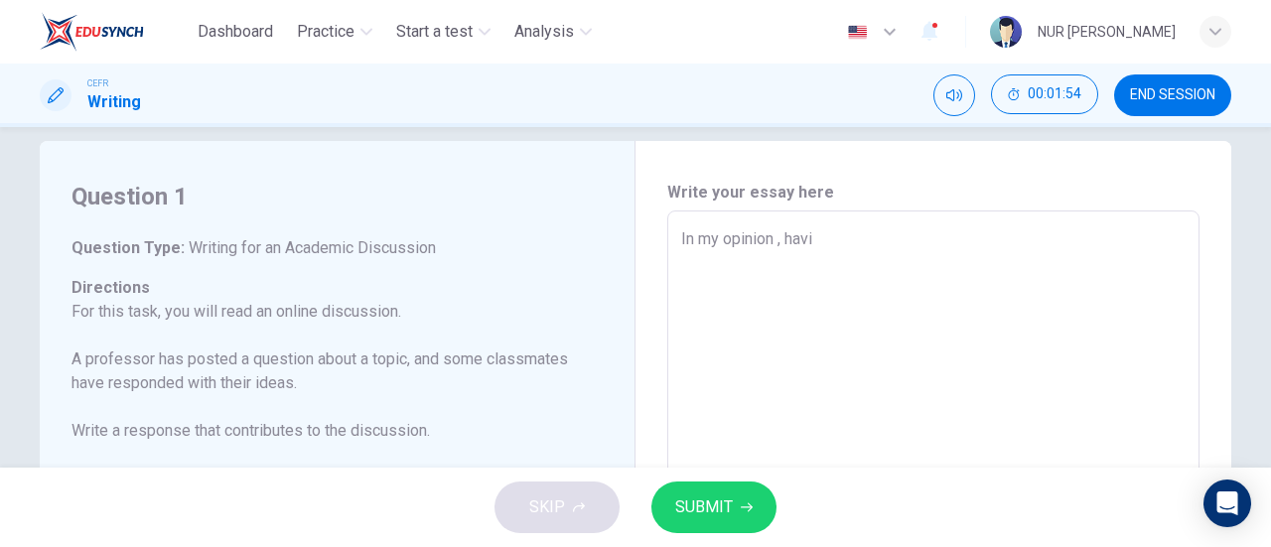
type textarea "x"
type textarea "In my opinion , havin"
type textarea "x"
type textarea "In my opinion , having"
type textarea "x"
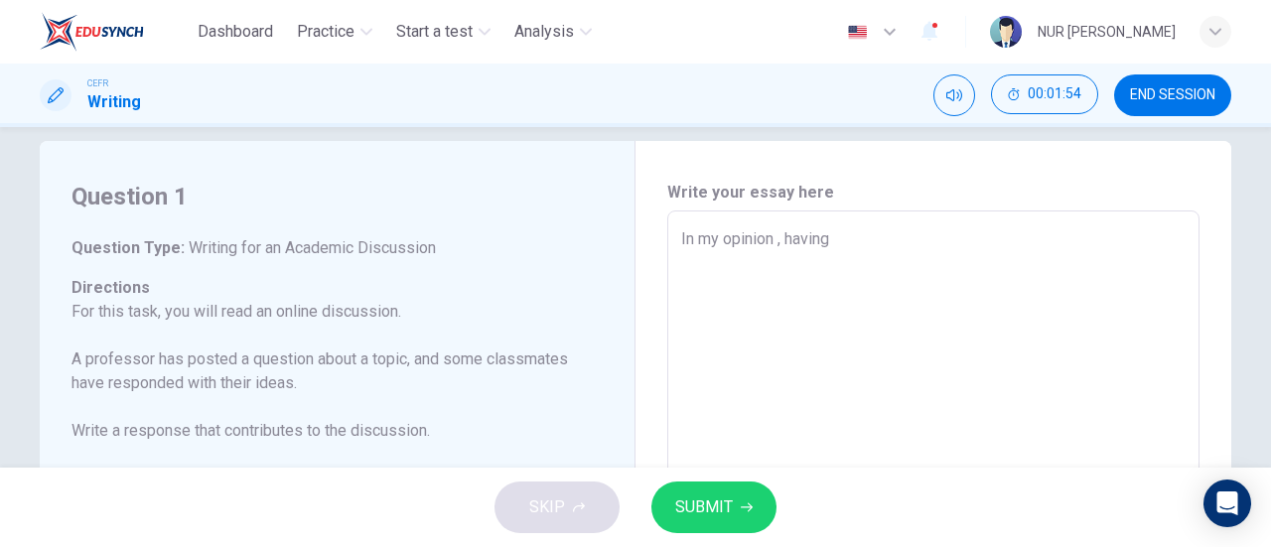
type textarea "In my opinion , having"
type textarea "x"
type textarea "In my opinion , having t"
type textarea "x"
type textarea "In my opinion , having th"
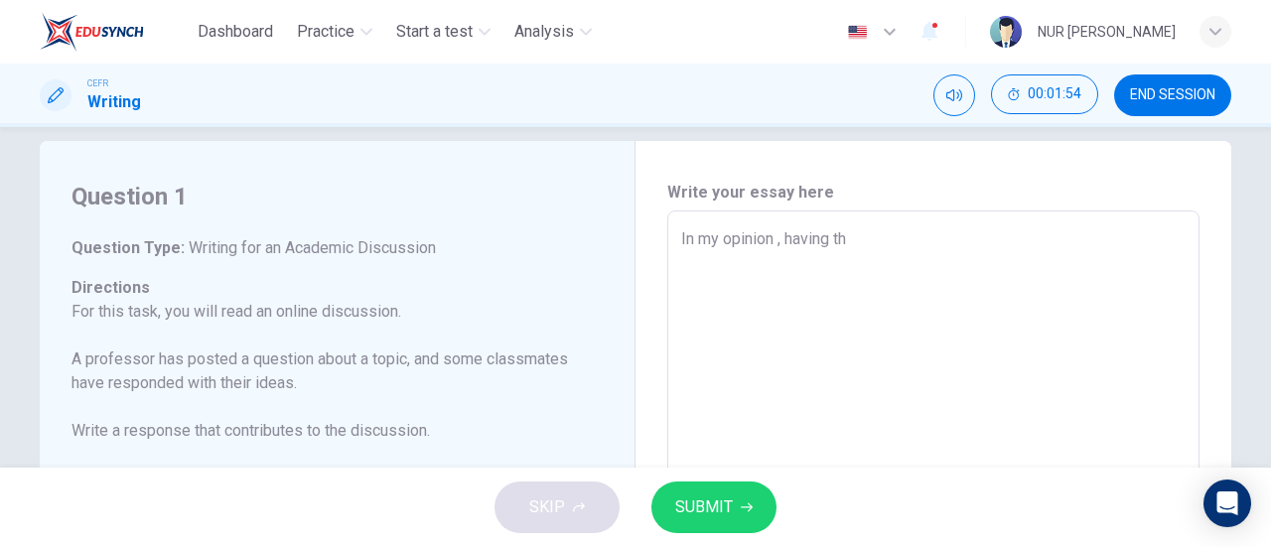
type textarea "x"
type textarea "In my opinion , having the"
type textarea "x"
type textarea "In my opinion , having the"
type textarea "x"
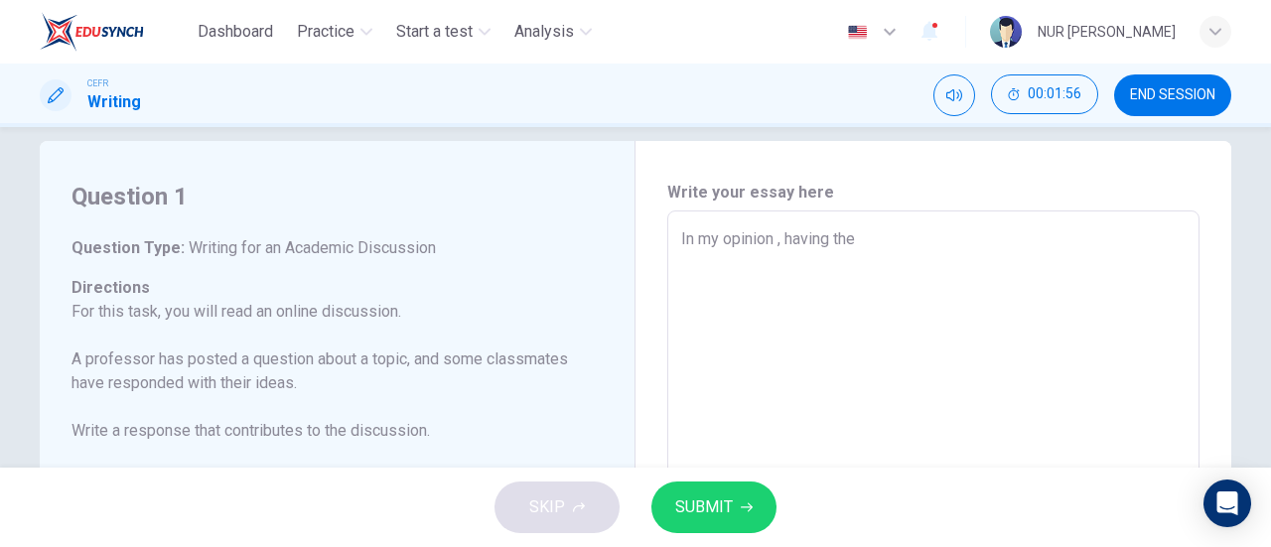
type textarea "In my opinion , having the m"
type textarea "x"
type textarea "In my opinion , having the mo"
type textarea "x"
type textarea "In my opinion , having the mon"
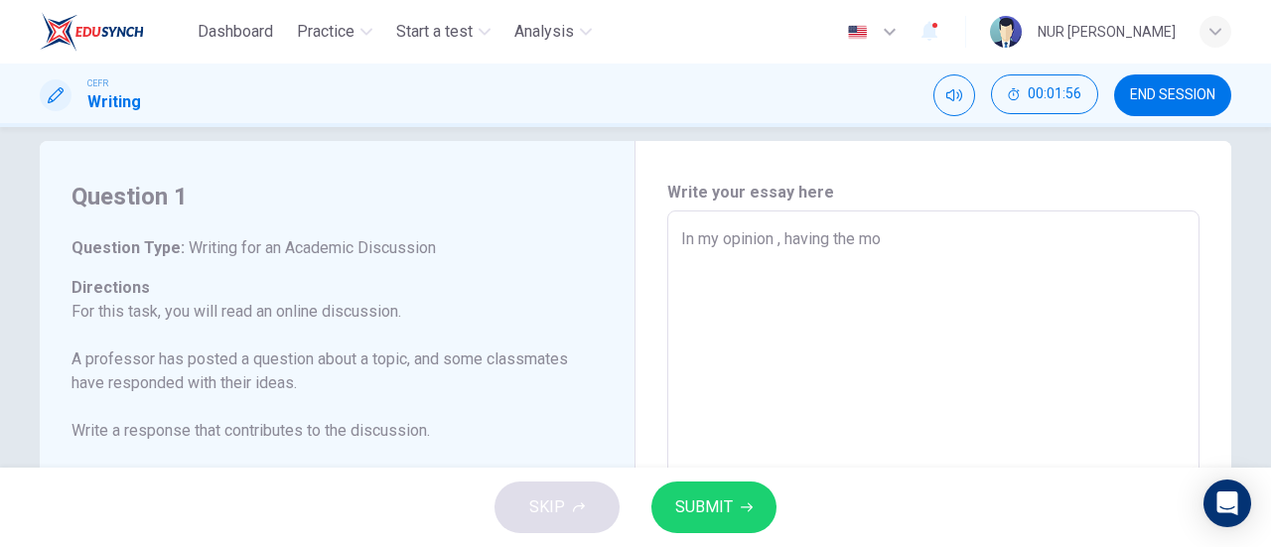
type textarea "x"
type textarea "In my opinion , having the monu"
type textarea "x"
type textarea "In my opinion , having the monum"
type textarea "x"
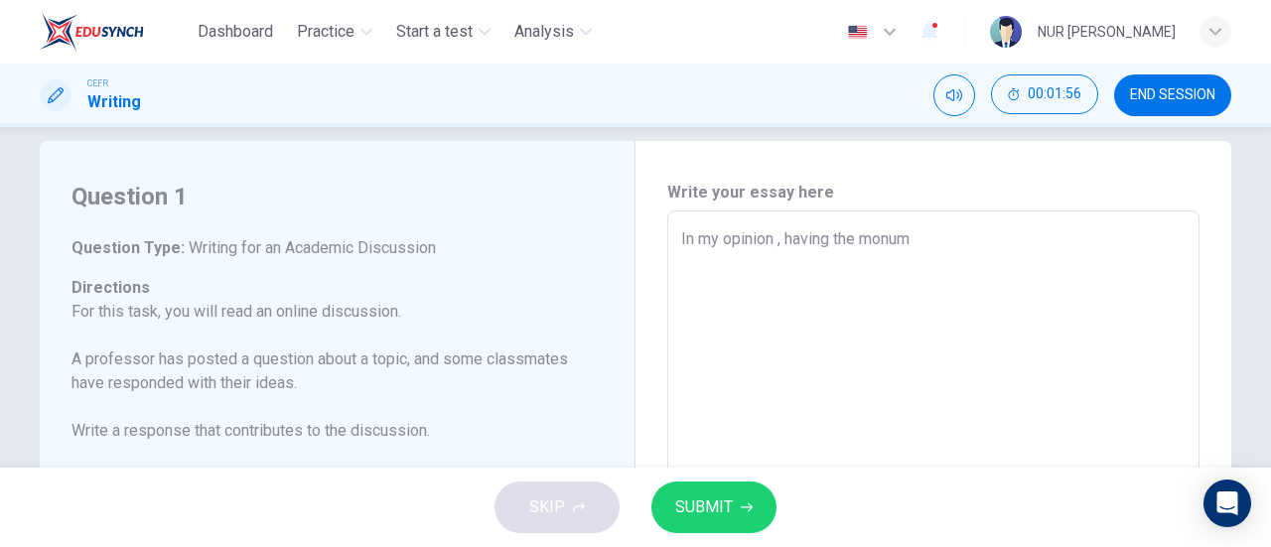
type textarea "In my opinion , having the monume"
type textarea "x"
type textarea "In my opinion , having the monumen"
type textarea "x"
type textarea "In my opinion , having the monument"
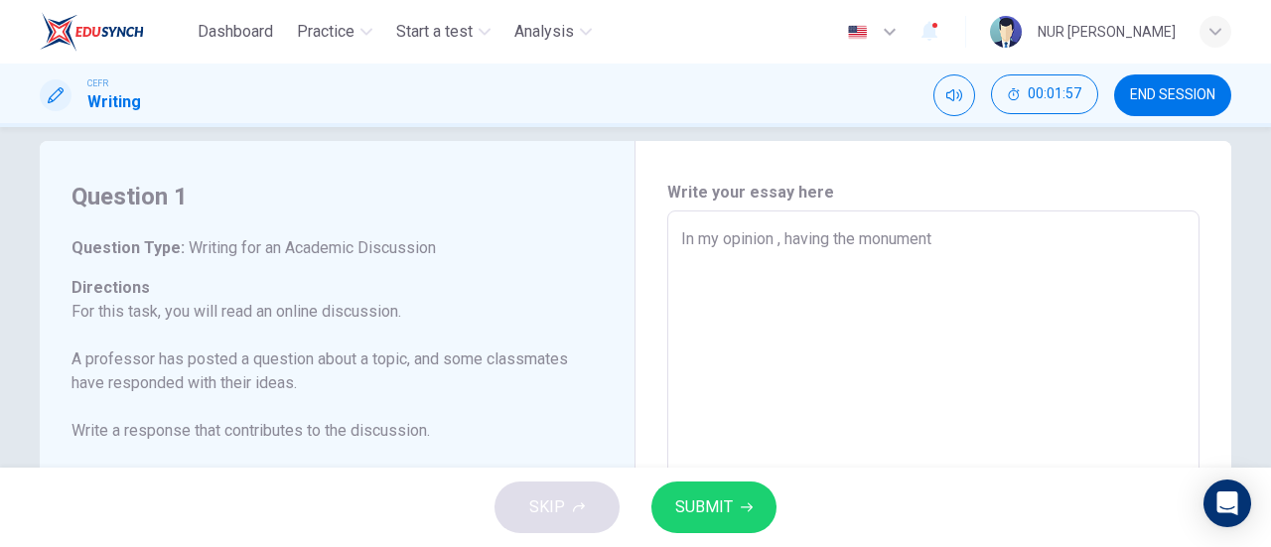
type textarea "x"
type textarea "In my opinion , having the monuments"
type textarea "x"
type textarea "In my opinion , having the monuments"
type textarea "x"
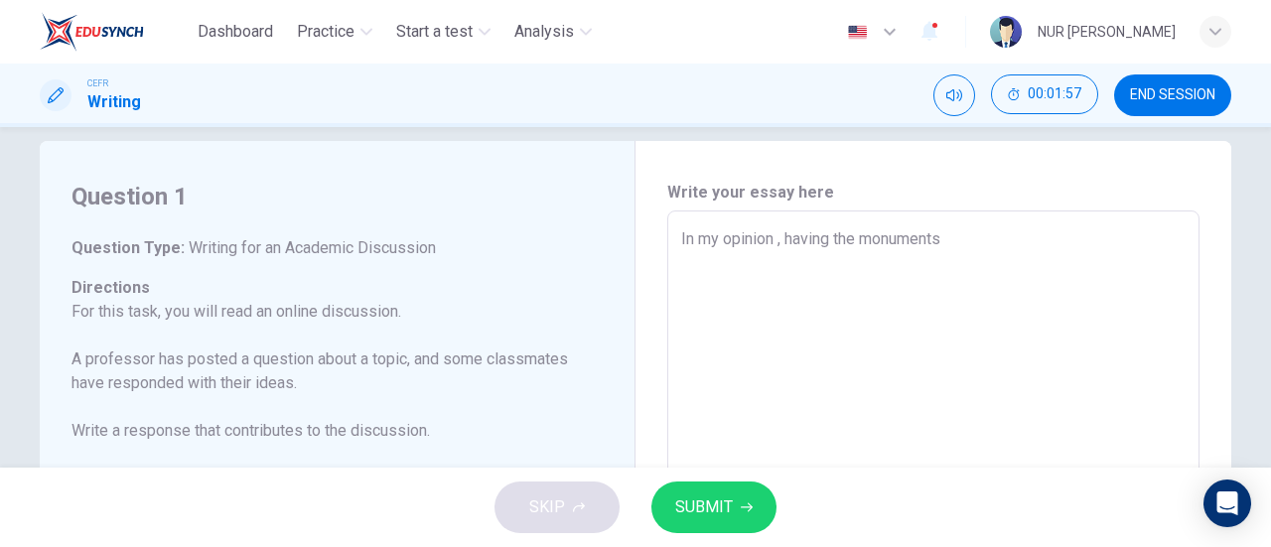
type textarea "In my opinion , having the monuments p"
type textarea "x"
type textarea "In my opinion , having the monuments pl"
type textarea "x"
type textarea "In my opinion , having the monuments pla"
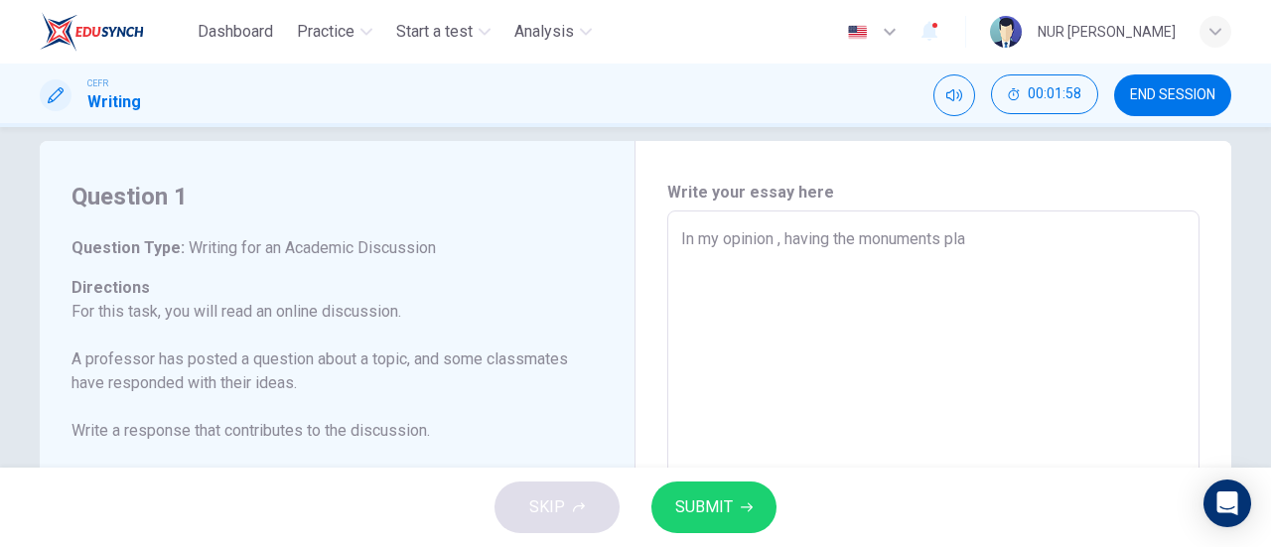
type textarea "x"
type textarea "In my opinion , having the monuments plan"
type textarea "x"
type textarea "In my opinion , having the monuments plant"
type textarea "x"
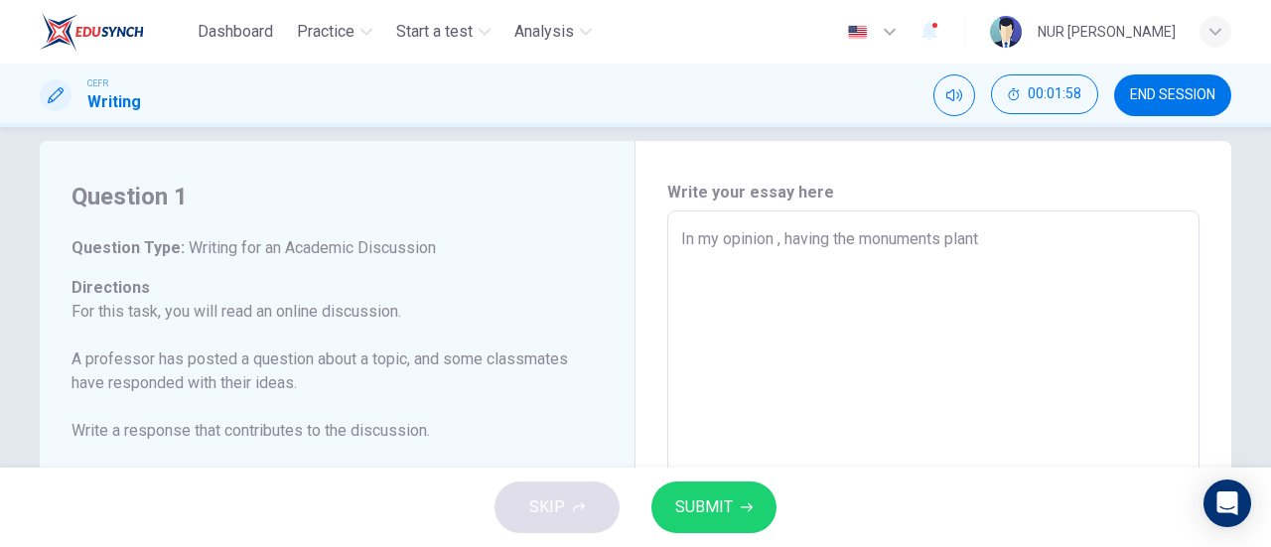
type textarea "In my opinion , having the monuments plante"
type textarea "x"
type textarea "In my opinion , having the monuments planted"
type textarea "x"
type textarea "In my opinion , having the monuments planted"
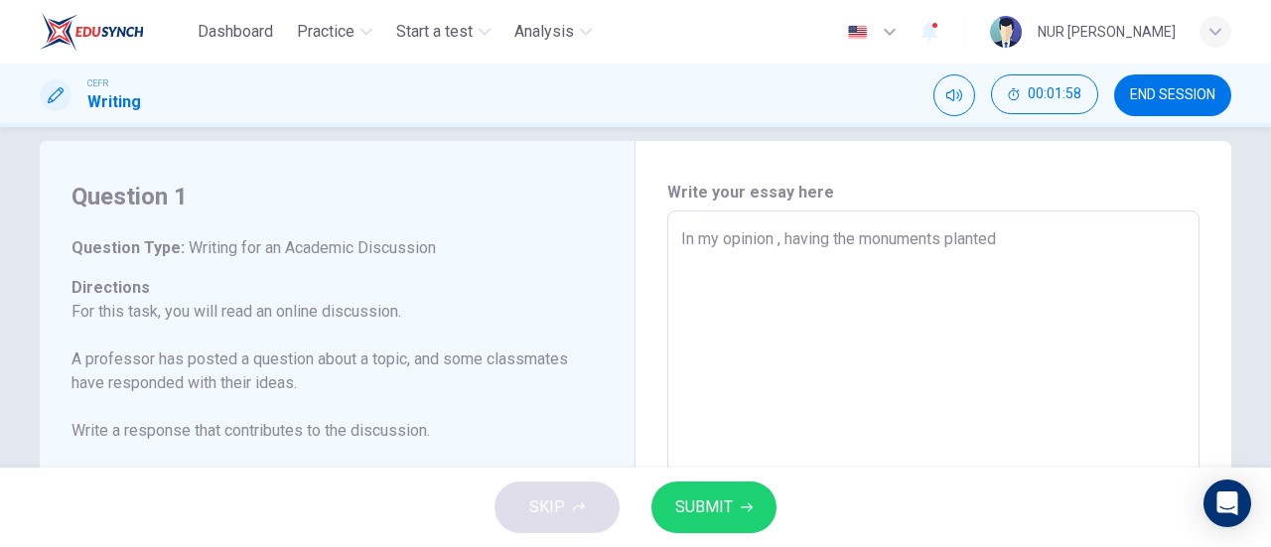
type textarea "x"
type textarea "In my opinion , having the monuments planted i"
type textarea "x"
type textarea "In my opinion , having the monuments planted in"
type textarea "x"
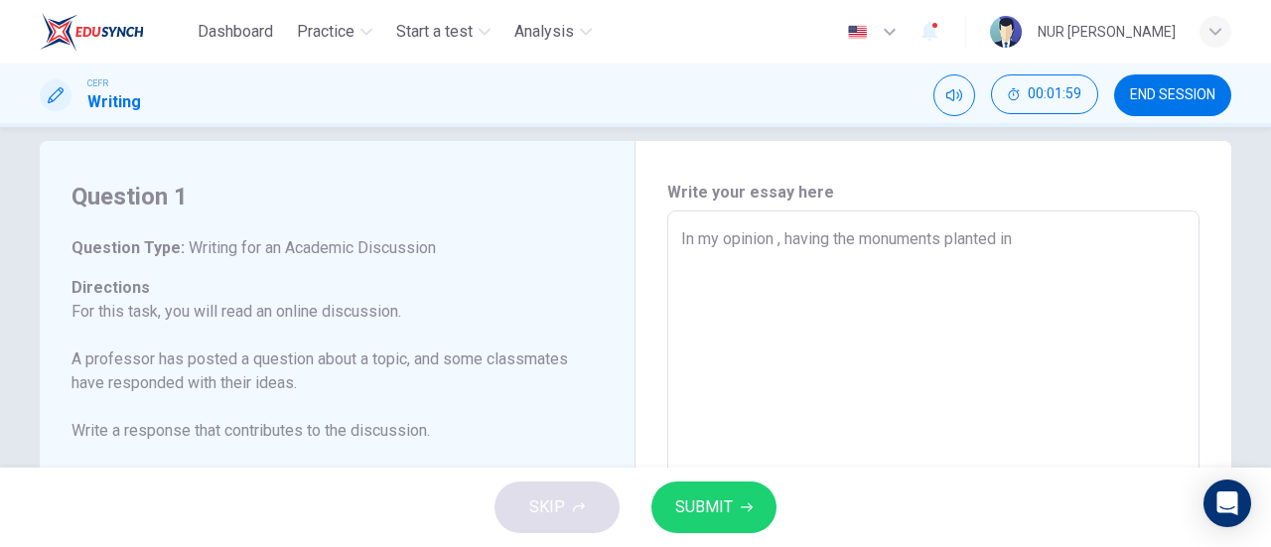
type textarea "In my opinion , having the monuments planted in"
type textarea "x"
type textarea "In my opinion , having the monuments planted in e"
type textarea "x"
type textarea "In my opinion , having the monuments planted in ev"
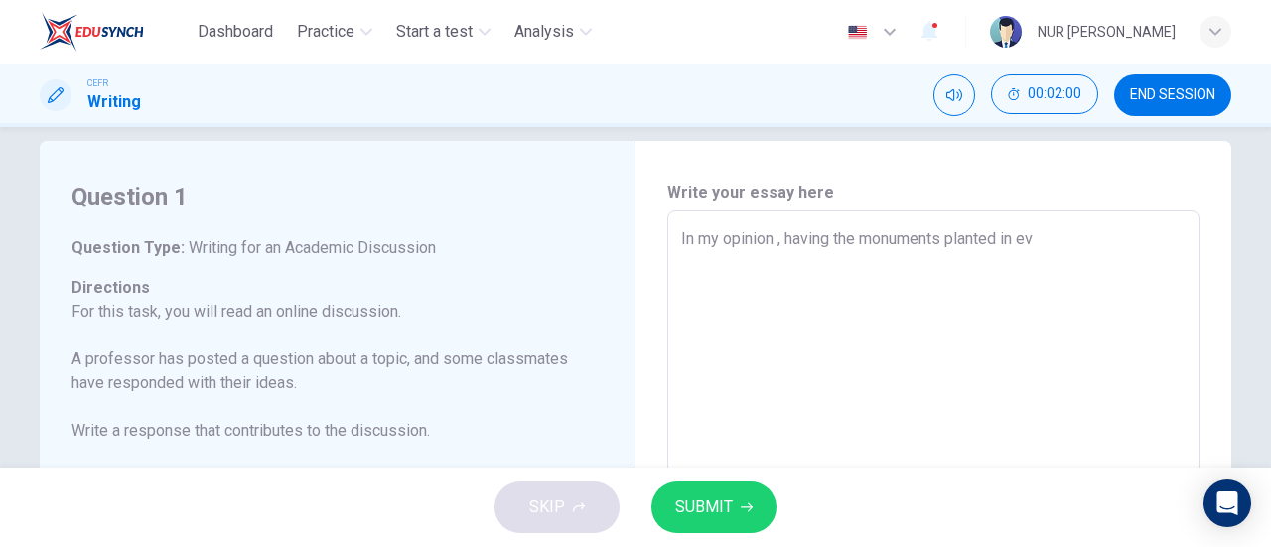
type textarea "x"
type textarea "In my opinion , having the monuments planted in eve"
type textarea "x"
type textarea "In my opinion , having the monuments planted in ever"
type textarea "x"
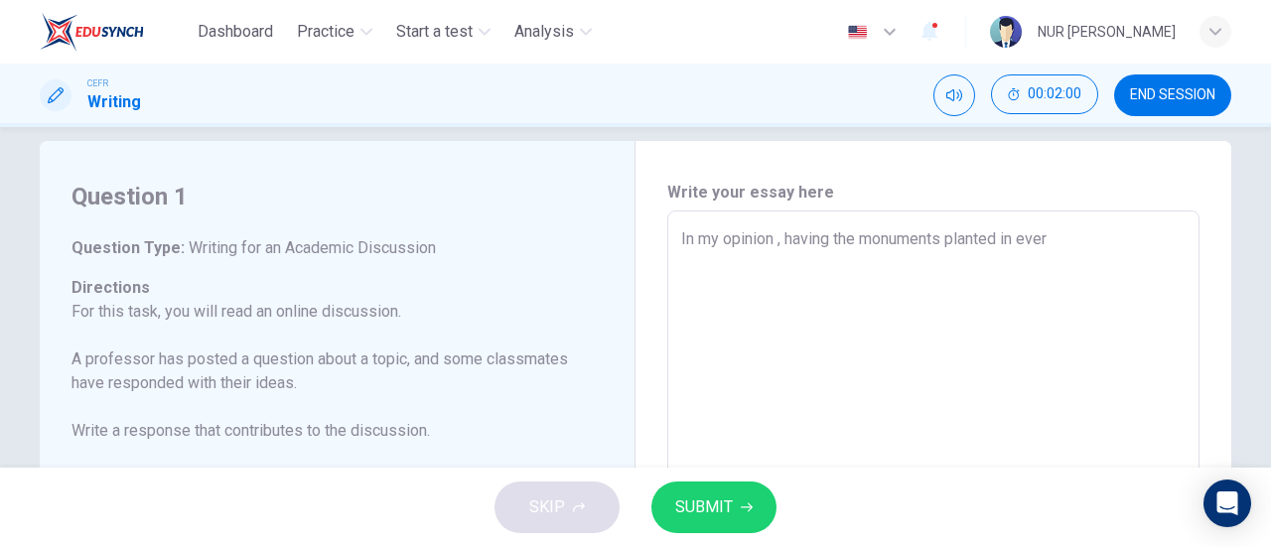
type textarea "In my opinion , having the monuments planted in every"
type textarea "x"
type textarea "In my opinion , having the monuments planted in every"
type textarea "x"
type textarea "In my opinion , having the monuments planted in every c"
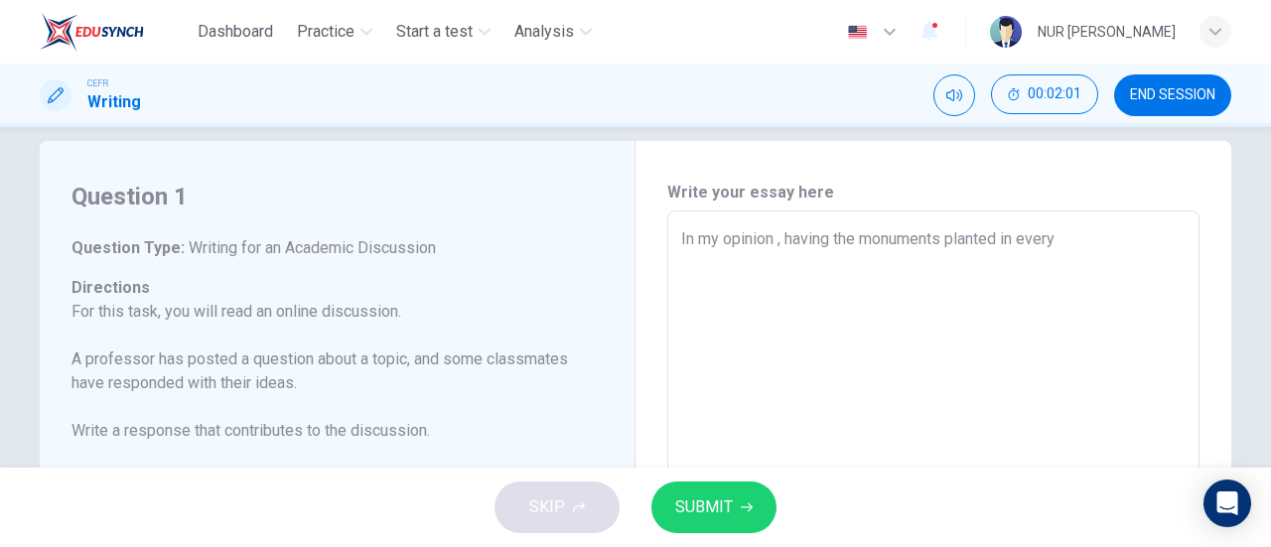
type textarea "x"
type textarea "In my opinion , having the monuments planted in every"
type textarea "x"
type textarea "In my opinion , having the monuments planted in every c"
type textarea "x"
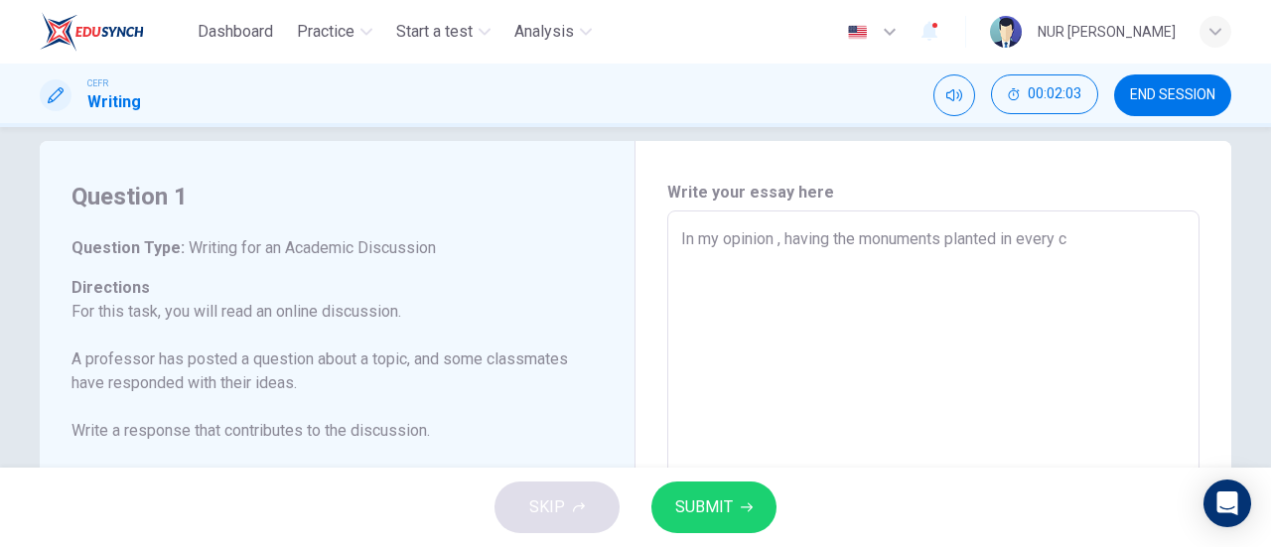
type textarea "In my opinion , having the monuments planted in every co"
type textarea "x"
type textarea "In my opinion , having the monuments planted in every cou"
type textarea "x"
type textarea "In my opinion , having the monuments planted in every coun"
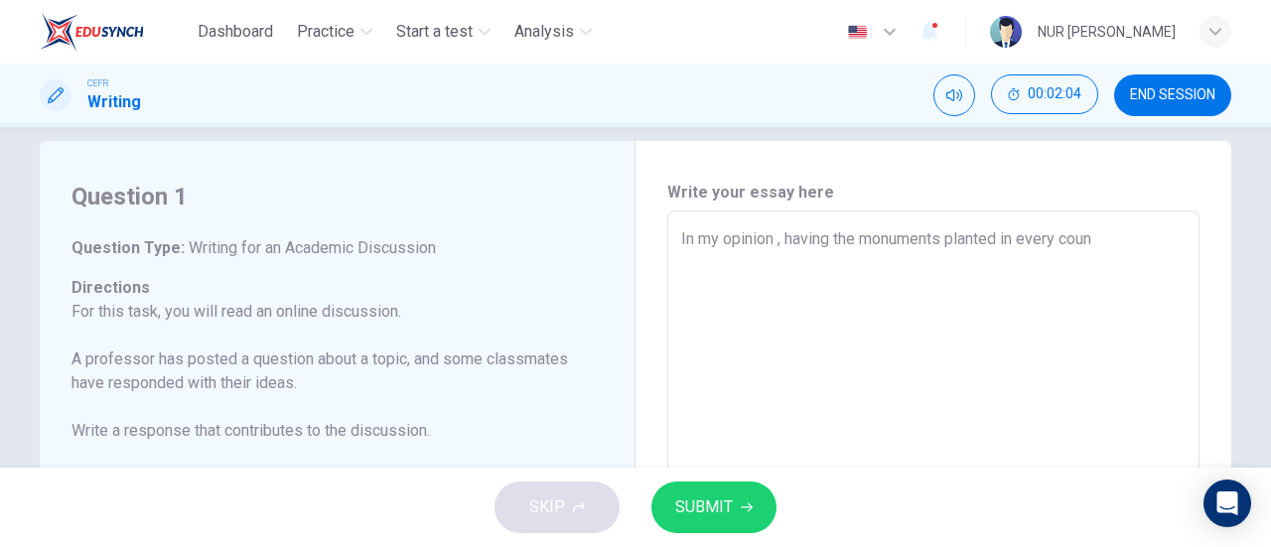
type textarea "x"
type textarea "In my opinion , having the monuments planted in every count"
type textarea "x"
type textarea "In my opinion , having the monuments planted in every countr"
type textarea "x"
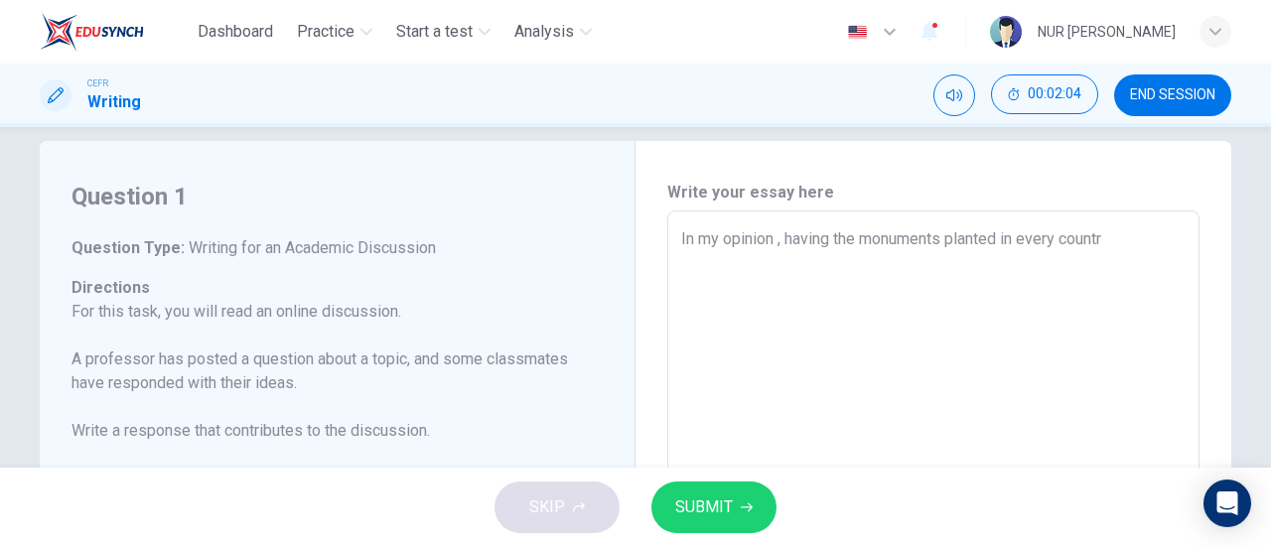
type textarea "In my opinion , having the monuments planted in every country"
type textarea "x"
type textarea "In my opinion , having the monuments planted in every country"
type textarea "x"
type textarea "In my opinion , having the monuments planted in every country i"
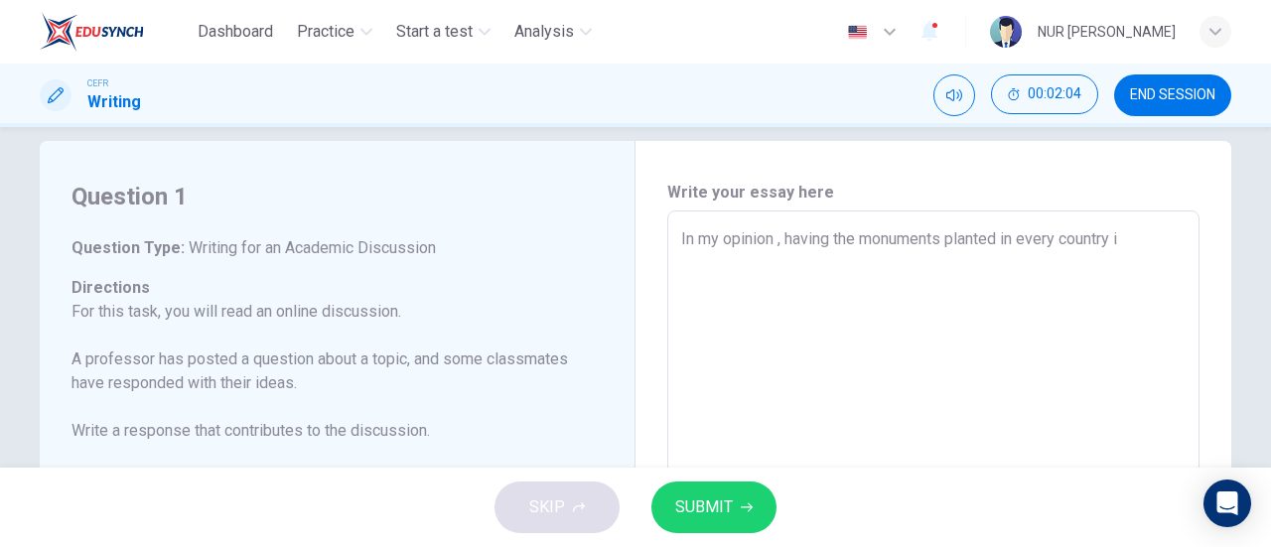
type textarea "x"
type textarea "In my opinion , having the monuments planted in every country is"
type textarea "x"
type textarea "In my opinion , having the monuments planted in every country is"
type textarea "x"
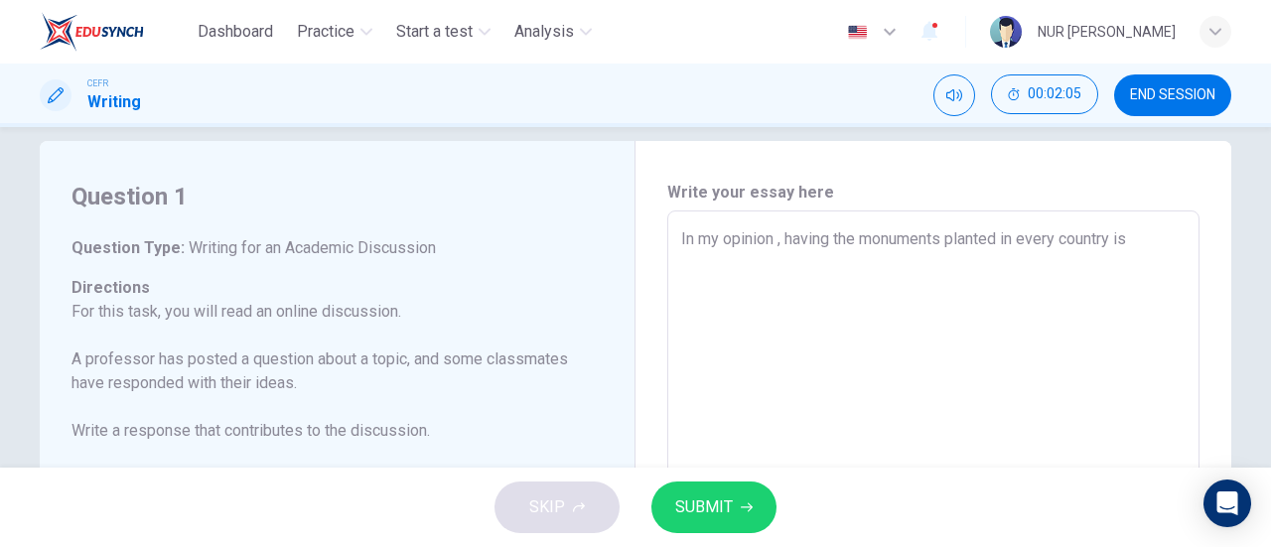
type textarea "In my opinion , having the monuments planted in every country is v"
type textarea "x"
type textarea "In my opinion , having the monuments planted in every country is ve"
type textarea "x"
type textarea "In my opinion , having the monuments planted in every country is ver"
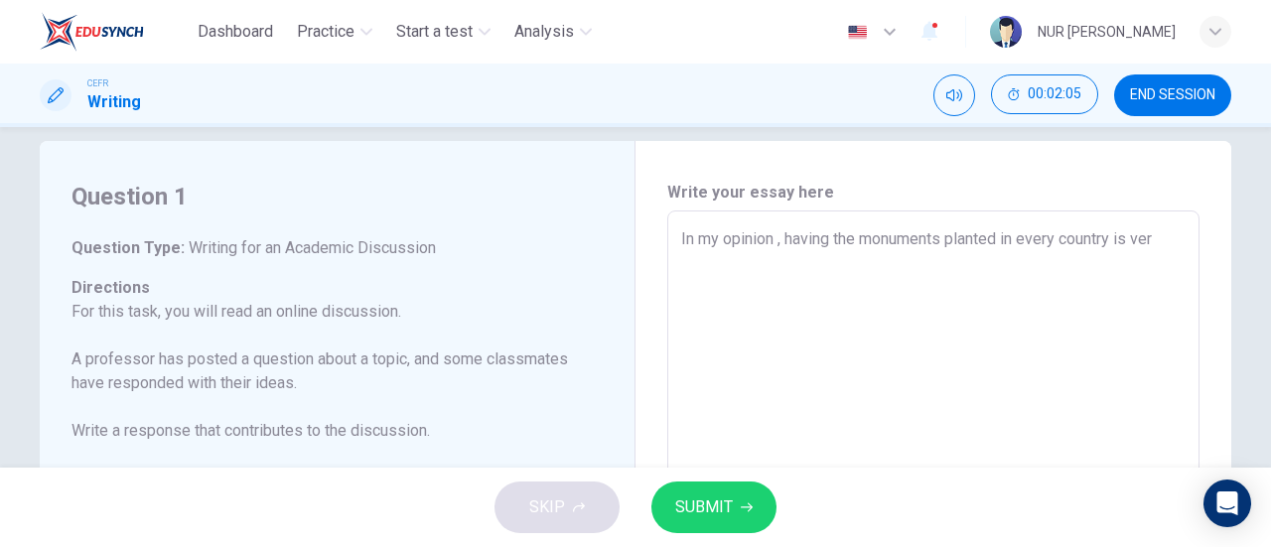
type textarea "x"
type textarea "In my opinion , having the monuments planted in every country is very"
type textarea "x"
type textarea "In my opinion , having the monuments planted in every country is very"
type textarea "x"
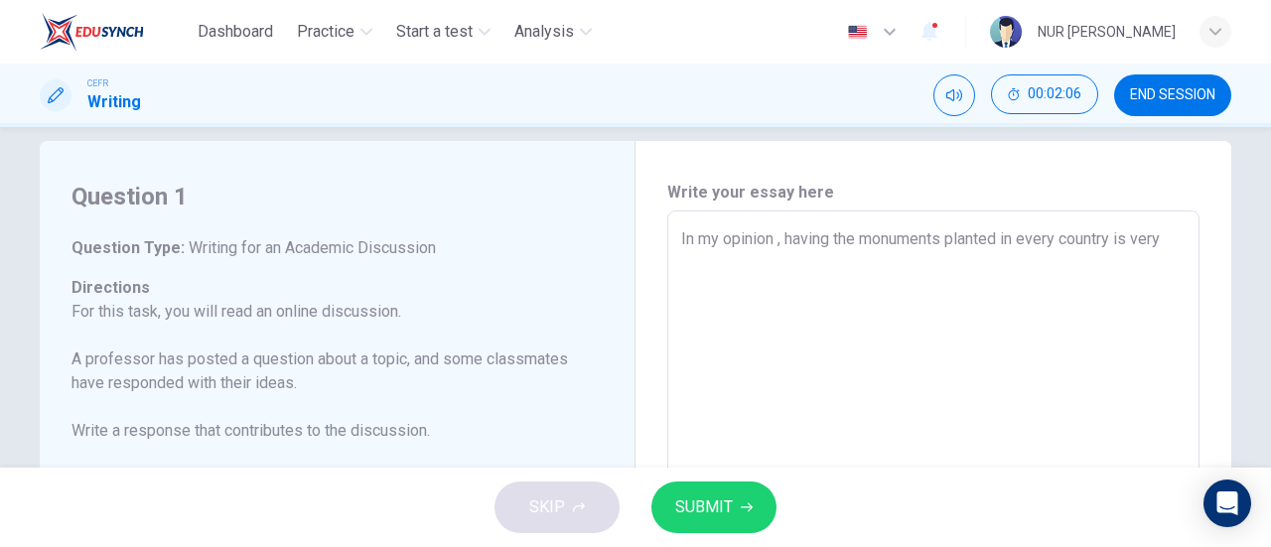
type textarea "In my opinion , having the monuments planted in every country is very m"
type textarea "x"
type textarea "In my opinion , having the monuments planted in every country is very mu"
type textarea "x"
type textarea "In my opinion , having the monuments planted in every country is very much"
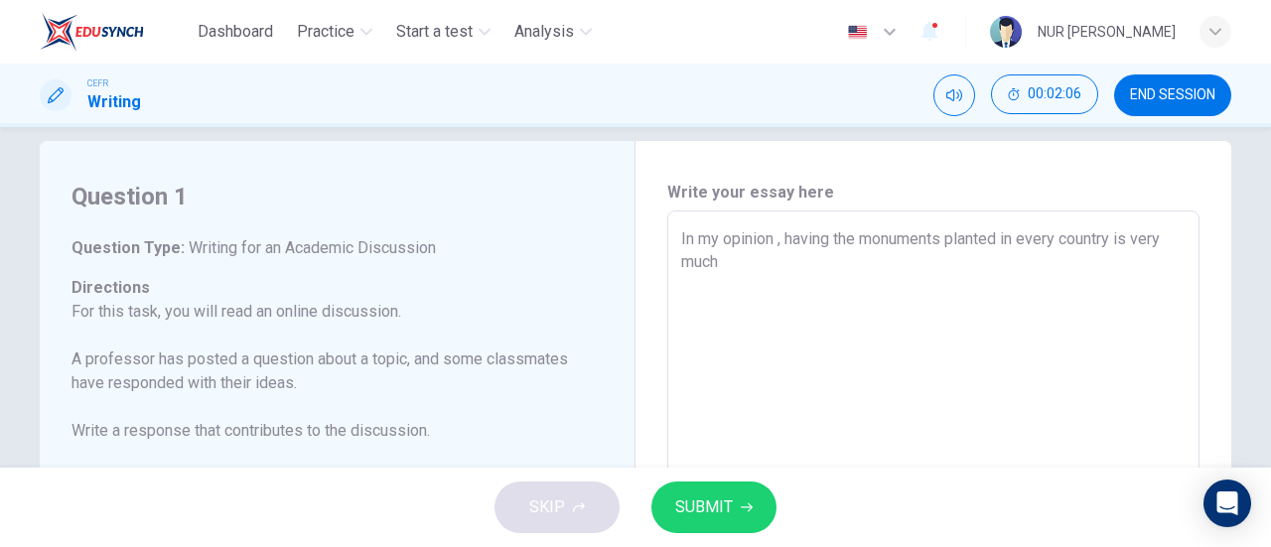
type textarea "x"
type textarea "In my opinion , having the monuments planted in every country is very muc"
type textarea "x"
type textarea "In my opinion , having the monuments planted in every country is very much"
type textarea "x"
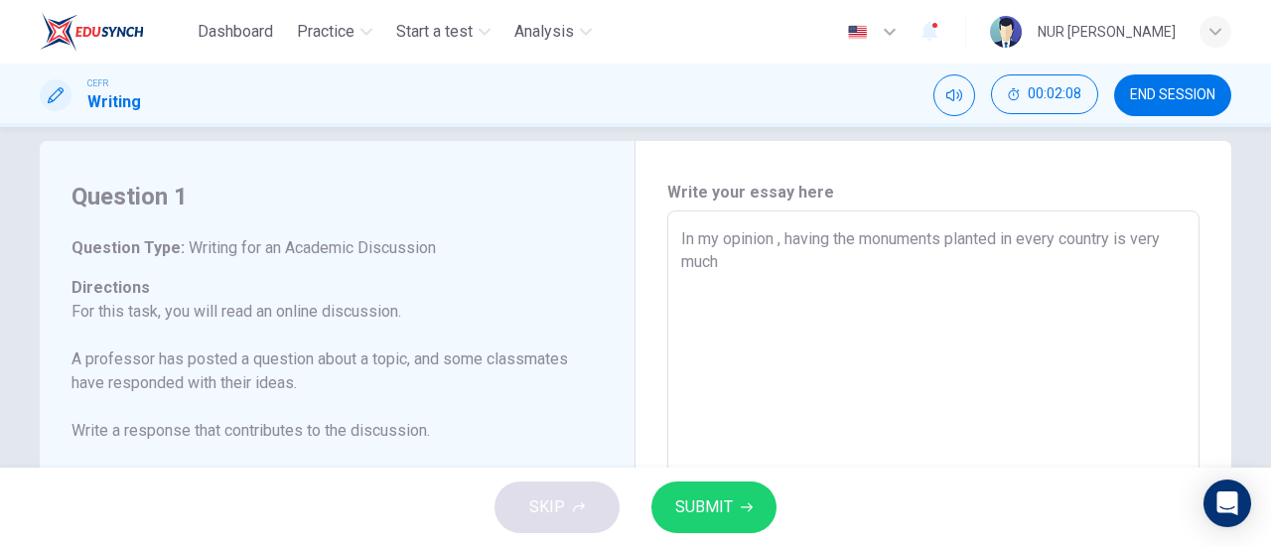
type textarea "In my opinion , having the monuments planted in every country is very much"
type textarea "x"
type textarea "In my opinion , having the monuments planted in every country is very much w"
type textarea "x"
type textarea "In my opinion , having the monuments planted in every country is very much we"
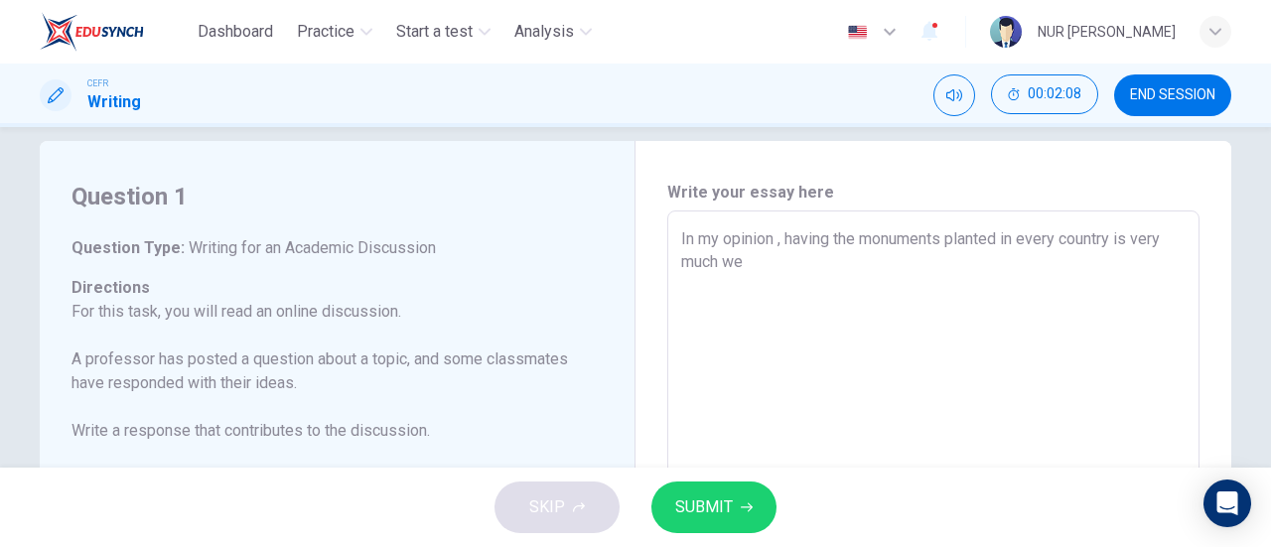
type textarea "x"
type textarea "In my opinion , having the monuments planted in every country is very much wel"
type textarea "x"
type textarea "In my opinion , having the monuments planted in every country is very much welc"
type textarea "x"
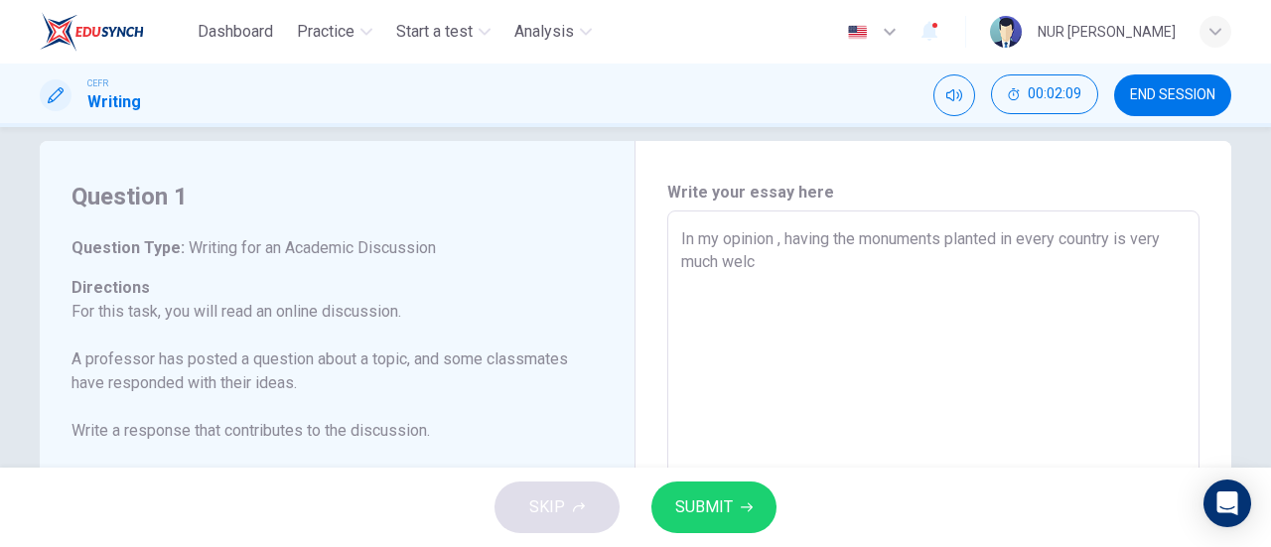
type textarea "In my opinion , having the monuments planted in every country is very much welco"
type textarea "x"
type textarea "In my opinion , having the monuments planted in every country is very much welc…"
type textarea "x"
type textarea "In my opinion , having the monuments planted in every country is very much welc…"
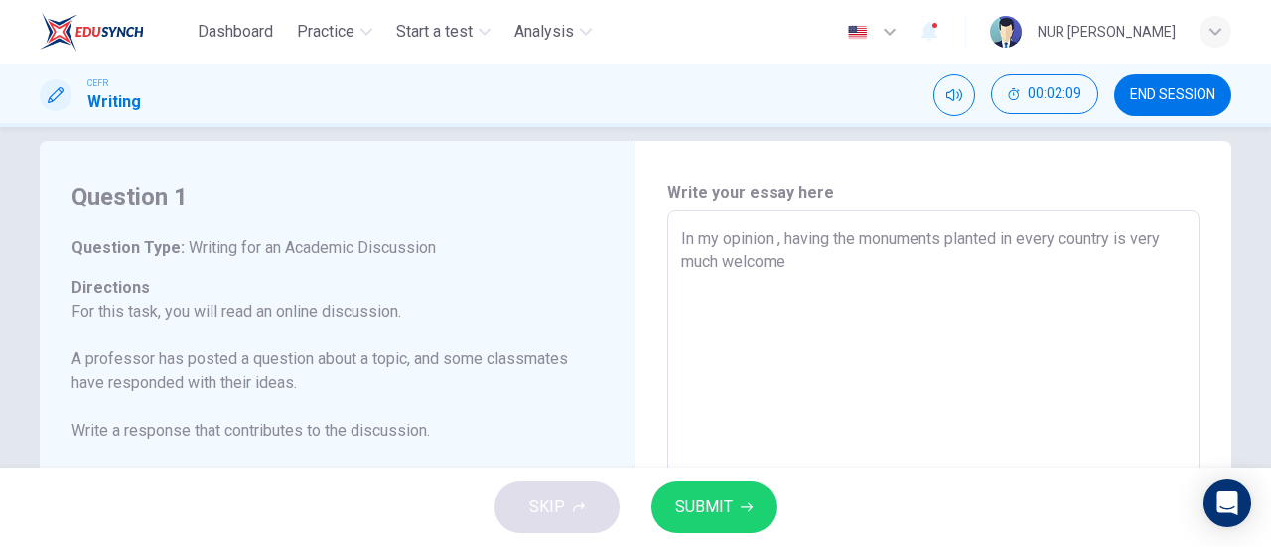
type textarea "x"
type textarea "In my opinion , having the monuments planted in every country is very much welc…"
type textarea "x"
type textarea "In my opinion , having the monuments planted in every country is very much welc…"
type textarea "x"
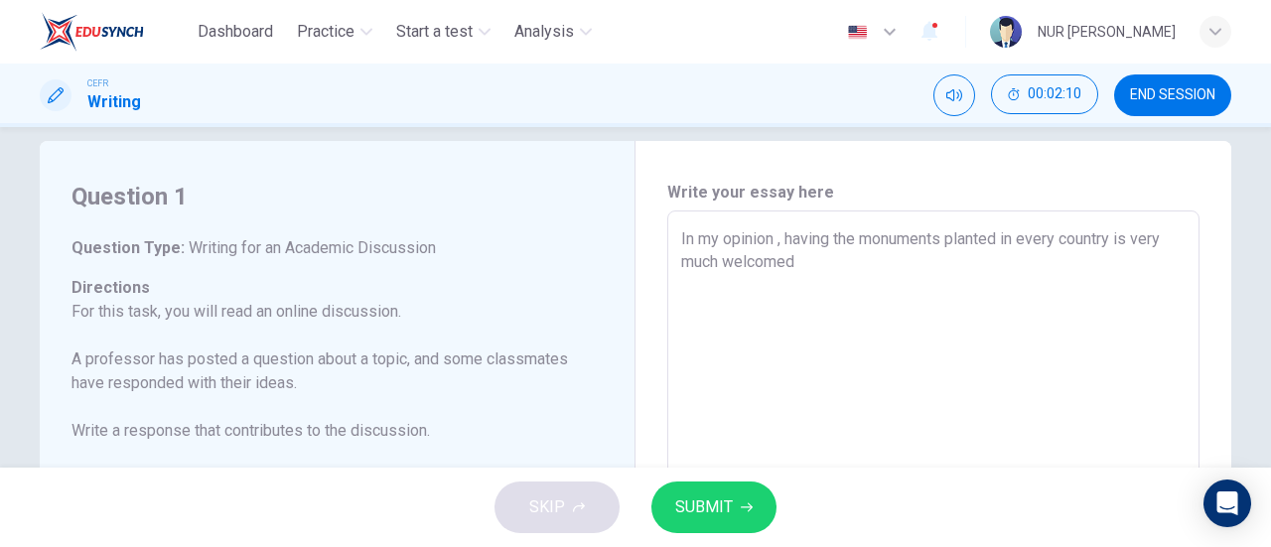
type textarea "In my opinion , having the monuments planted in every country is very much welc…"
type textarea "x"
type textarea "In my opinion , having the monuments planted in every country is very much welc…"
type textarea "x"
type textarea "In my opinion , having the monuments planted in every country is very much welc…"
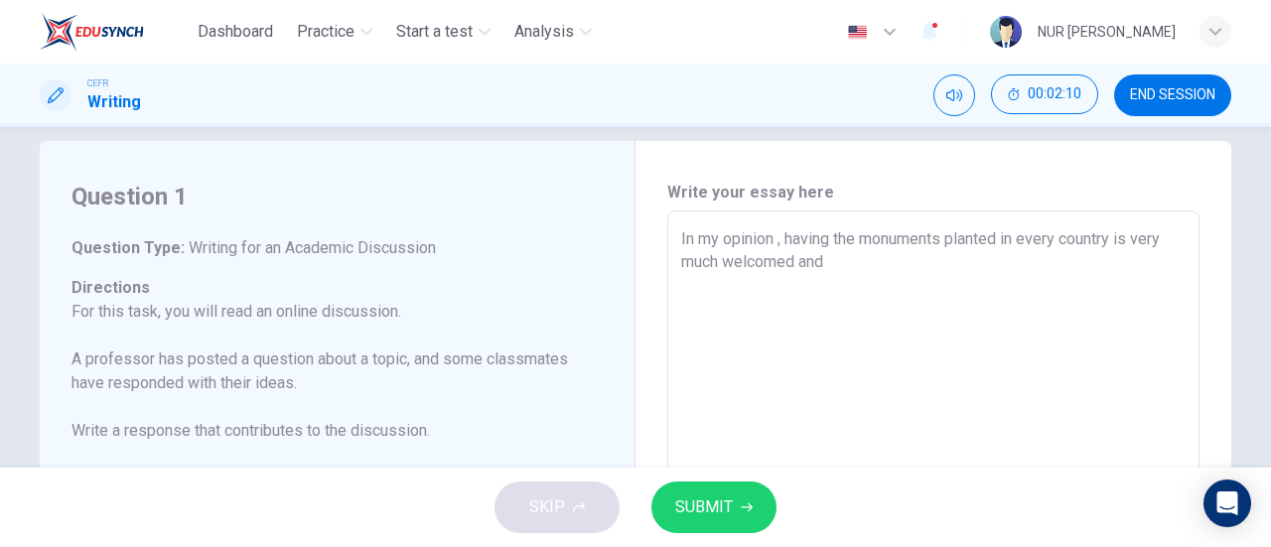
type textarea "x"
type textarea "In my opinion , having the monuments planted in every country is very much welc…"
type textarea "x"
type textarea "In my opinion , having the monuments planted in every country is very much welc…"
type textarea "x"
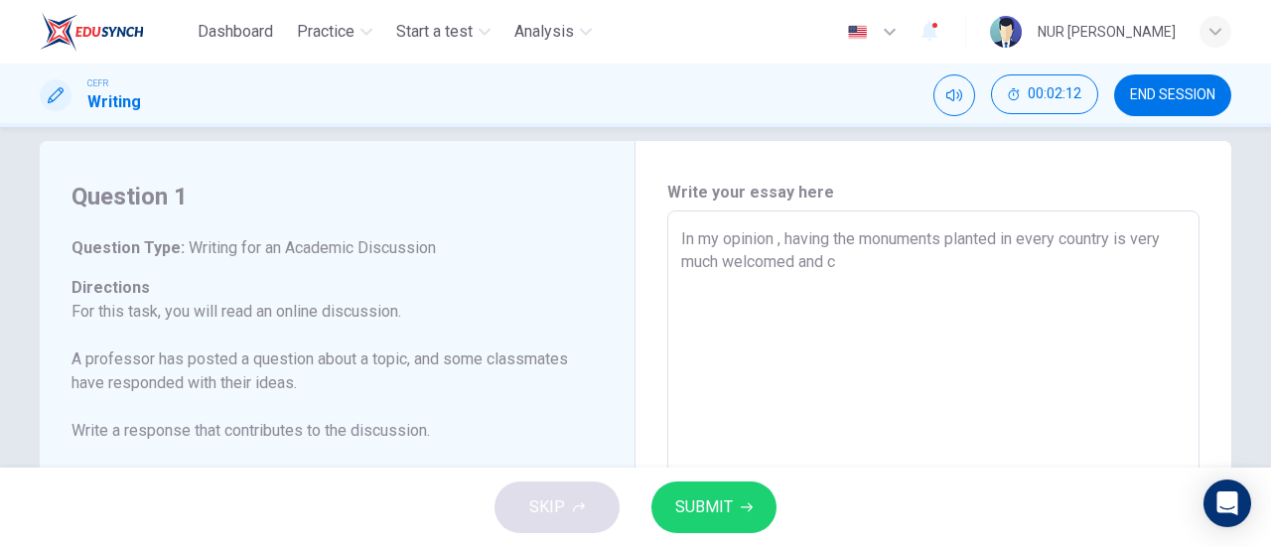
type textarea "In my opinion , having the monuments planted in every country is very much welc…"
type textarea "x"
type textarea "In my opinion , having the monuments planted in every country is very much welc…"
type textarea "x"
type textarea "In my opinion , having the monuments planted in every country is very much welc…"
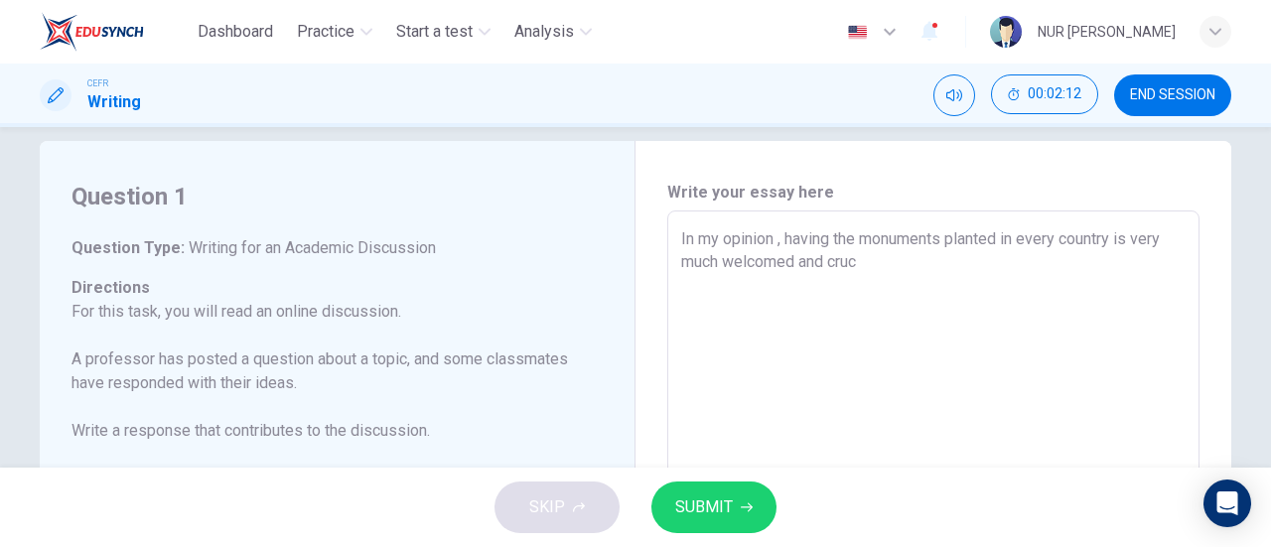
type textarea "x"
type textarea "In my opinion , having the monuments planted in every country is very much welc…"
type textarea "x"
type textarea "In my opinion , having the monuments planted in every country is very much welc…"
type textarea "x"
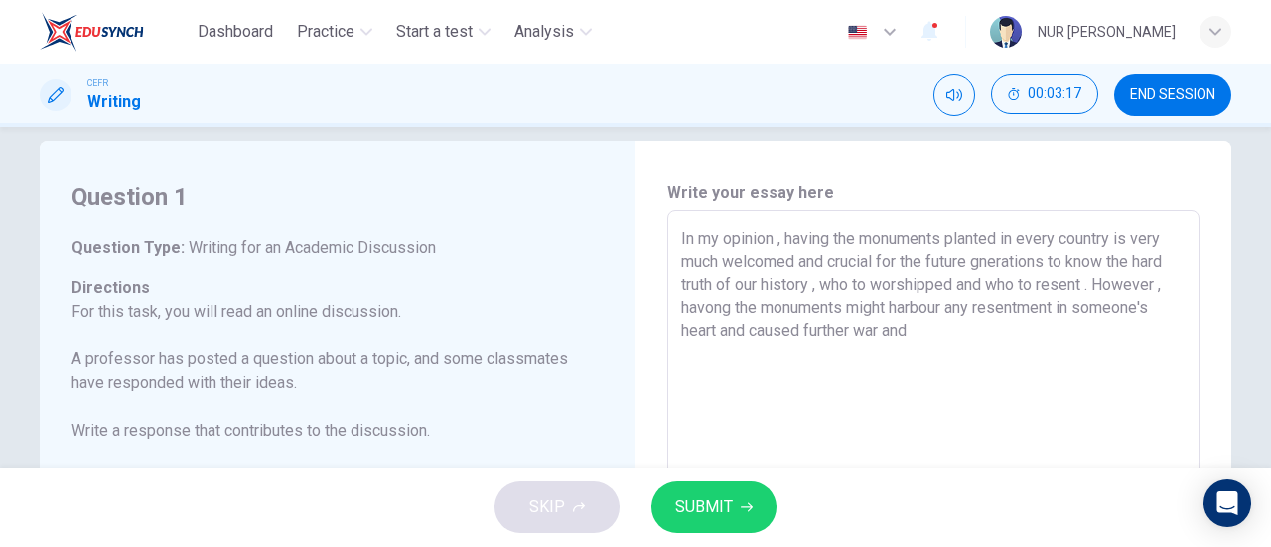
click at [852, 337] on textarea "In my opinion , having the monuments planted in every country is very much welc…" at bounding box center [933, 542] width 505 height 631
drag, startPoint x: 747, startPoint y: 349, endPoint x: 679, endPoint y: 359, distance: 68.3
click at [681, 359] on textarea "In my opinion , having the monuments planted in every country is very much welc…" at bounding box center [933, 542] width 505 height 631
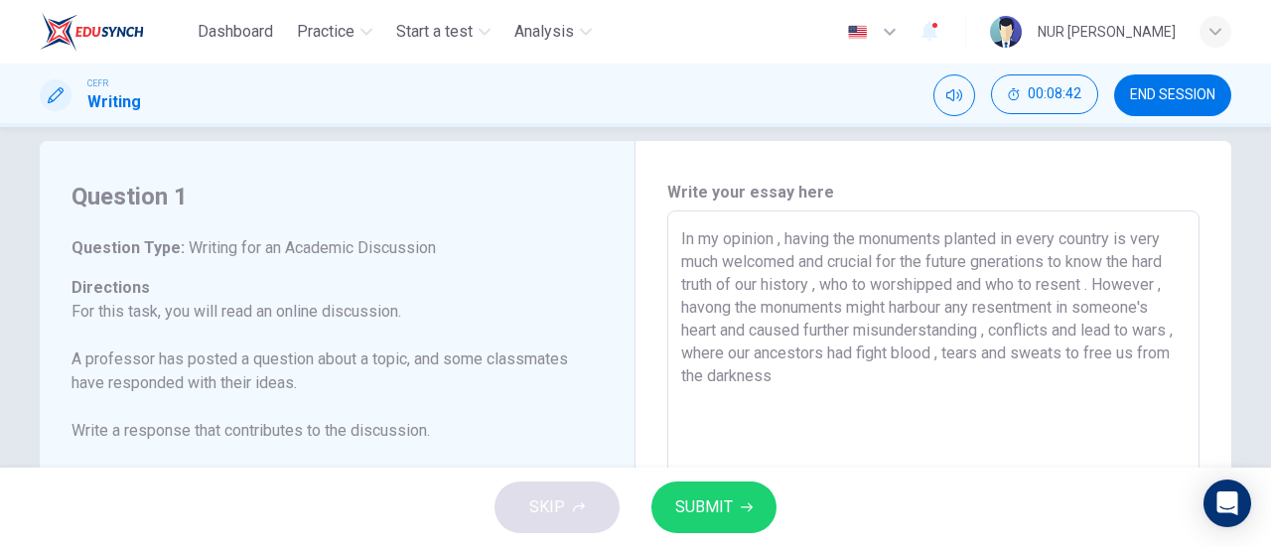
click at [832, 377] on textarea "In my opinion , having the monuments planted in every country is very much welc…" at bounding box center [933, 542] width 505 height 631
click at [834, 377] on textarea "In my opinion , having the monuments planted in every country is very much welc…" at bounding box center [933, 542] width 505 height 631
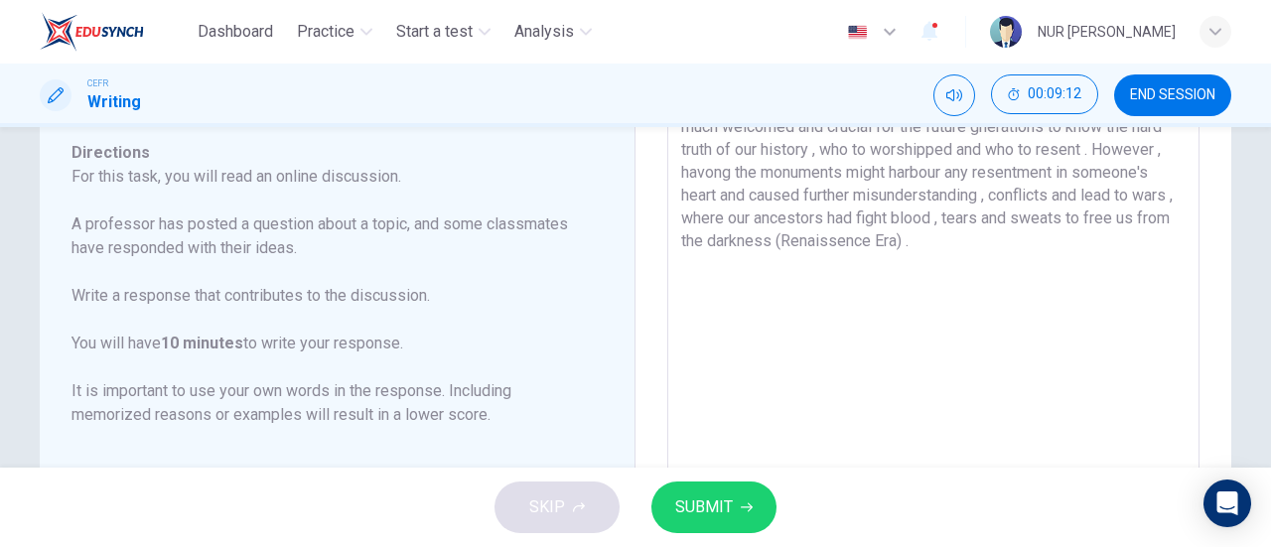
scroll to position [147, 0]
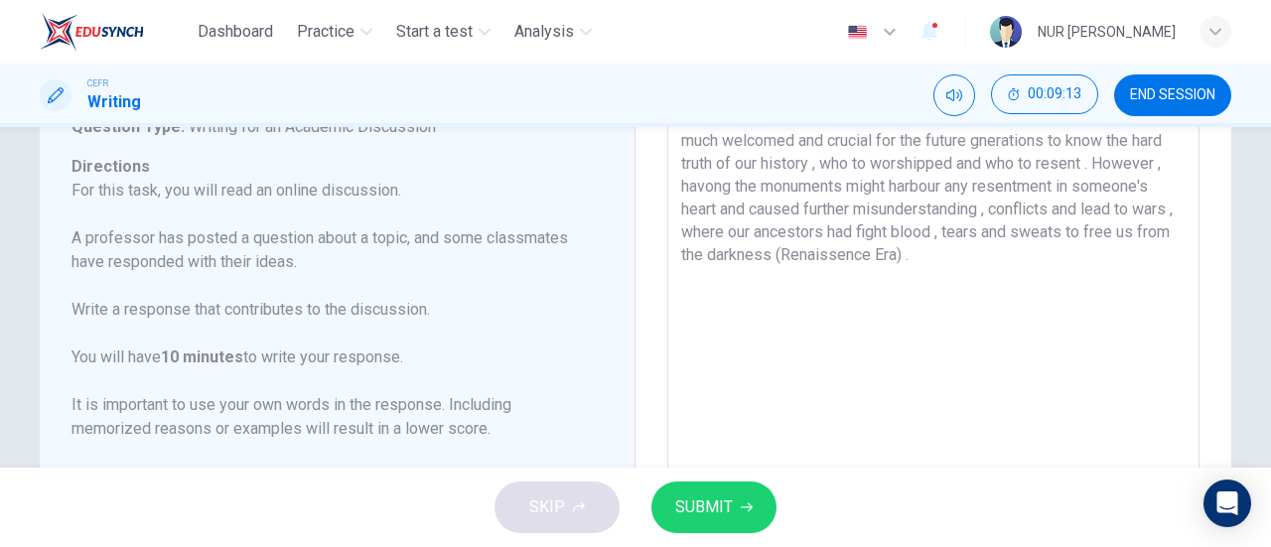
click at [999, 269] on textarea "In my opinion , having the monuments planted in every country is very much welc…" at bounding box center [933, 421] width 505 height 631
click at [1005, 266] on textarea "In my opinion , having the monuments planted in every country is very much welc…" at bounding box center [933, 421] width 505 height 631
click at [990, 263] on textarea "In my opinion , having the monuments planted in every country is very much welc…" at bounding box center [933, 421] width 505 height 631
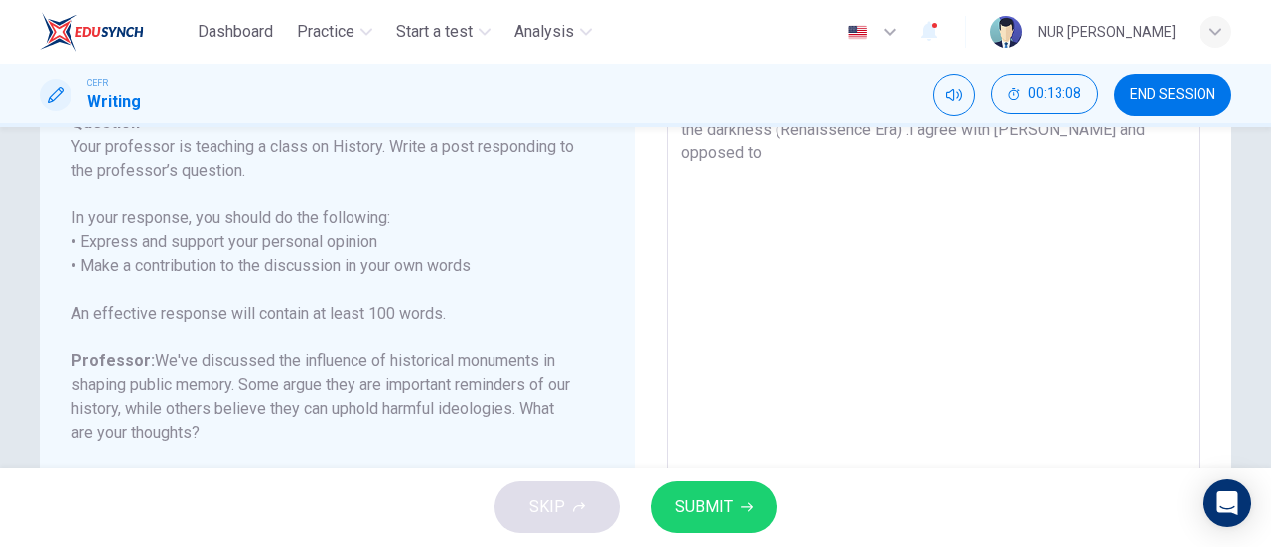
scroll to position [201, 0]
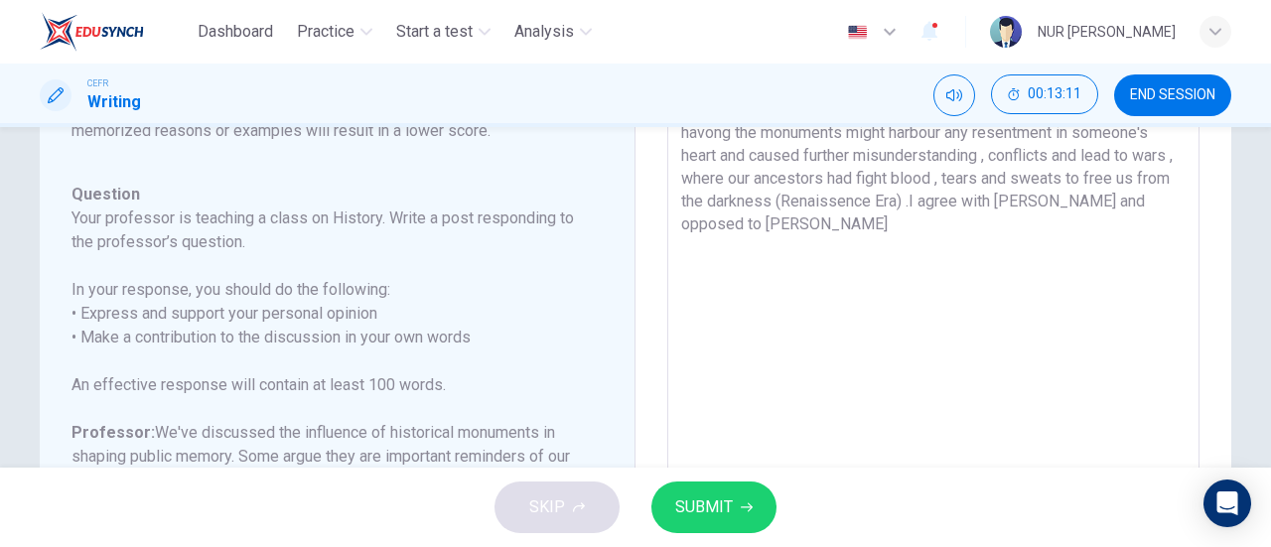
click at [738, 508] on button "SUBMIT" at bounding box center [714, 508] width 125 height 52
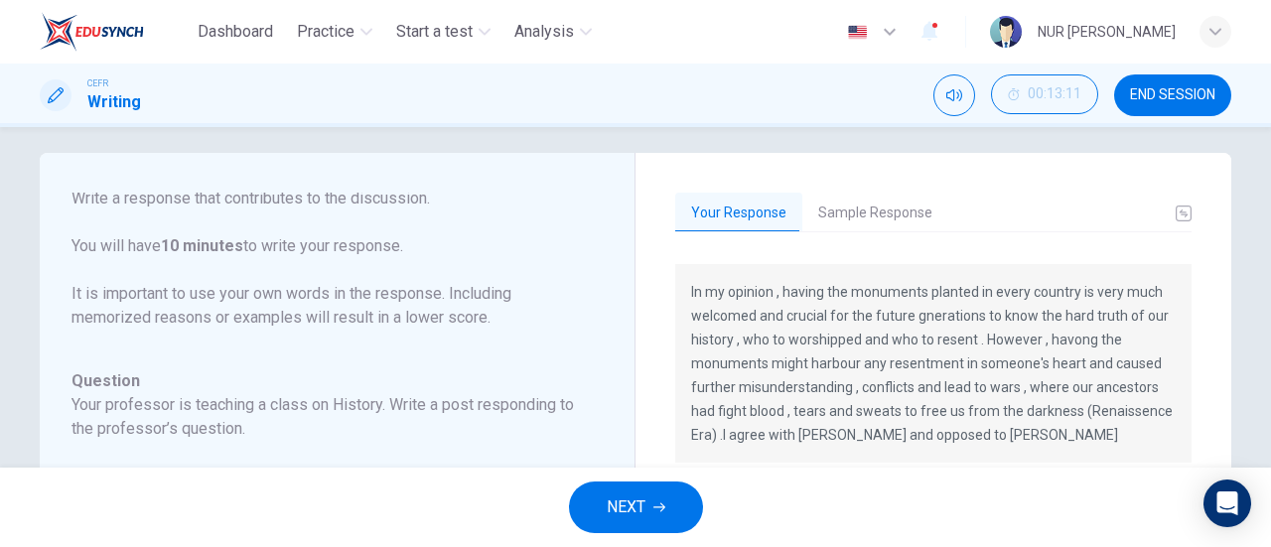
scroll to position [16, 0]
click at [858, 220] on button "Sample Response" at bounding box center [876, 212] width 146 height 42
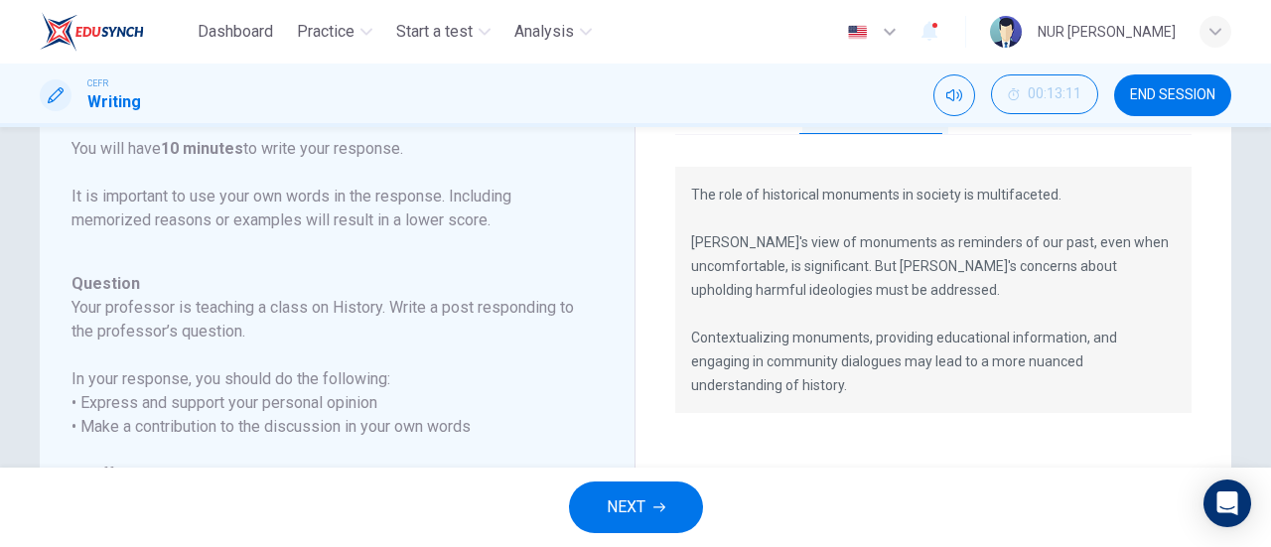
scroll to position [109, 0]
click at [650, 500] on button "NEXT" at bounding box center [636, 508] width 134 height 52
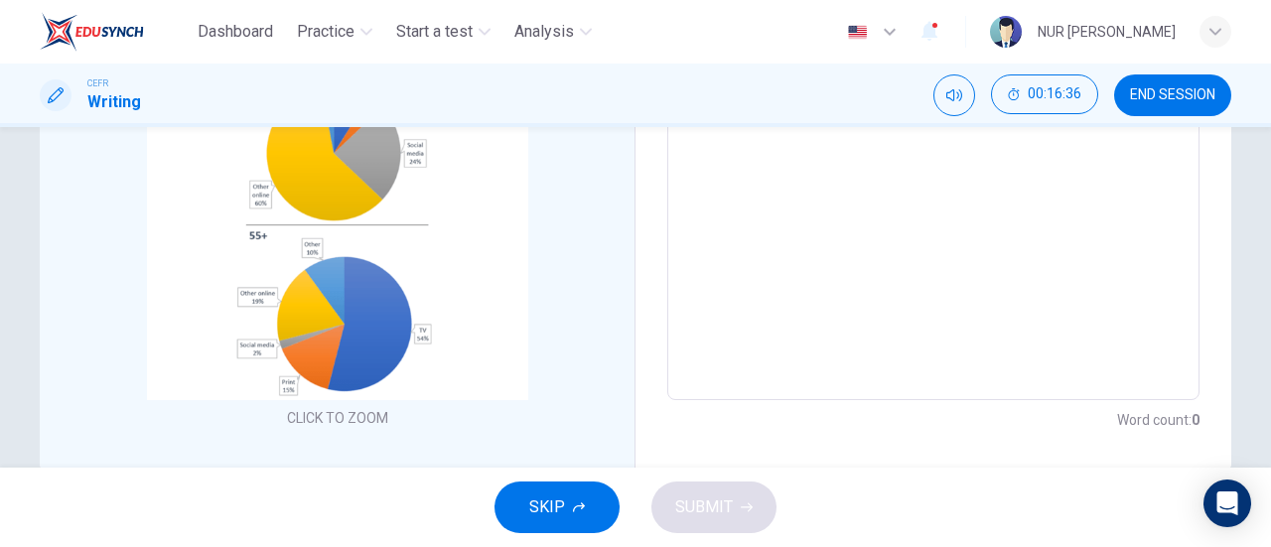
scroll to position [0, 0]
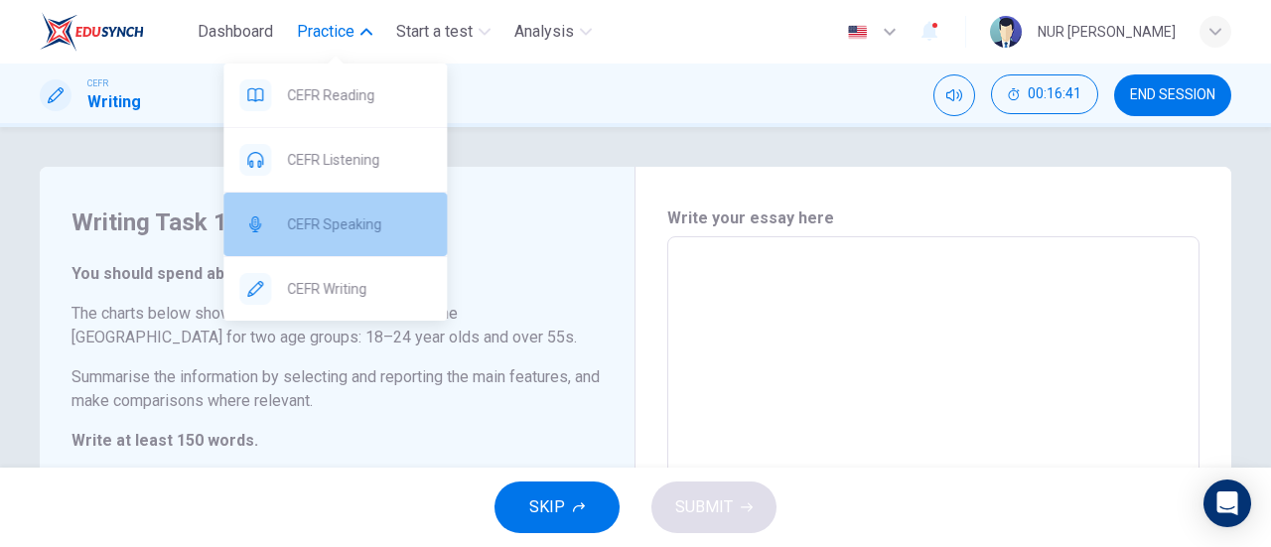
click at [372, 210] on div "CEFR Speaking" at bounding box center [334, 225] width 223 height 64
